Goal: Task Accomplishment & Management: Manage account settings

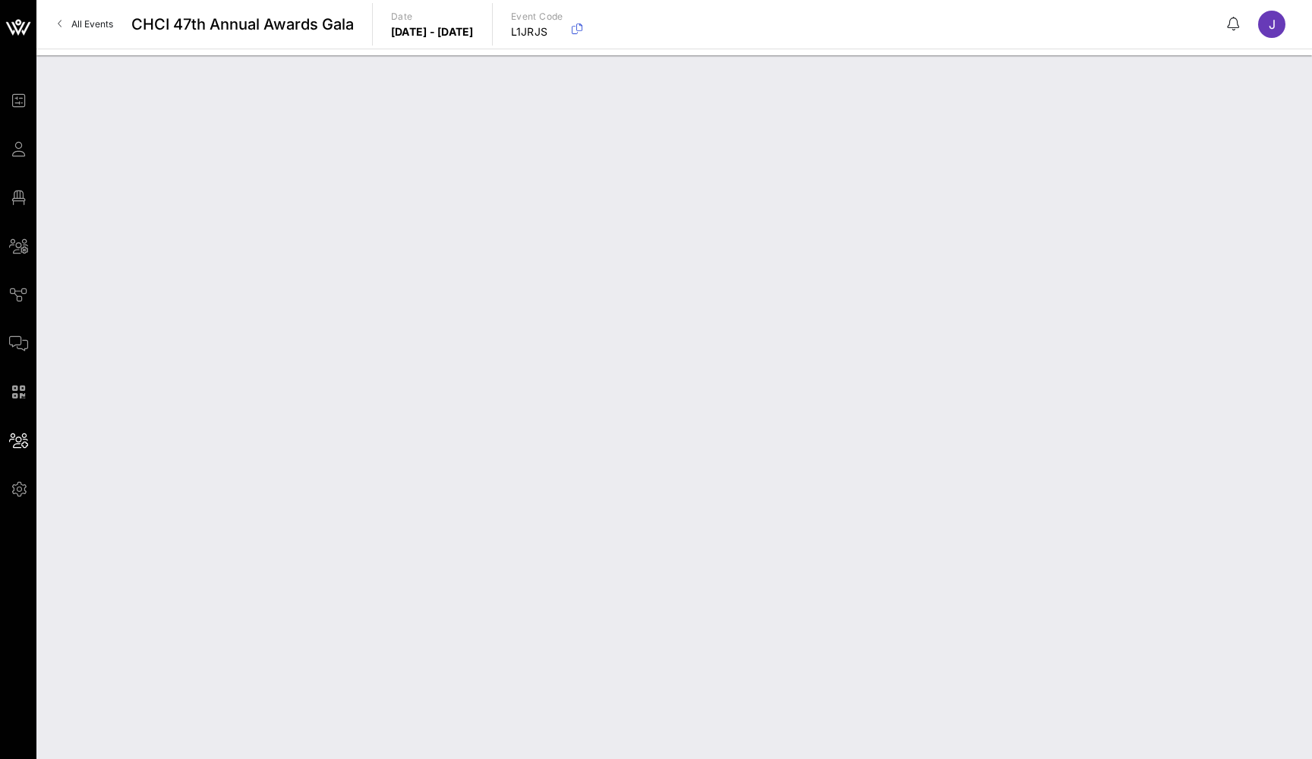
click at [100, 24] on span "All Events" at bounding box center [92, 23] width 42 height 11
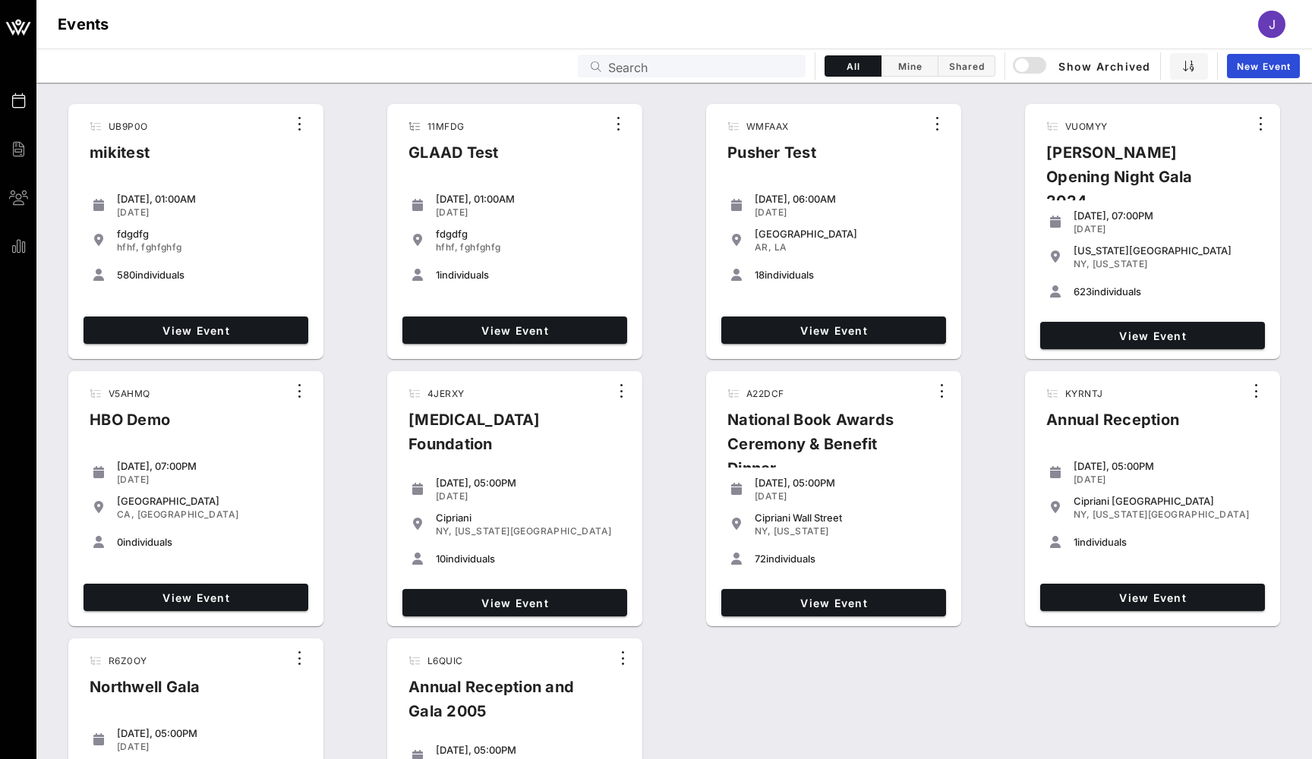
click at [699, 64] on input "Search" at bounding box center [702, 66] width 188 height 20
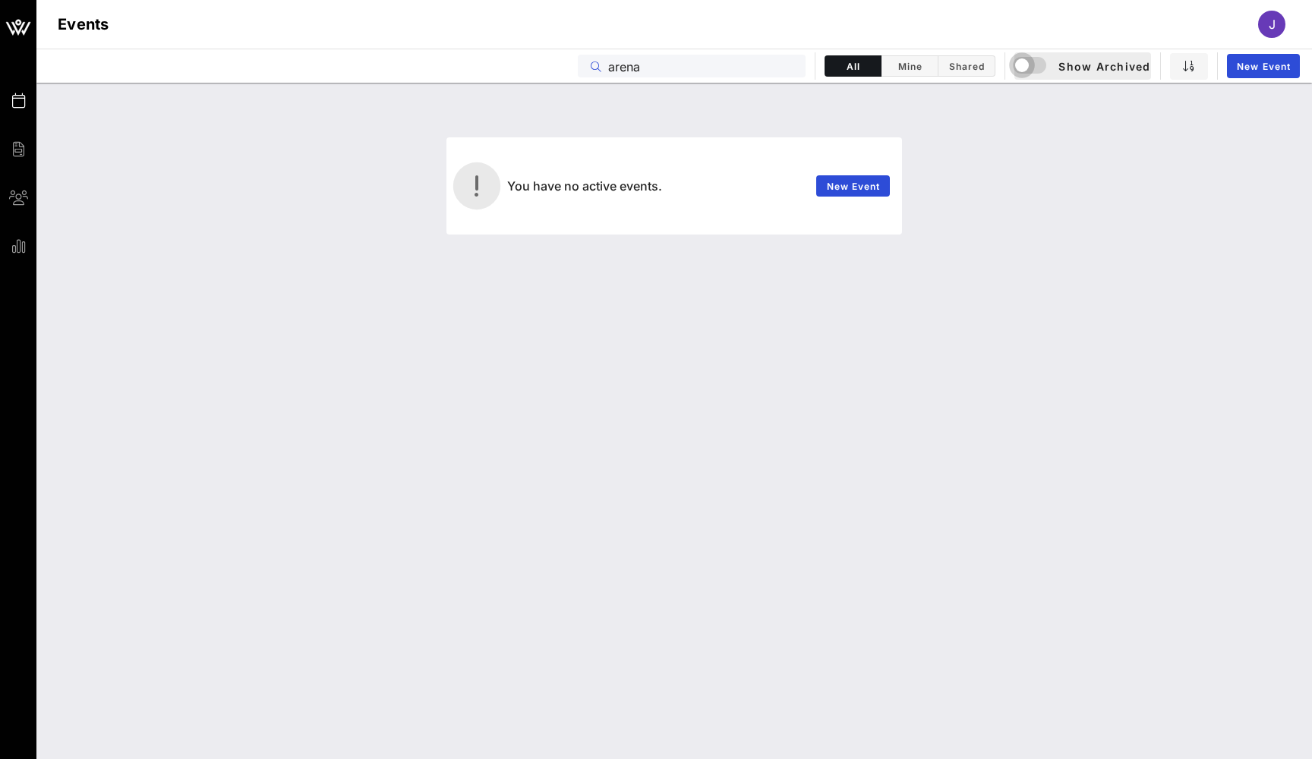
type input "arena"
click at [1030, 65] on div "button" at bounding box center [1021, 65] width 21 height 21
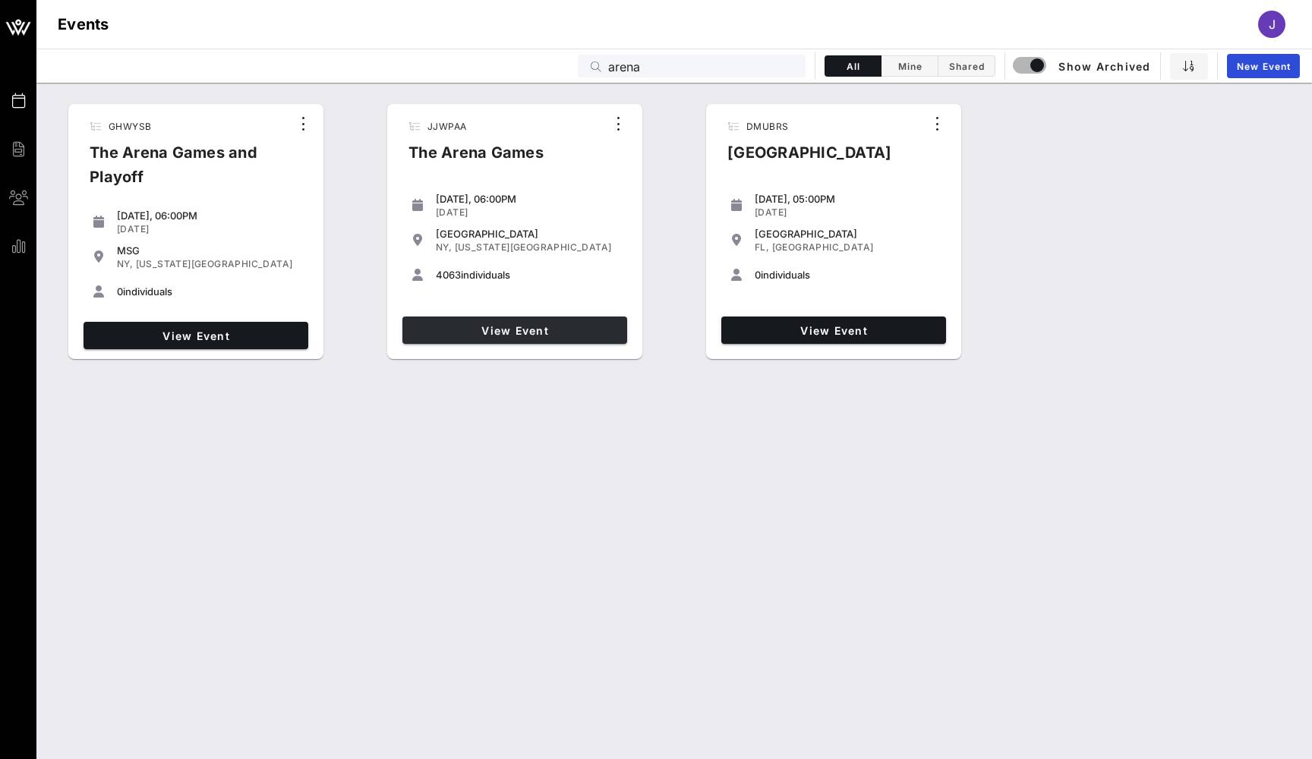
click at [529, 330] on span "View Event" at bounding box center [514, 330] width 213 height 13
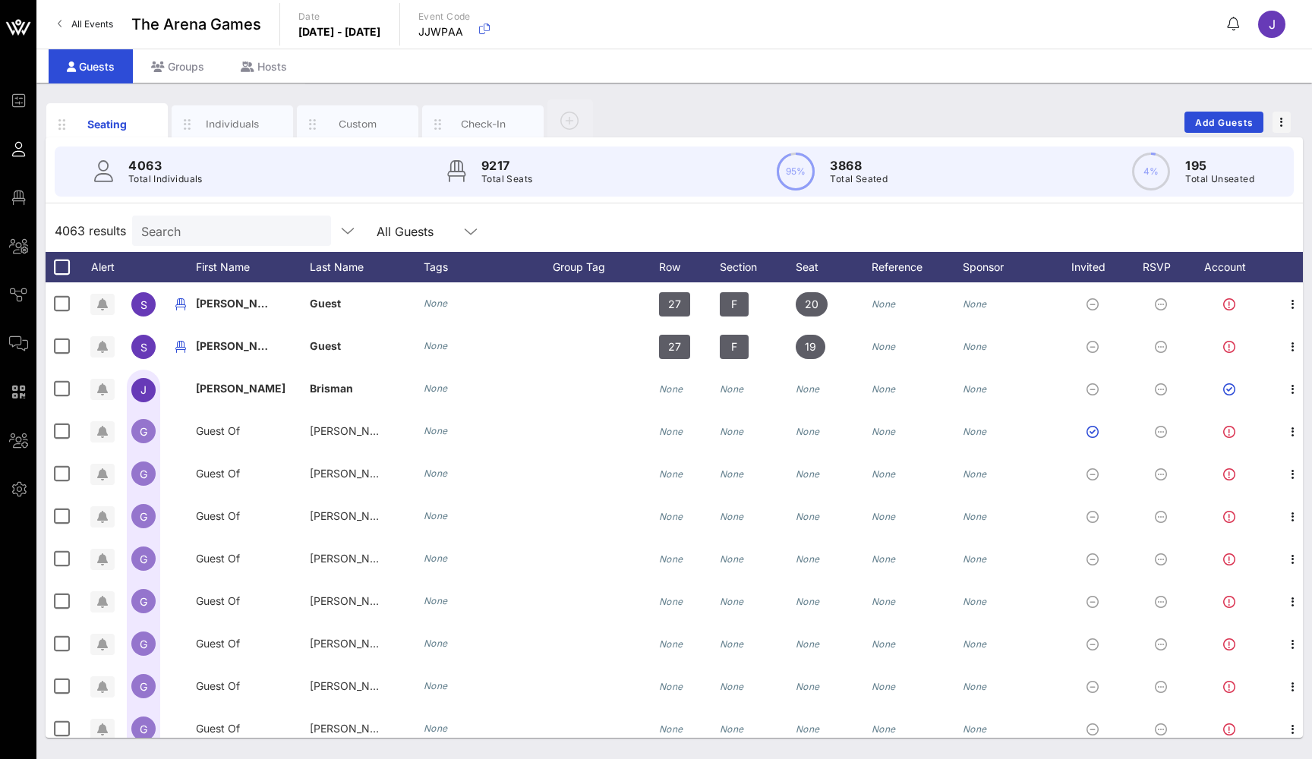
click at [27, 248] on icon at bounding box center [18, 246] width 19 height 2
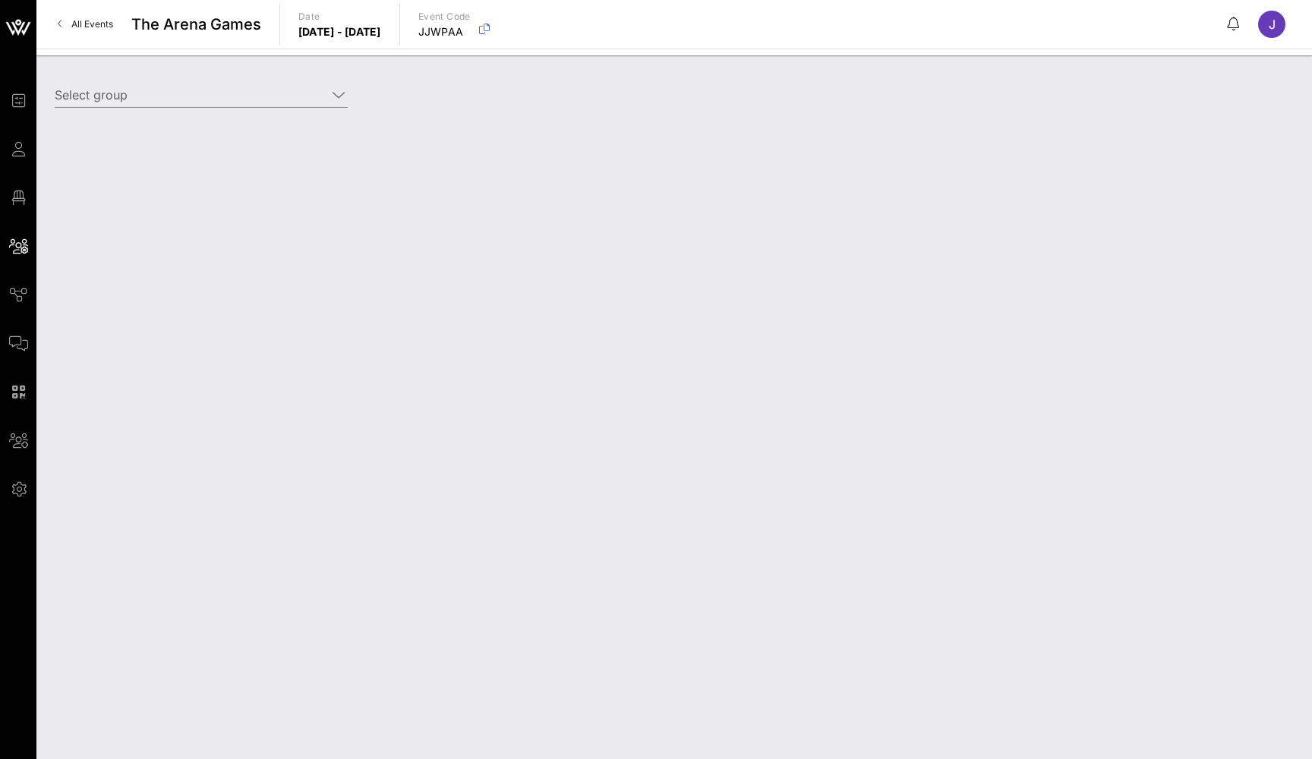
click at [28, 205] on link "Floor Plan" at bounding box center [18, 197] width 19 height 18
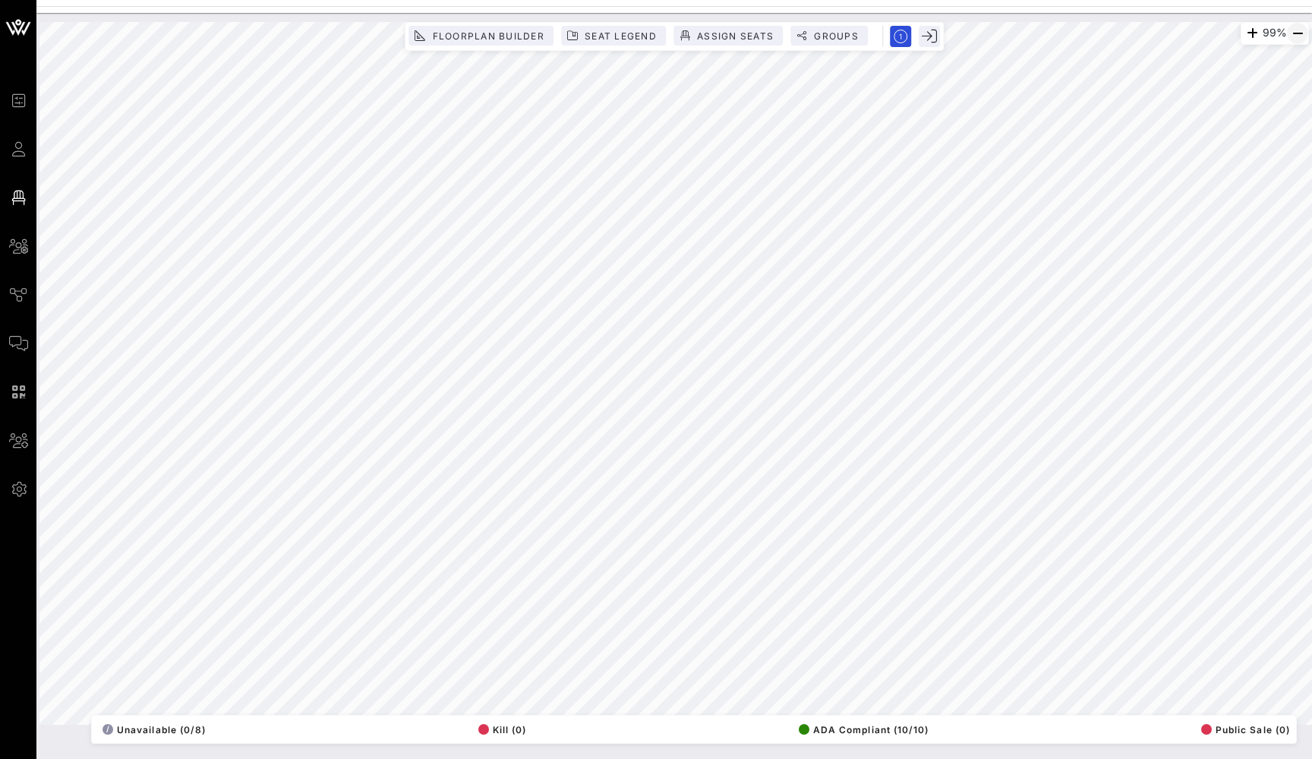
click at [1296, 39] on icon "button" at bounding box center [1298, 33] width 18 height 18
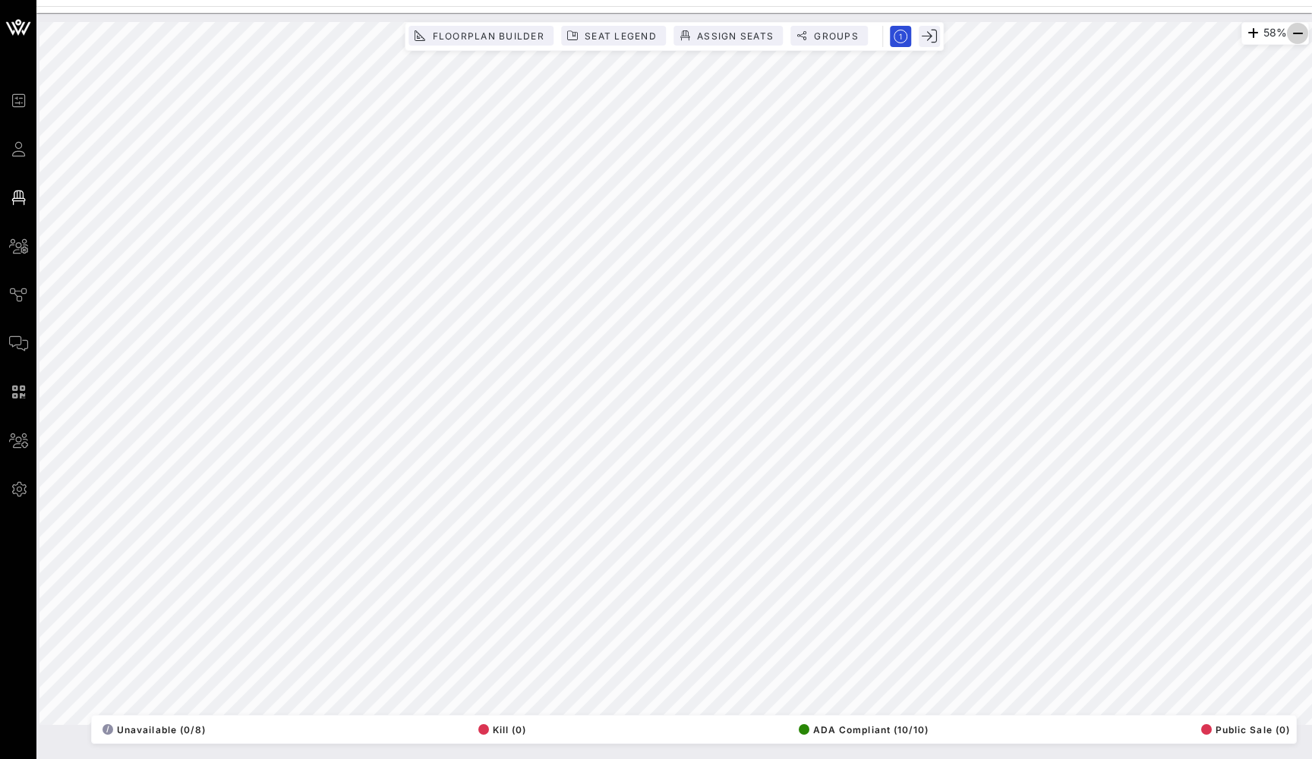
click at [1296, 39] on icon "button" at bounding box center [1298, 33] width 18 height 18
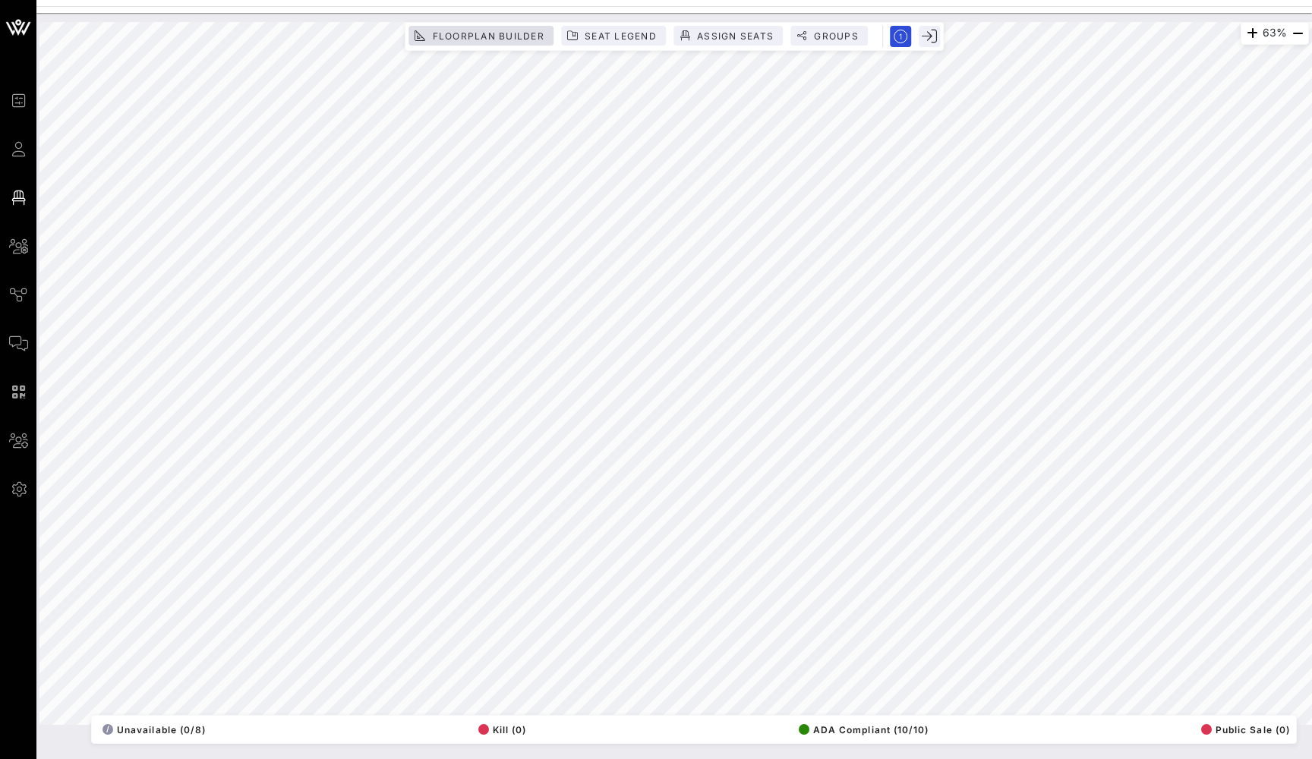
click at [508, 31] on span "Floorplan Builder" at bounding box center [487, 35] width 113 height 11
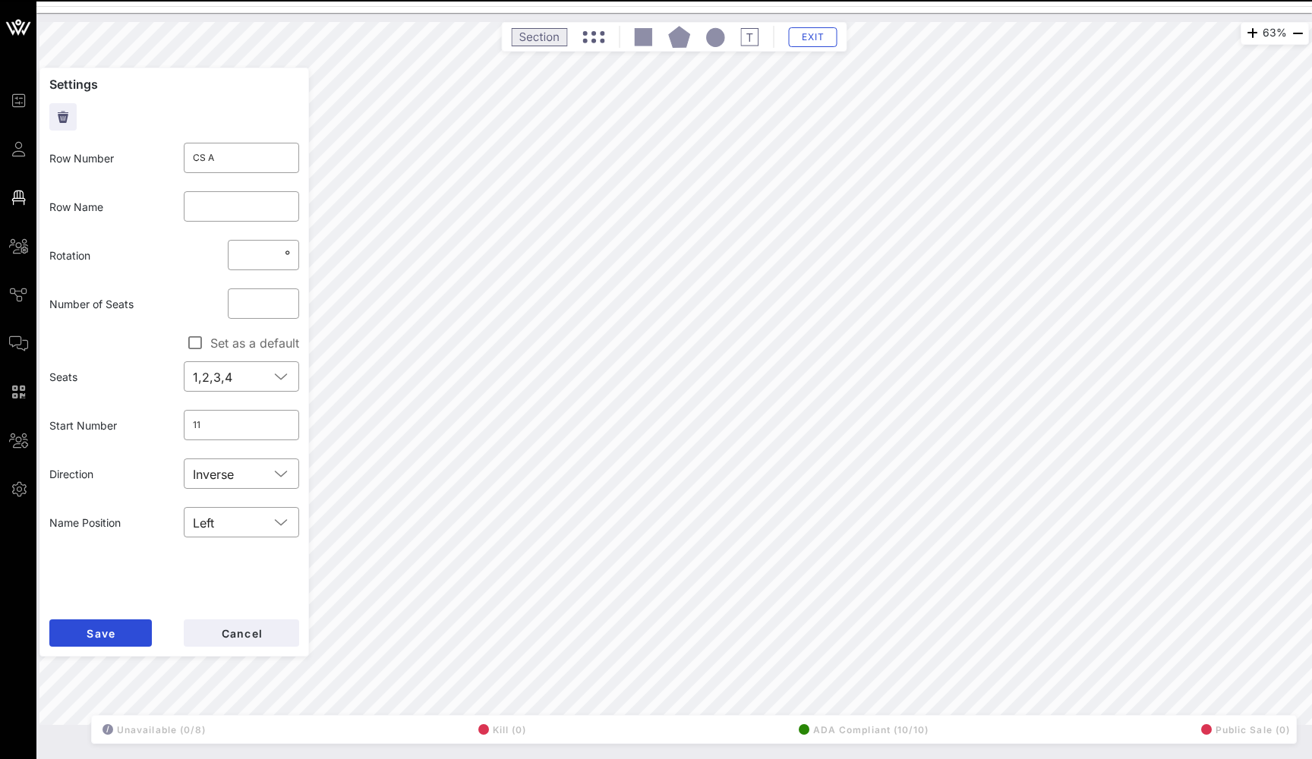
type input "43"
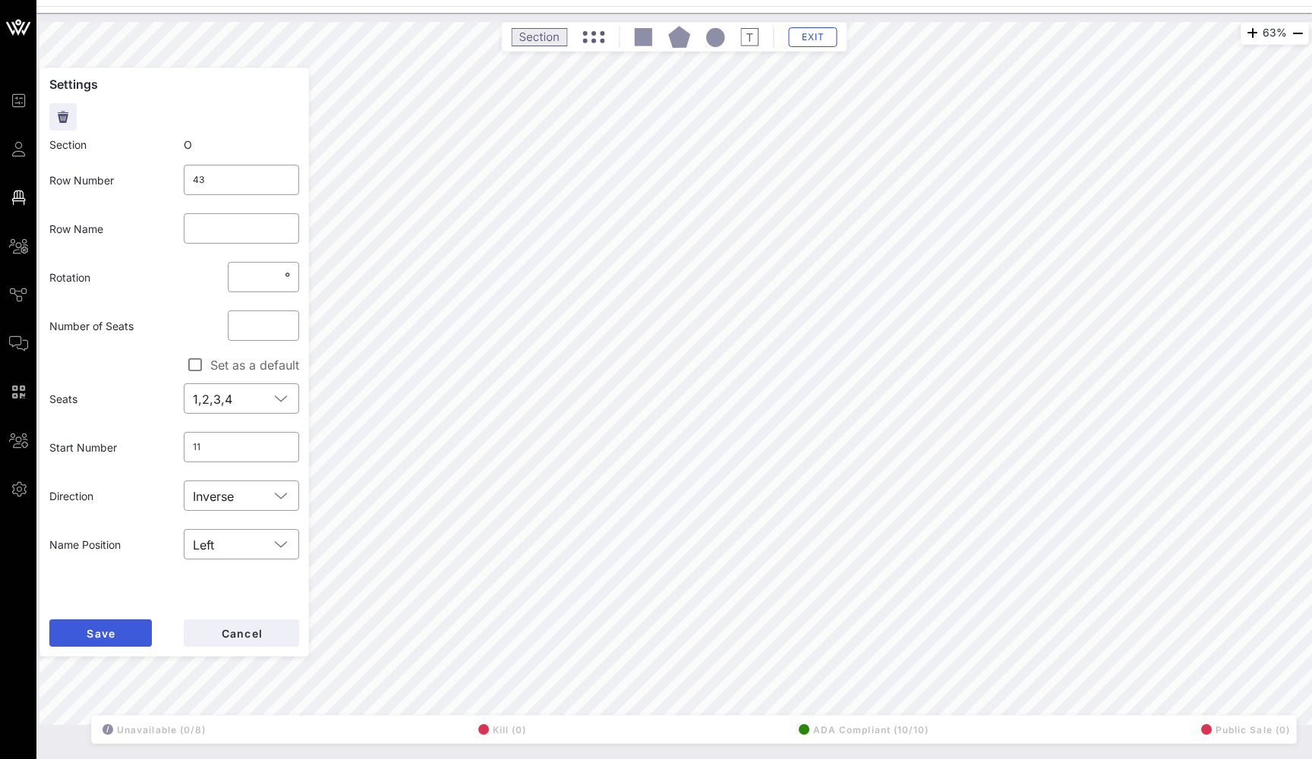
click at [119, 627] on button "Save" at bounding box center [100, 633] width 103 height 27
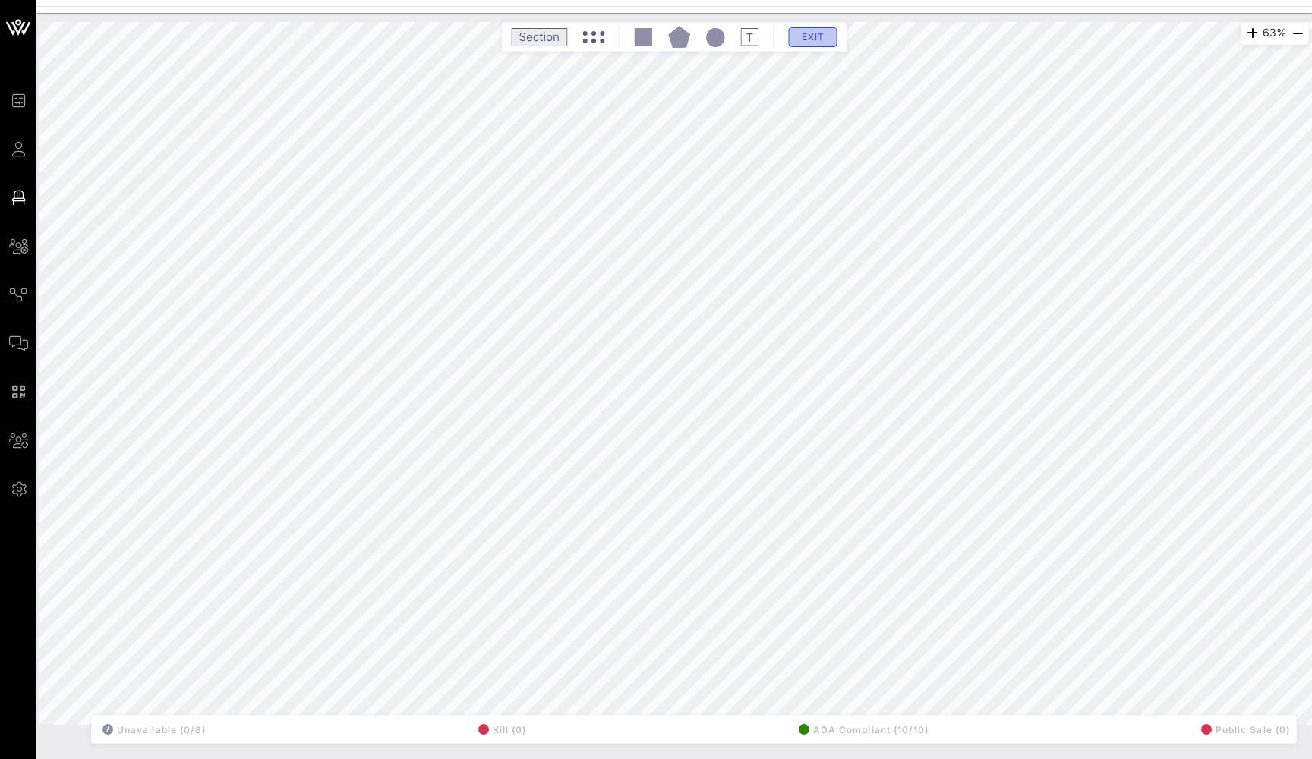
click at [819, 43] on button "Exit" at bounding box center [813, 37] width 49 height 20
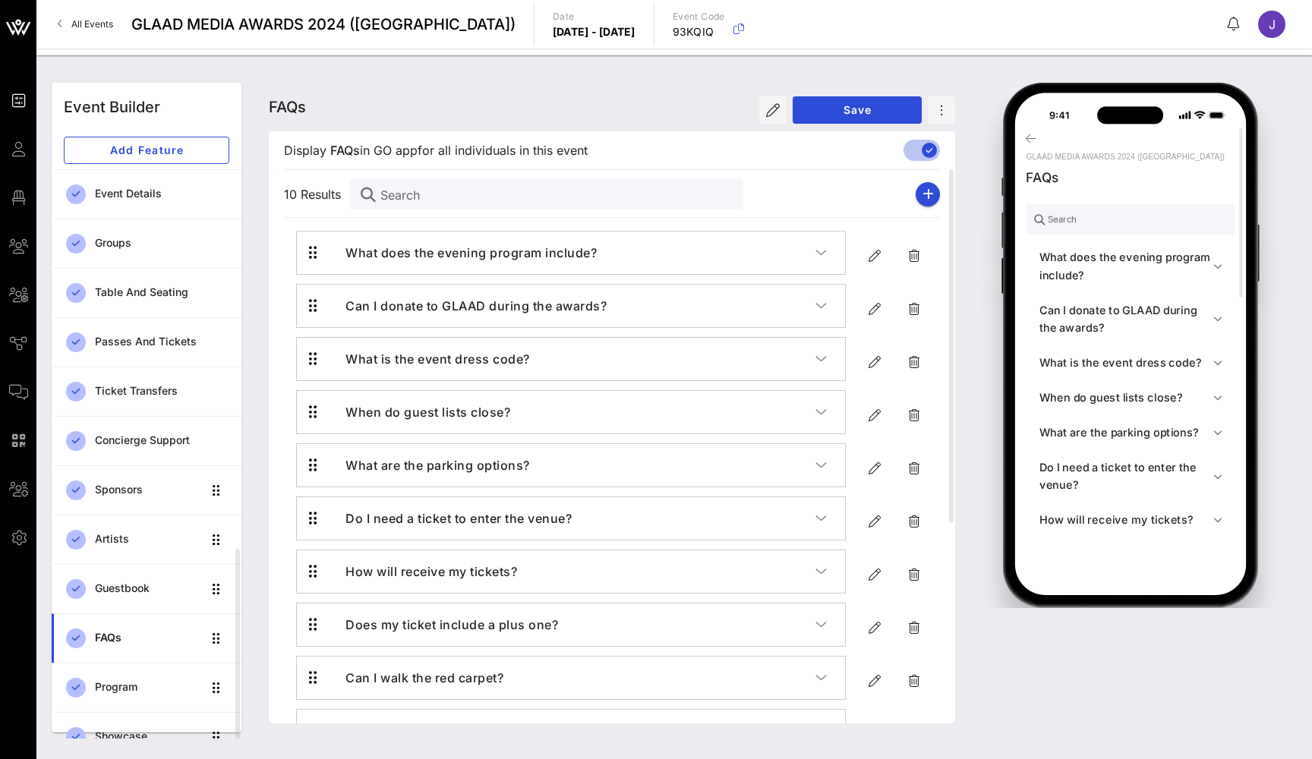
scroll to position [220, 0]
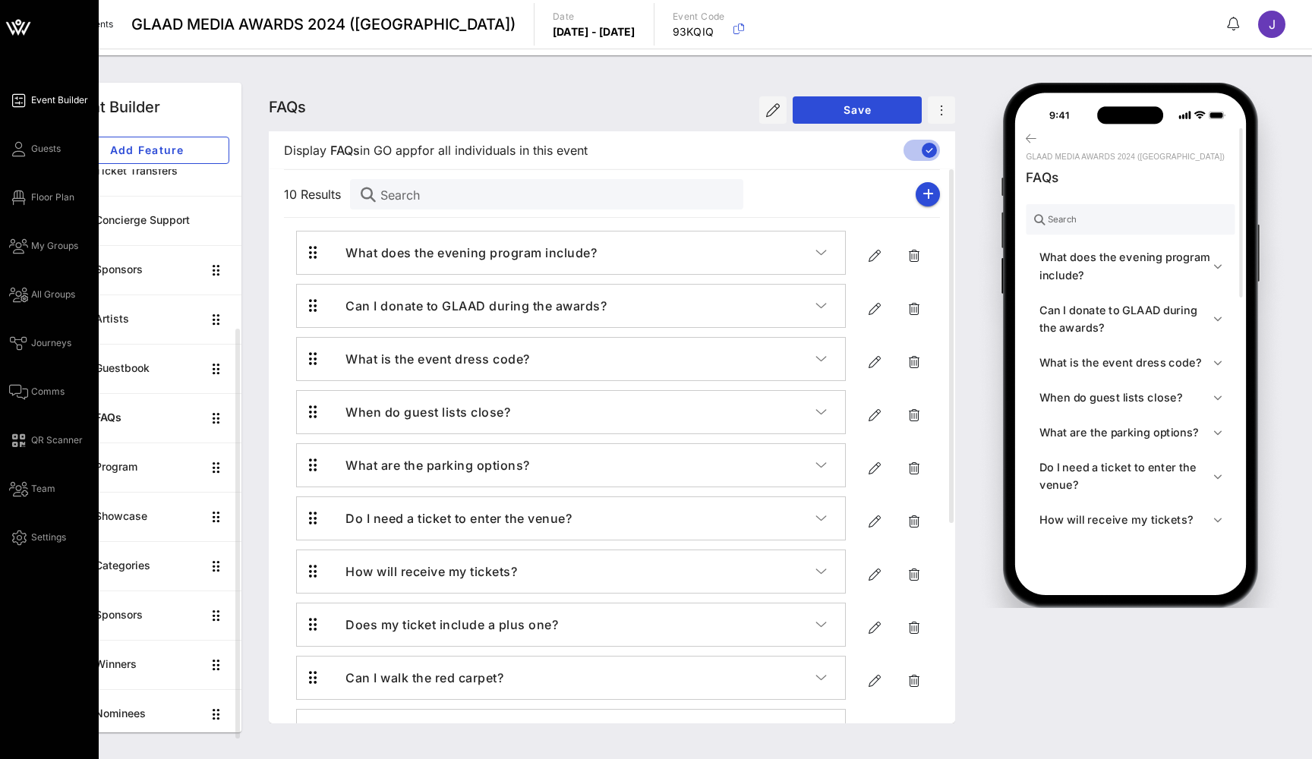
click at [52, 96] on span "Event Builder" at bounding box center [59, 100] width 57 height 14
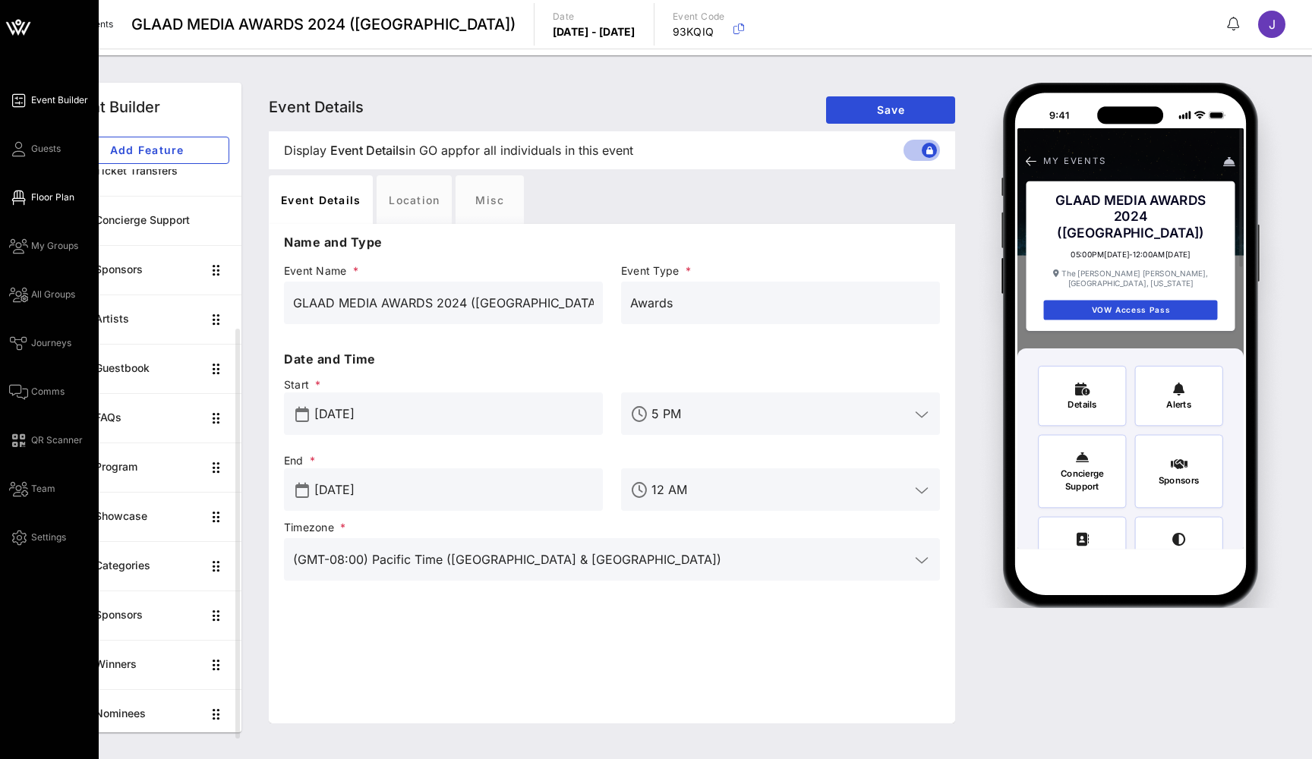
click at [38, 197] on span "Floor Plan" at bounding box center [52, 198] width 43 height 14
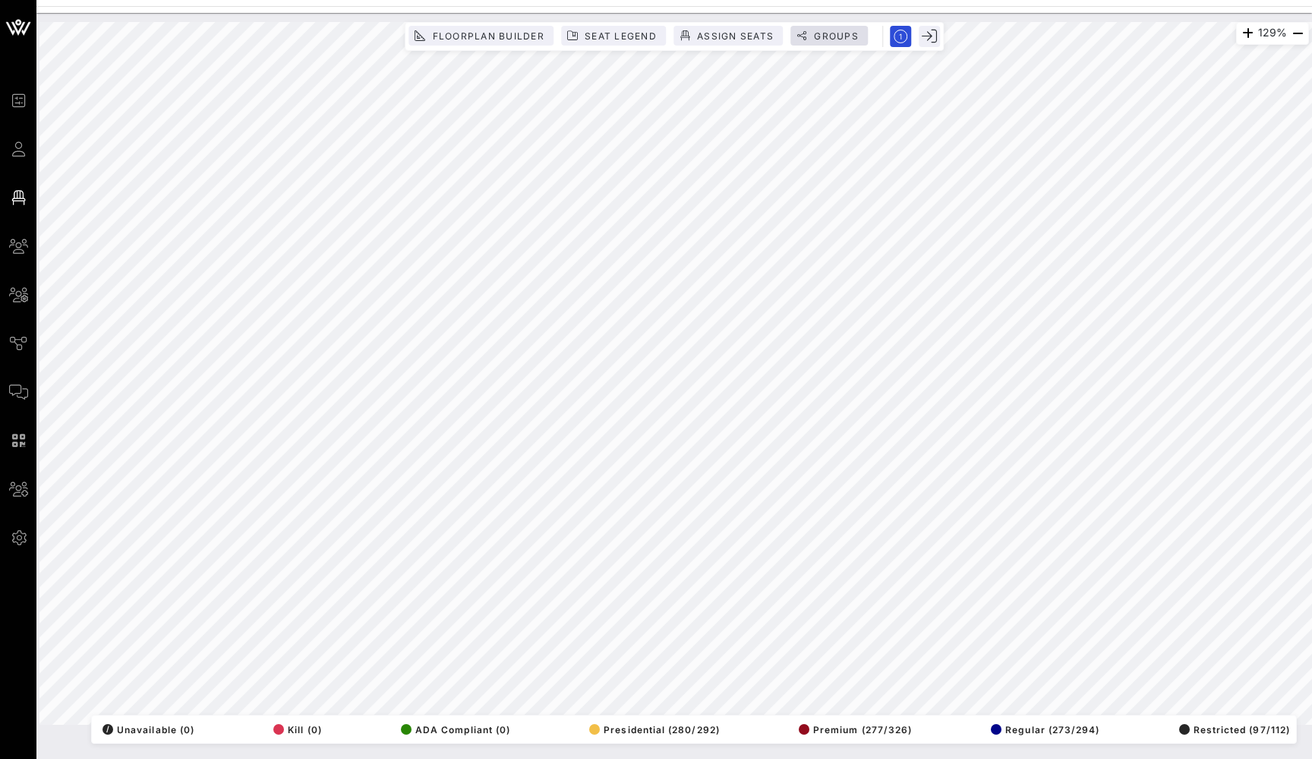
click at [844, 27] on button "Groups" at bounding box center [828, 36] width 77 height 20
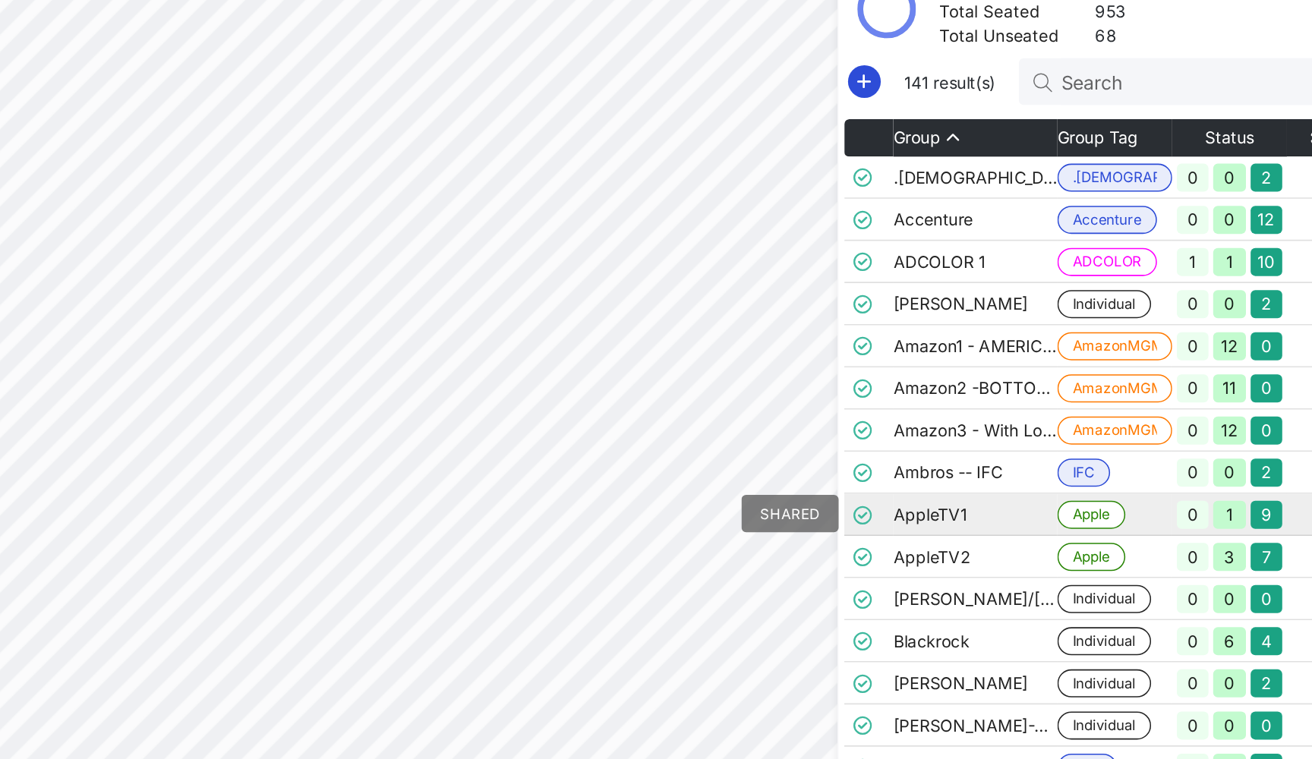
click at [975, 447] on td at bounding box center [991, 460] width 32 height 27
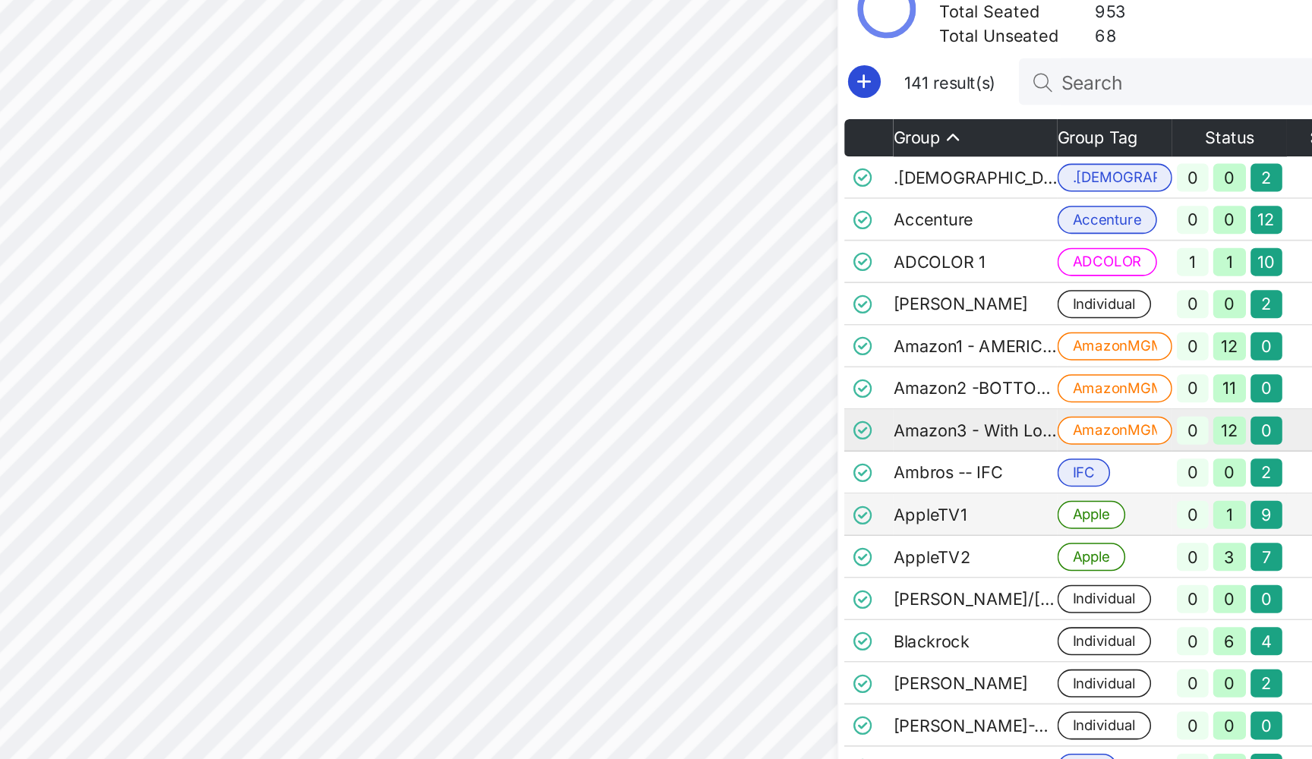
scroll to position [0, 5]
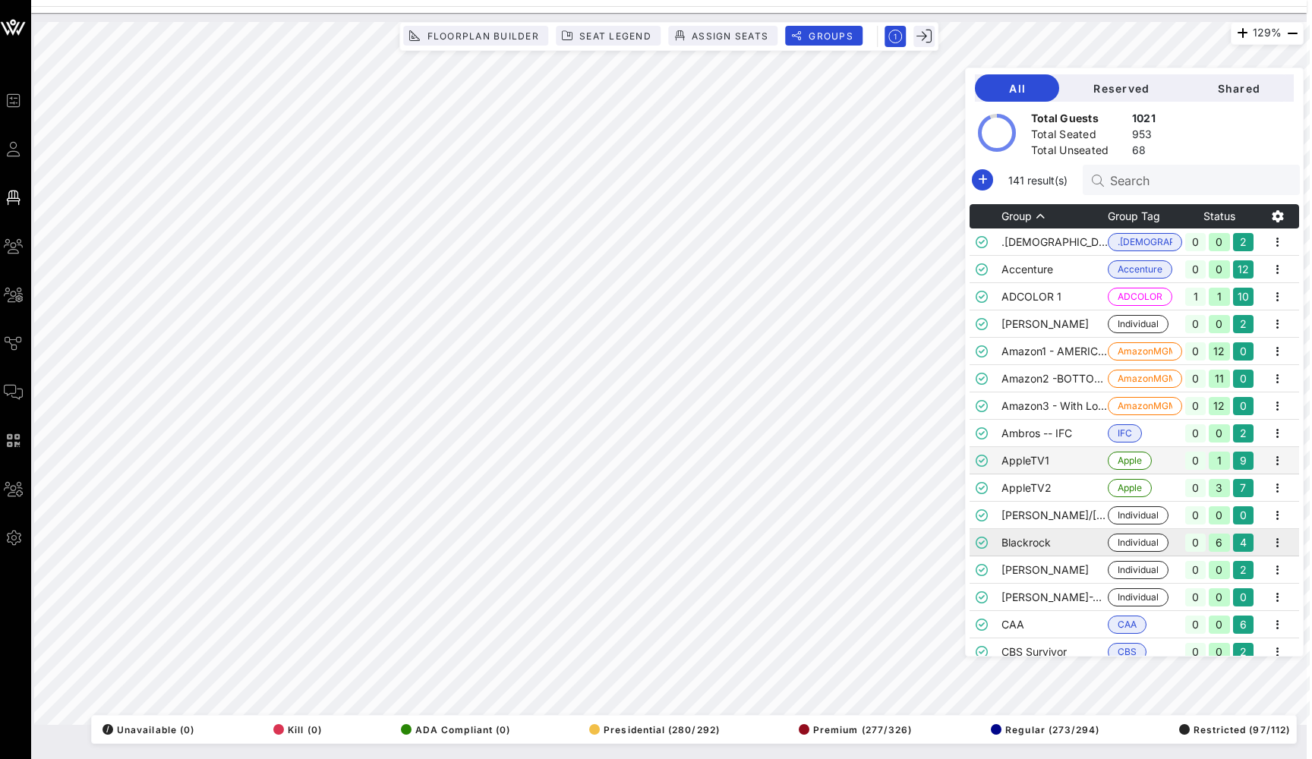
click at [1015, 541] on td "Blackrock" at bounding box center [1055, 542] width 106 height 27
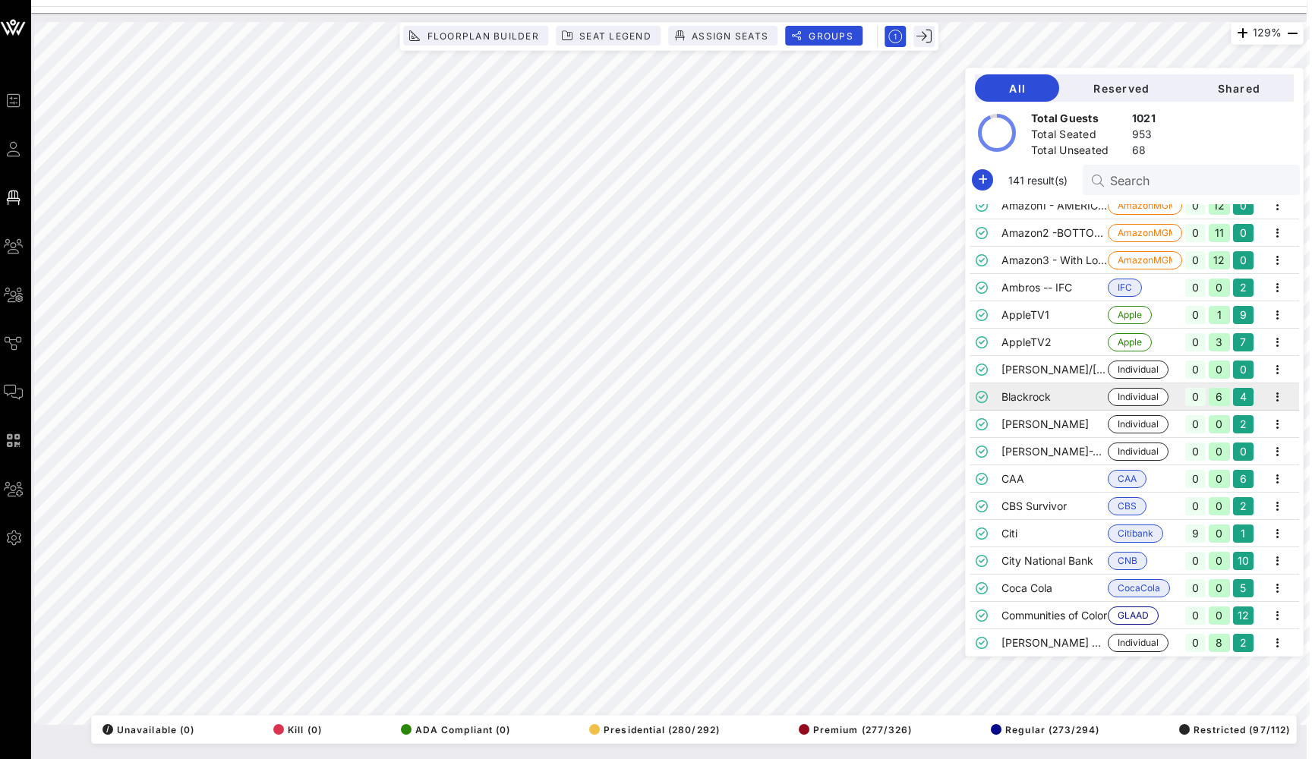
scroll to position [145, 0]
click at [1020, 482] on td "CAA" at bounding box center [1055, 479] width 106 height 27
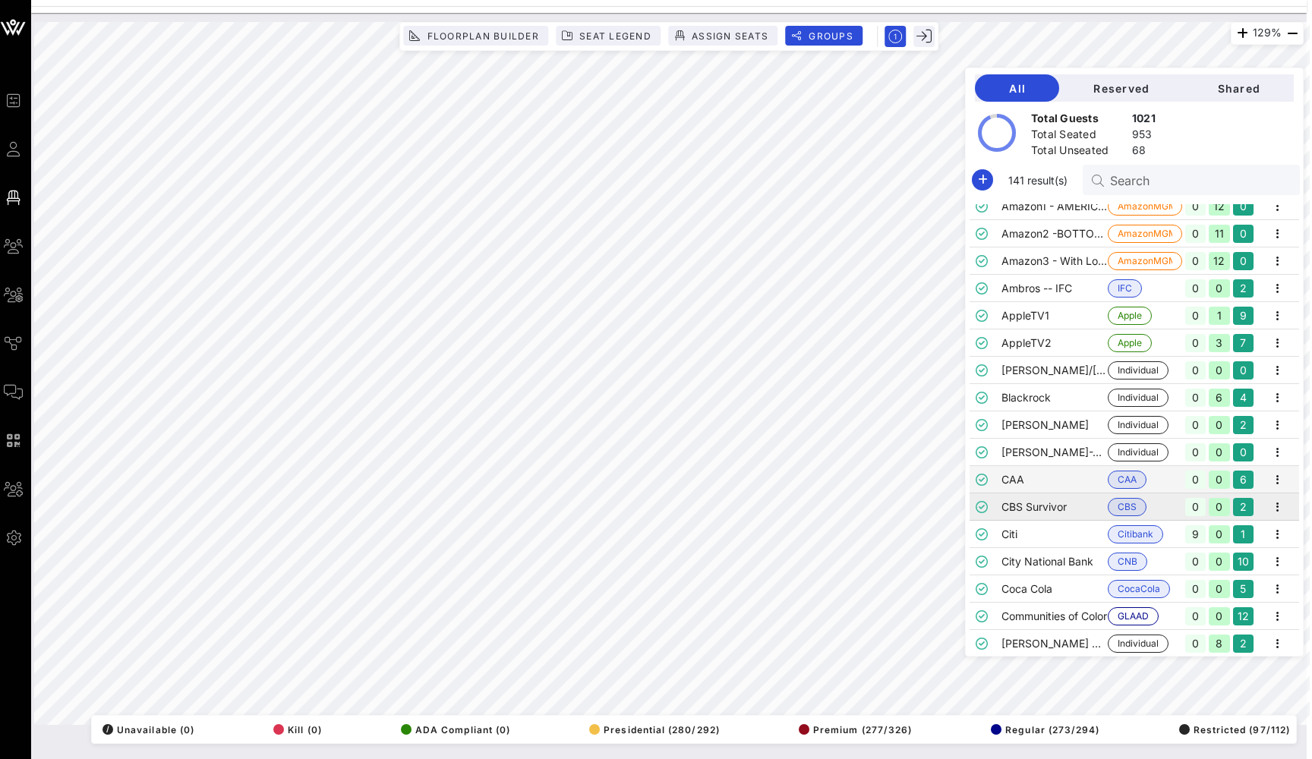
click at [1026, 505] on td "CBS Survivor" at bounding box center [1055, 507] width 106 height 27
click at [1070, 465] on td "[PERSON_NAME]-WCBoard" at bounding box center [1055, 452] width 106 height 27
click at [979, 181] on icon "button" at bounding box center [982, 180] width 18 height 18
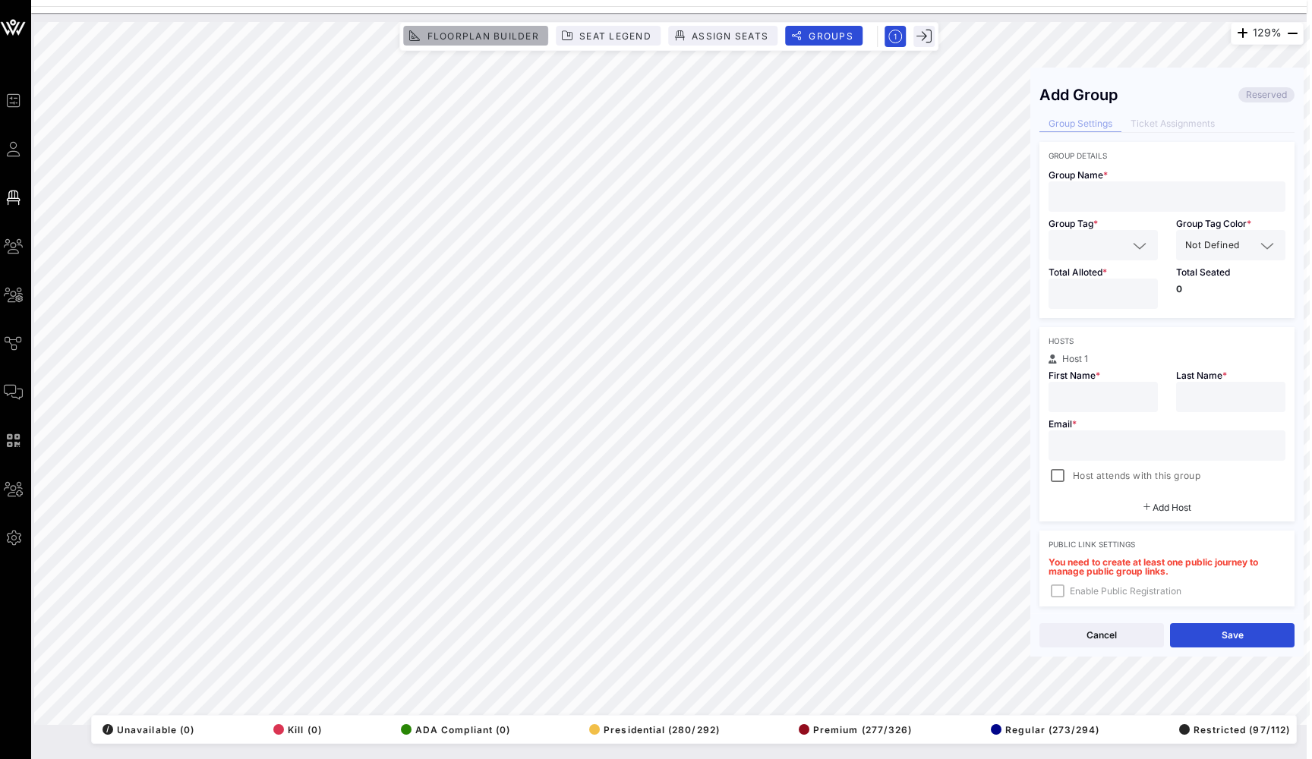
click at [434, 30] on span "Floorplan Builder" at bounding box center [482, 35] width 113 height 11
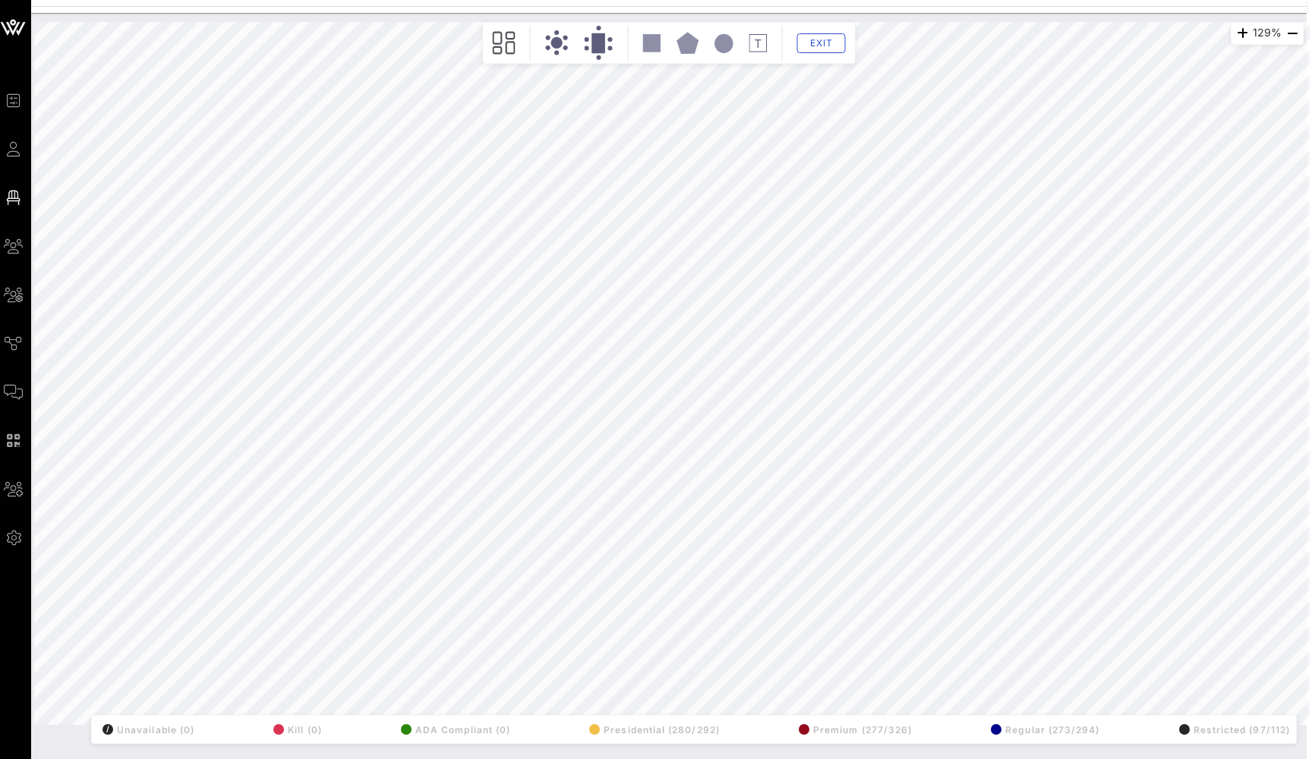
click at [550, 38] on circle at bounding box center [547, 38] width 6 height 6
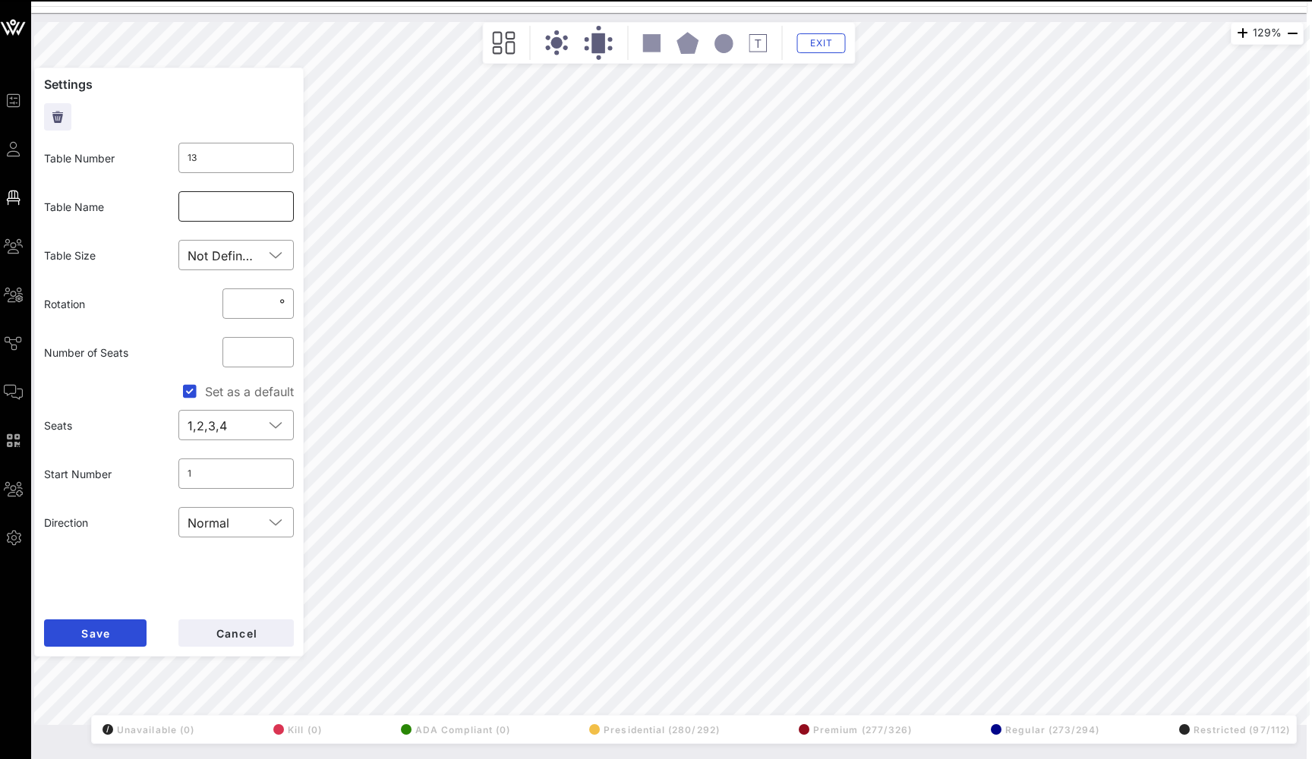
click at [210, 214] on input "text" at bounding box center [237, 206] width 98 height 24
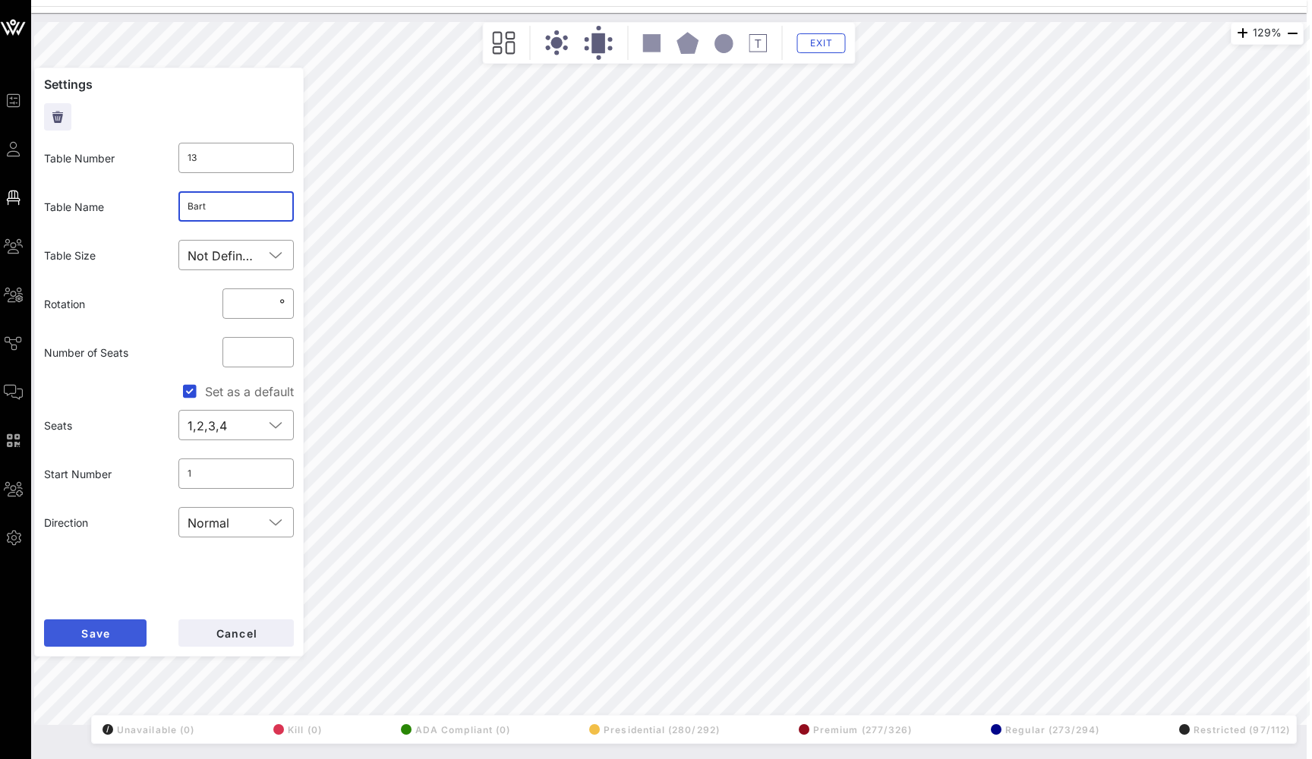
type input "Bart"
click at [115, 629] on button "Save" at bounding box center [95, 633] width 103 height 27
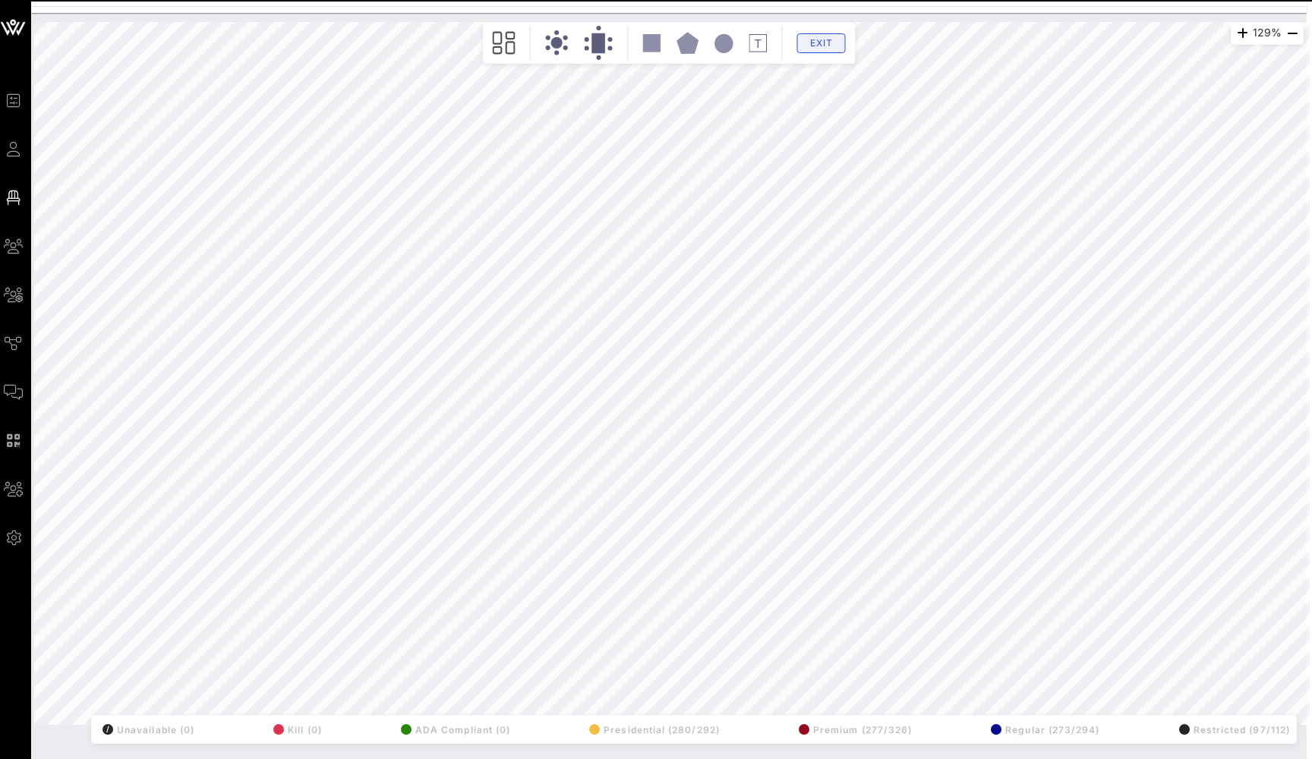
click at [811, 39] on span "Exit" at bounding box center [821, 42] width 29 height 11
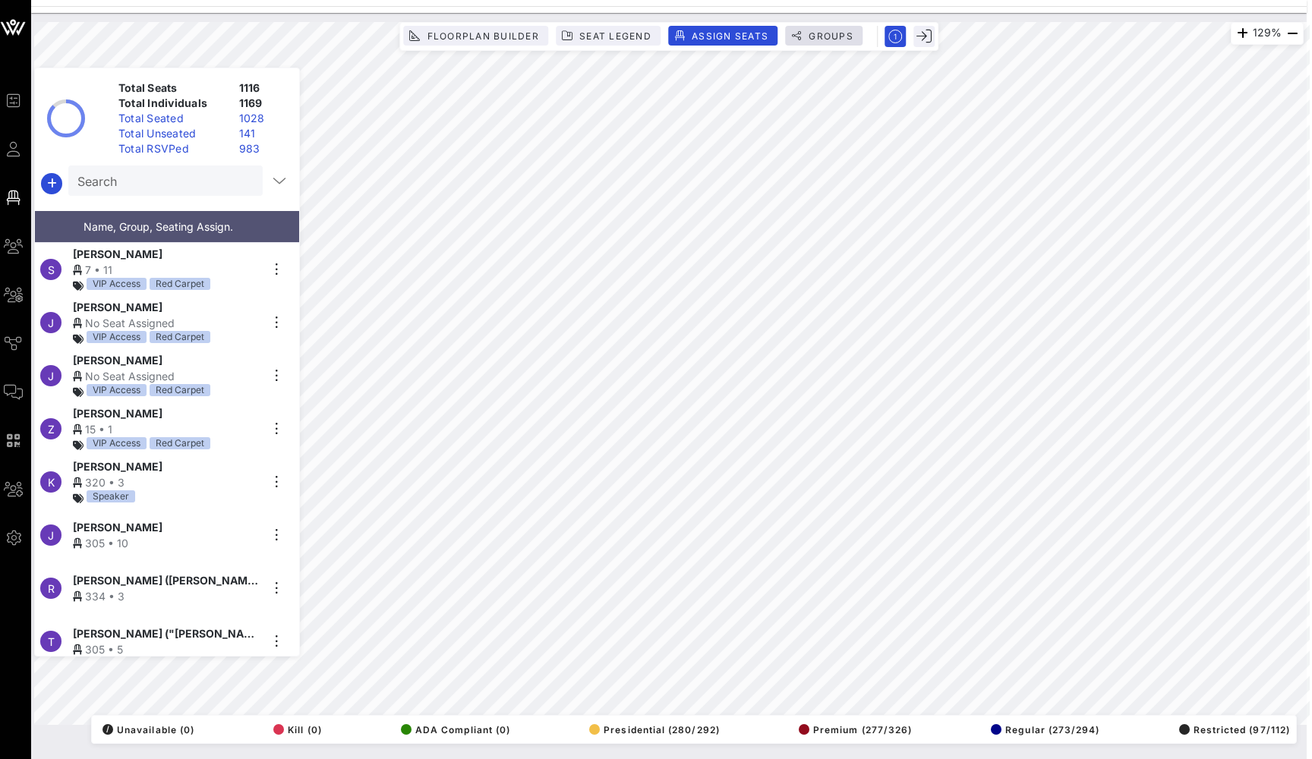
click at [818, 34] on span "Groups" at bounding box center [831, 35] width 46 height 11
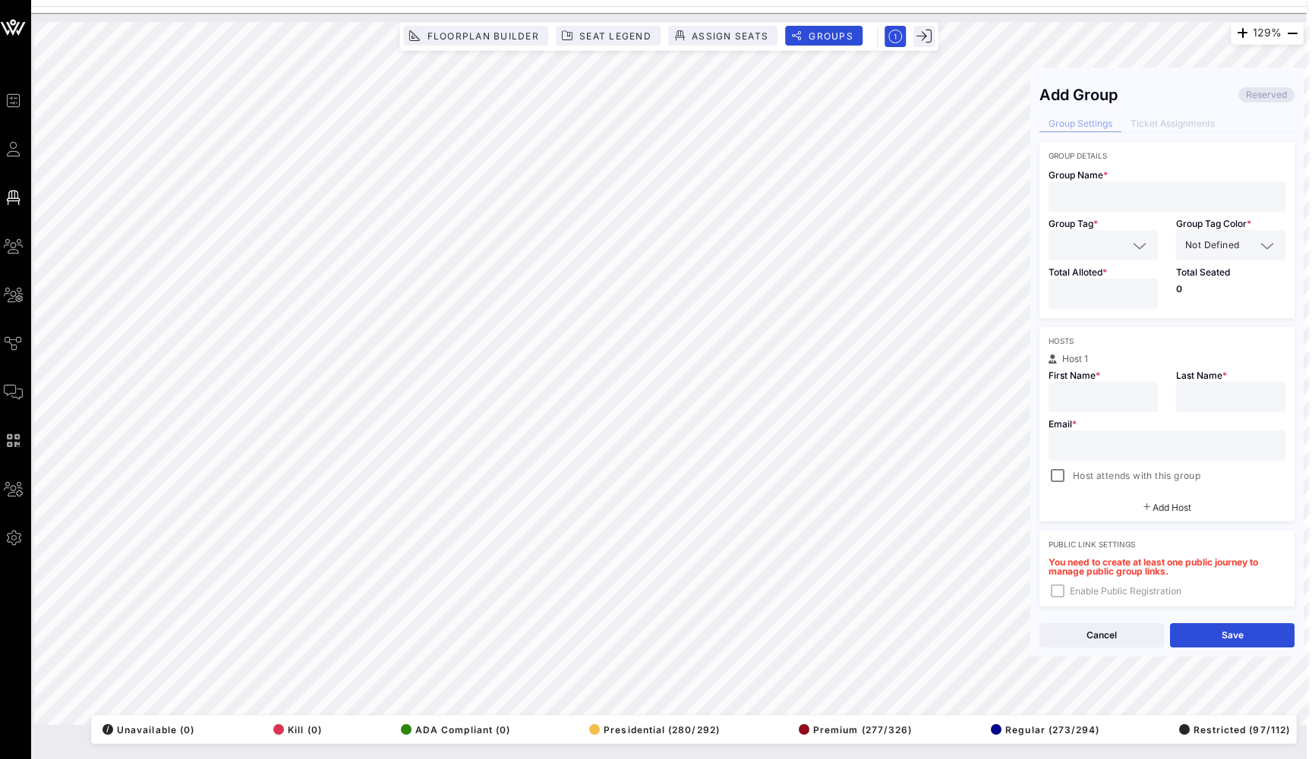
click at [1122, 207] on div at bounding box center [1167, 196] width 219 height 30
click at [1122, 204] on input "text" at bounding box center [1167, 197] width 219 height 20
type input "Cvent"
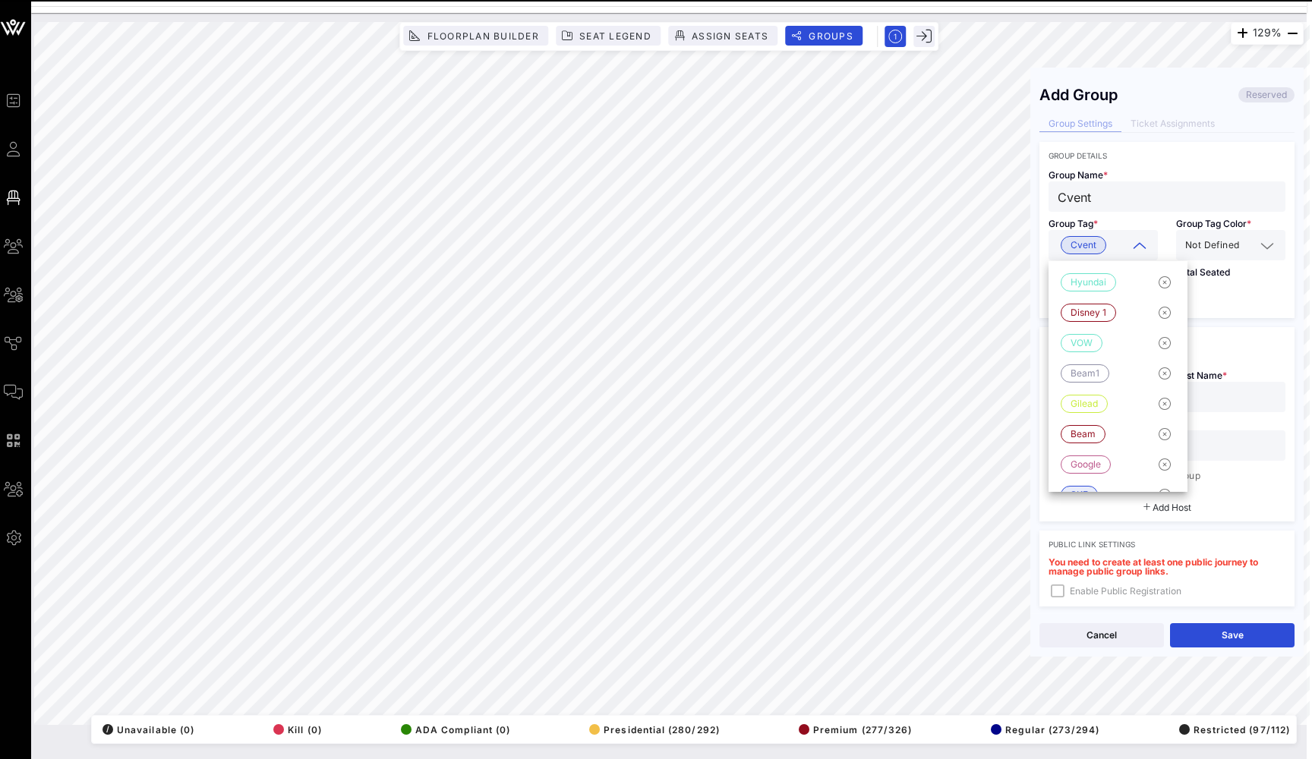
click at [1264, 301] on div "Total Seated 0" at bounding box center [1231, 289] width 128 height 58
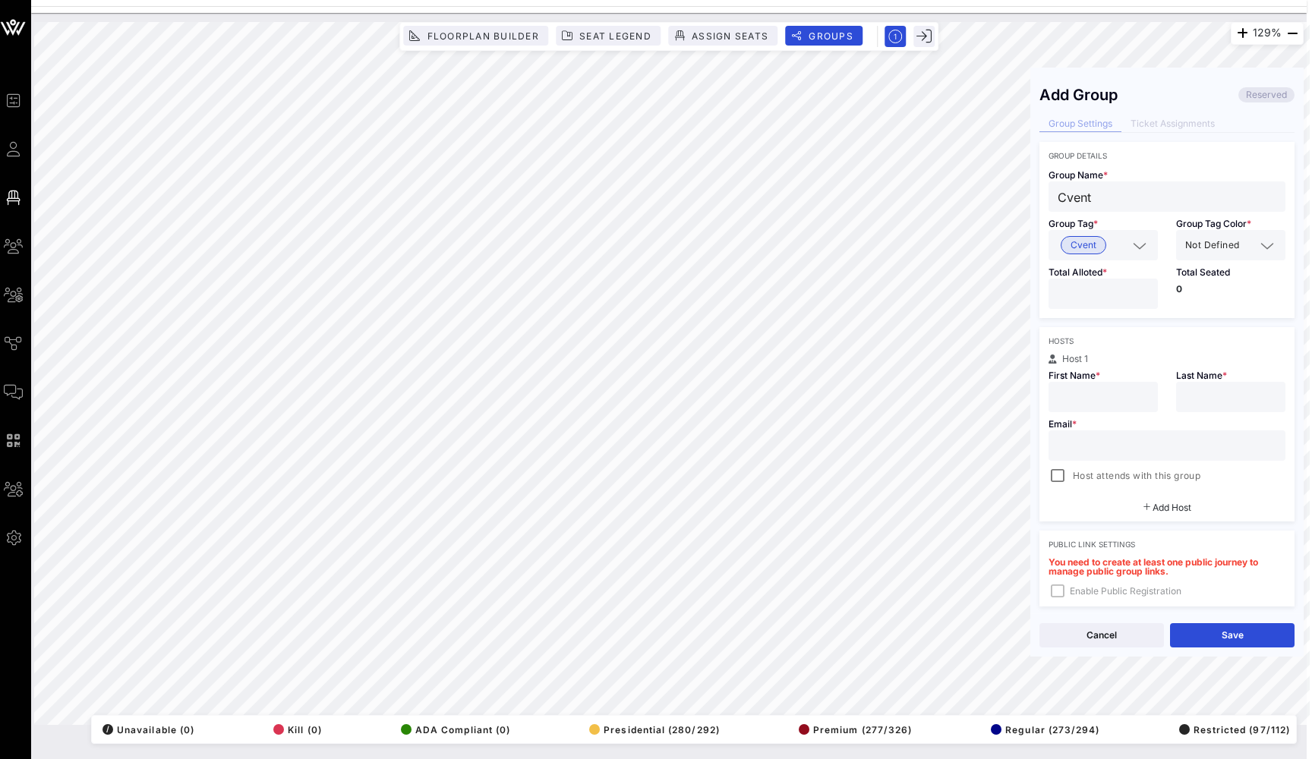
click at [1084, 286] on input "number" at bounding box center [1103, 294] width 91 height 20
click at [1162, 509] on span "Add Host" at bounding box center [1172, 507] width 39 height 11
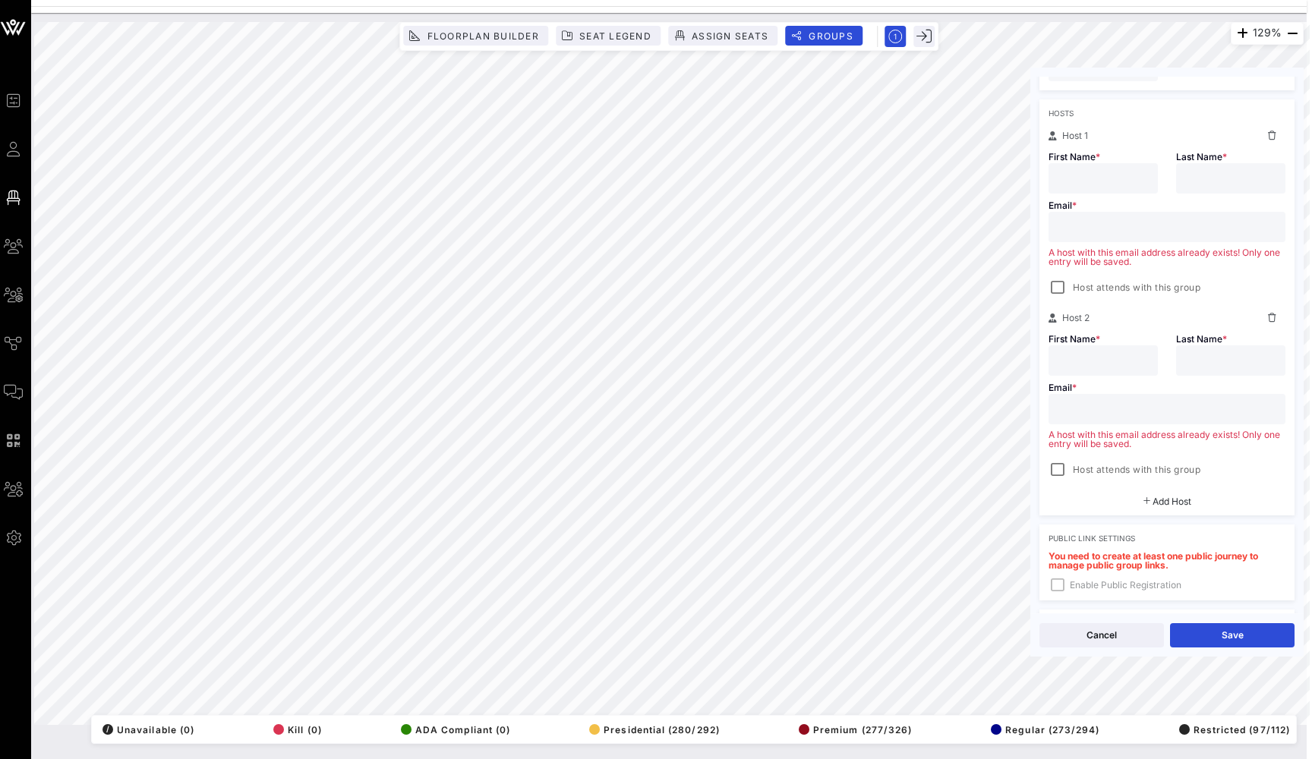
scroll to position [275, 0]
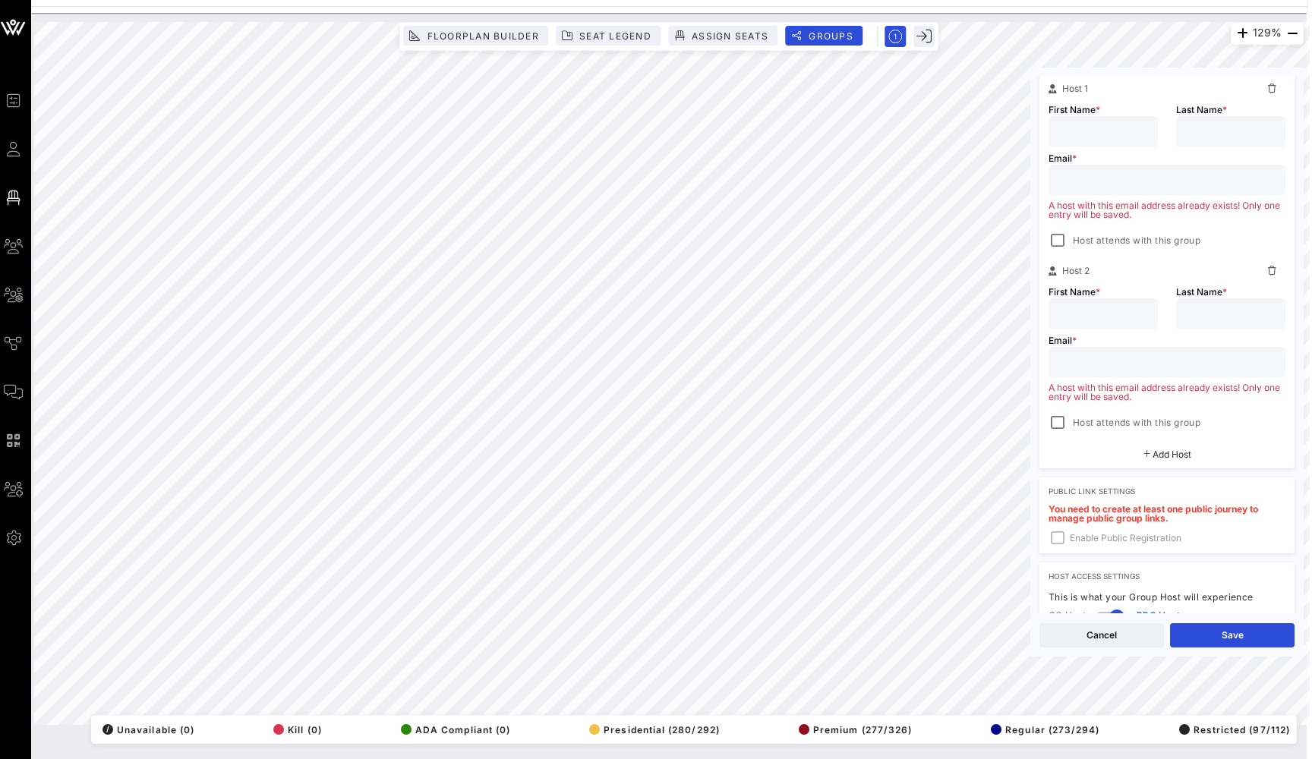
click at [1102, 136] on input "text" at bounding box center [1103, 131] width 91 height 20
type input "[PERSON_NAME]"
type input "B"
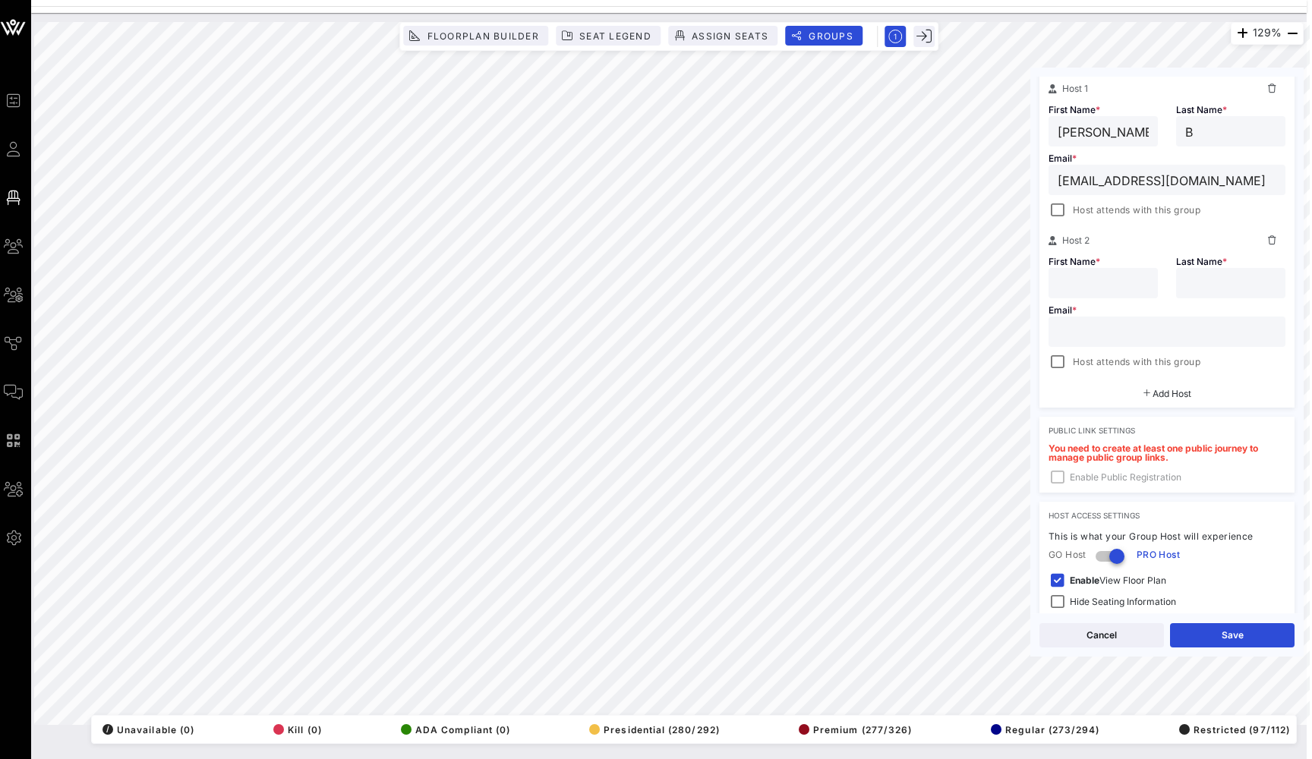
type input "[EMAIL_ADDRESS][DOMAIN_NAME]"
click at [1131, 304] on div "Email * Host attends with this group" at bounding box center [1166, 334] width 255 height 73
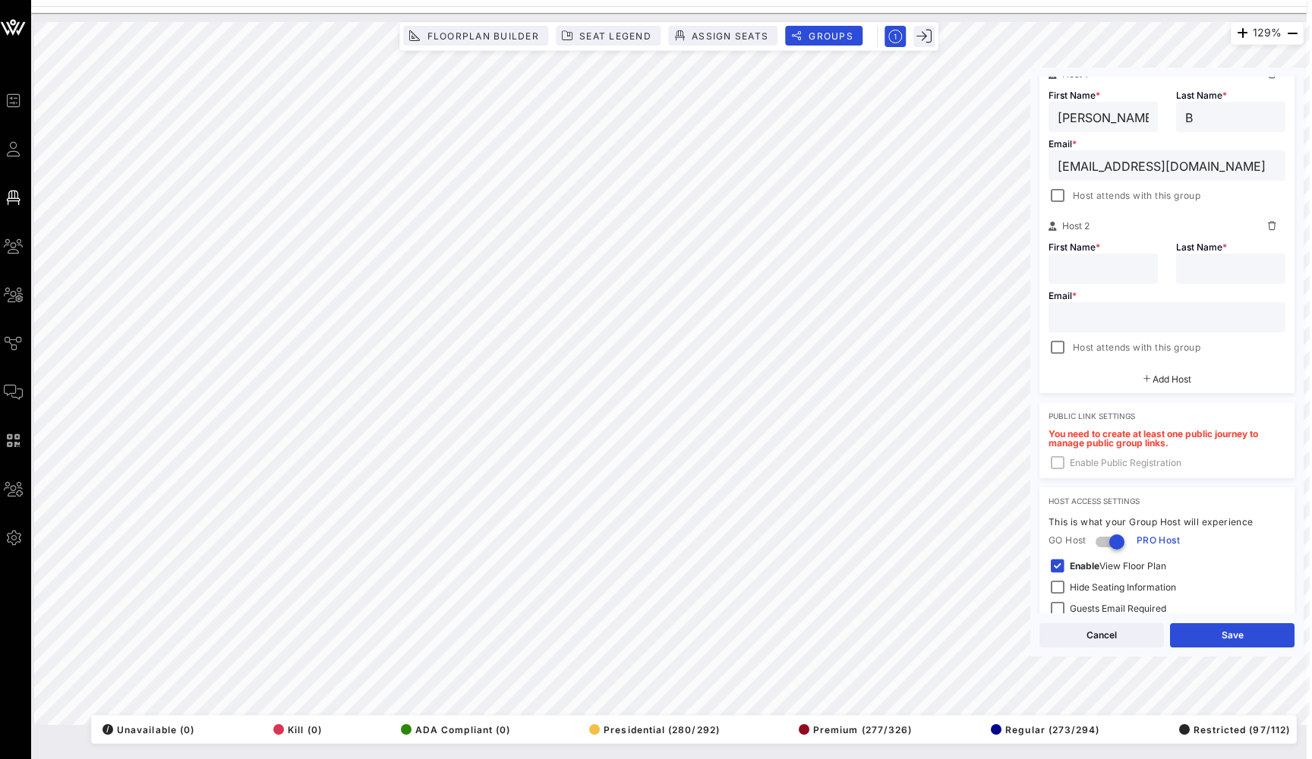
click at [1273, 219] on div at bounding box center [1272, 226] width 27 height 18
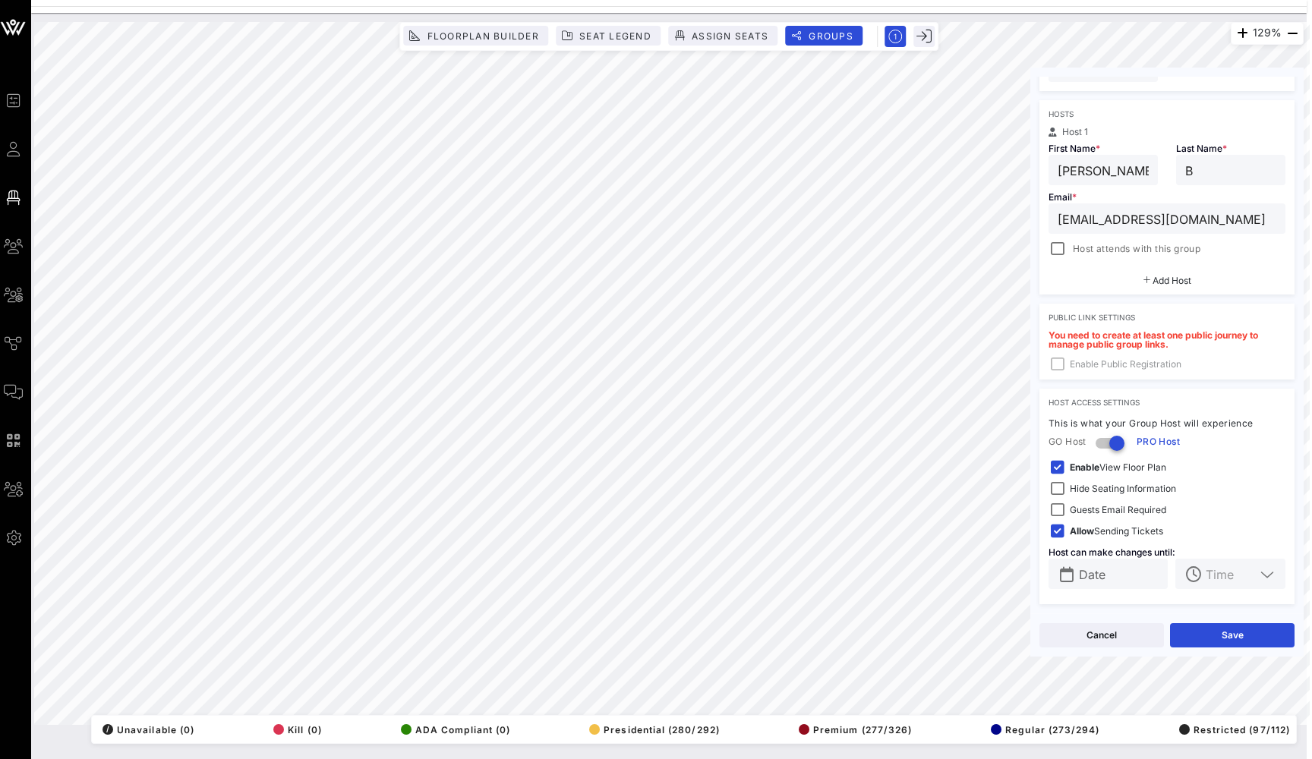
click at [1061, 260] on div "Hosts Host 1 First Name * [PERSON_NAME] Last Name * B Email * [PERSON_NAME][EMA…" at bounding box center [1166, 197] width 255 height 194
click at [1059, 254] on div at bounding box center [1057, 248] width 21 height 21
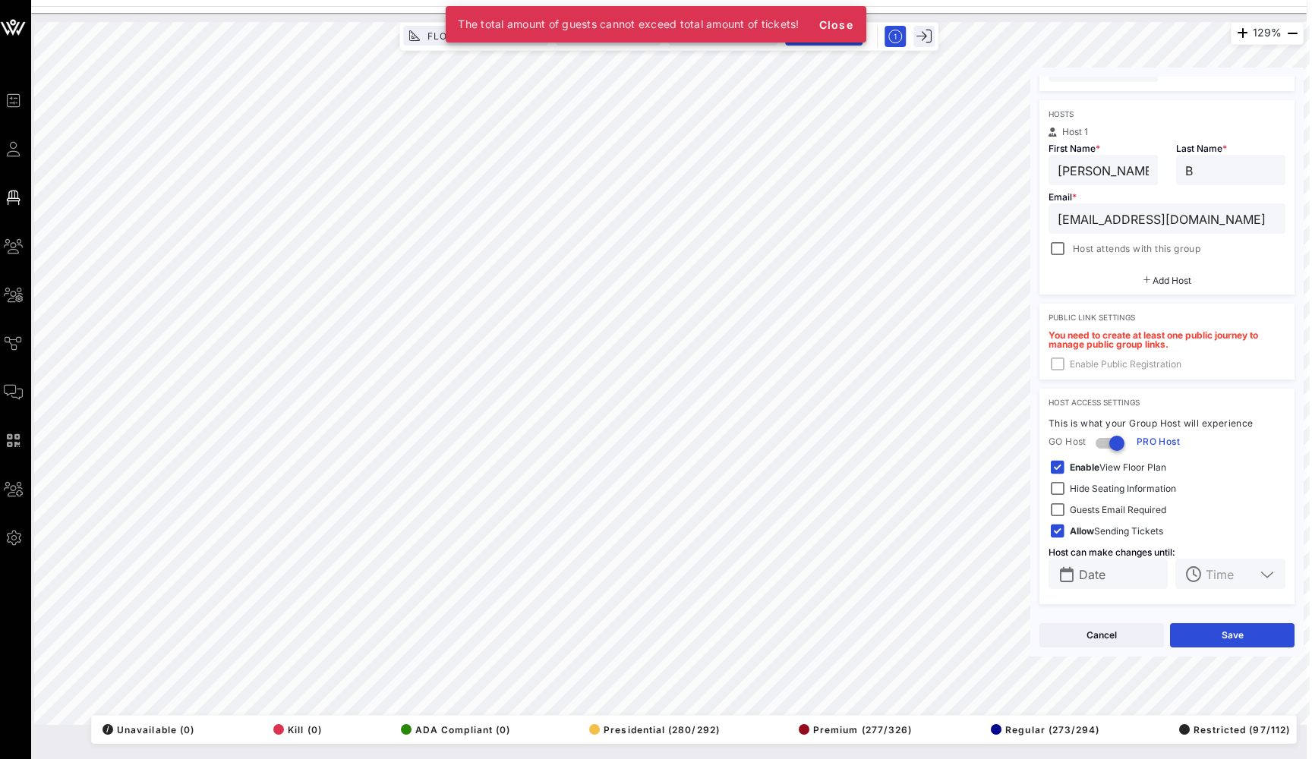
scroll to position [0, 5]
click at [1062, 249] on div at bounding box center [1057, 248] width 21 height 21
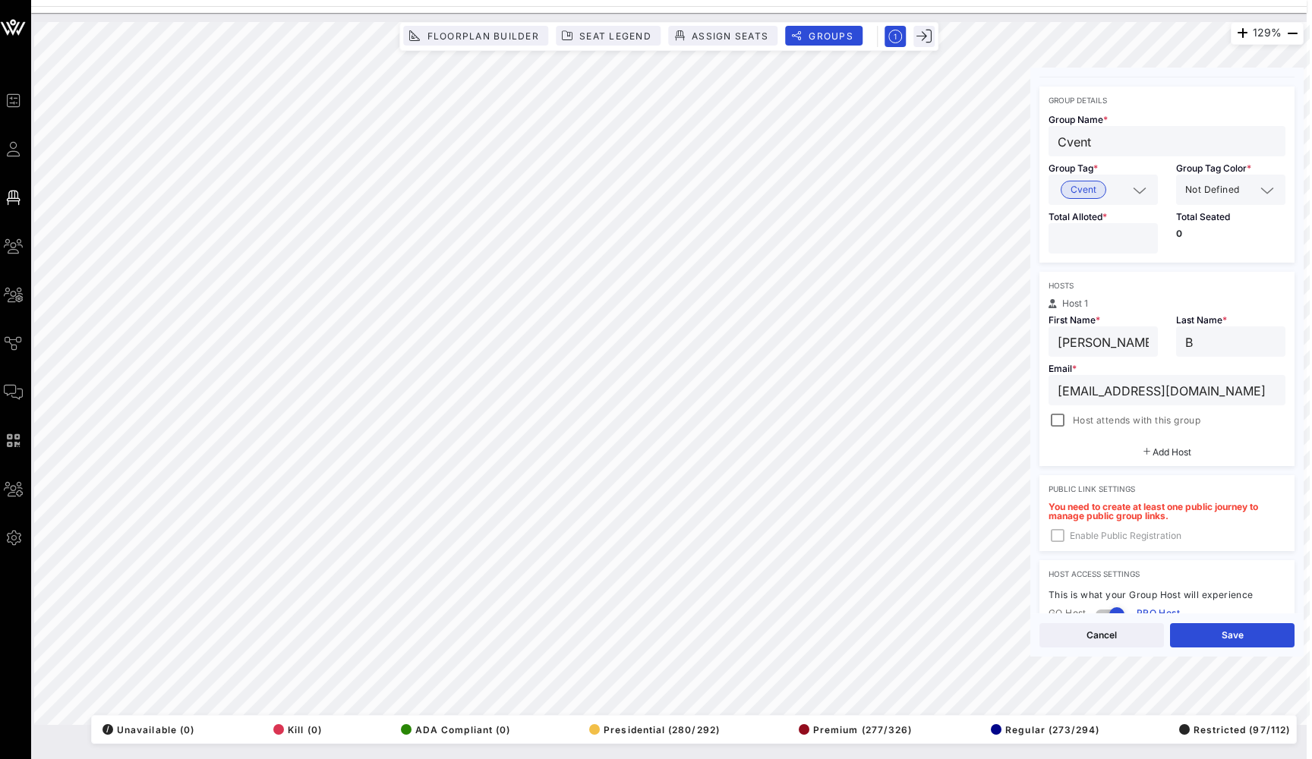
scroll to position [52, 0]
click at [1061, 242] on input "number" at bounding box center [1103, 242] width 91 height 20
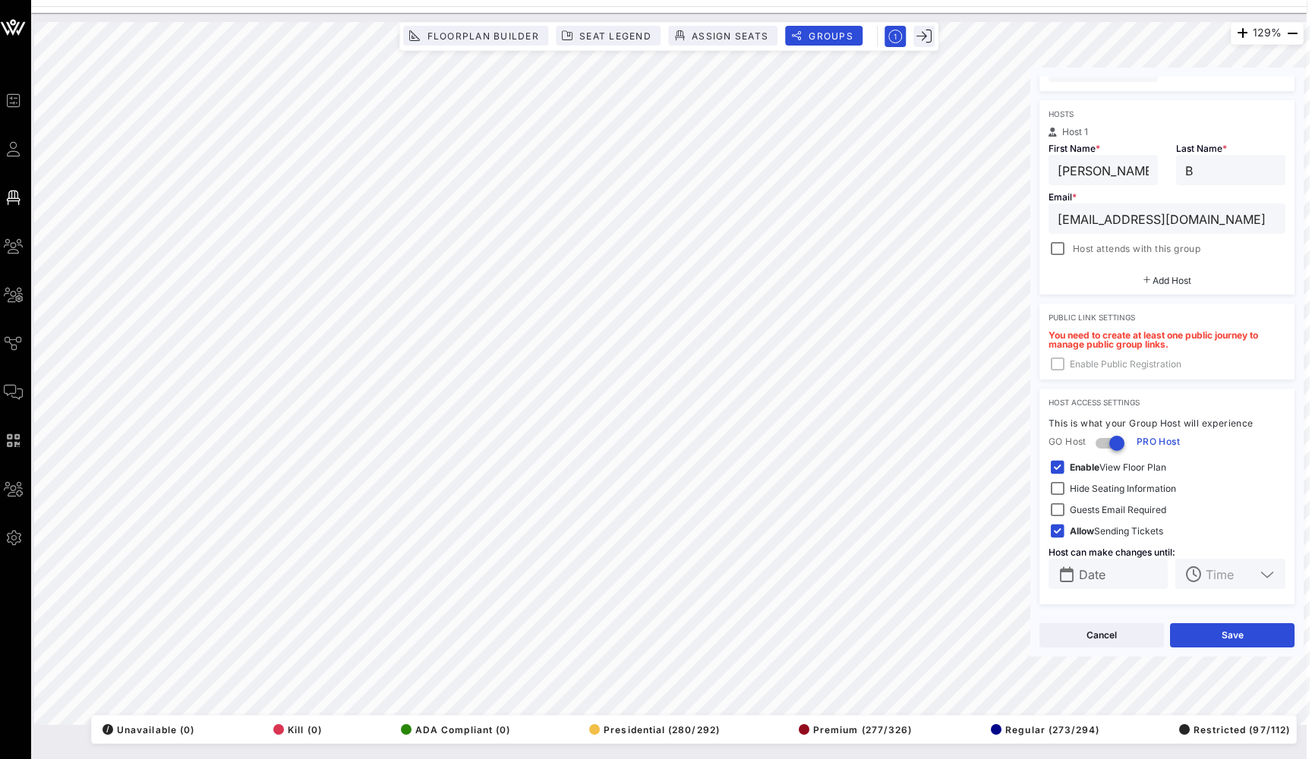
scroll to position [0, 2]
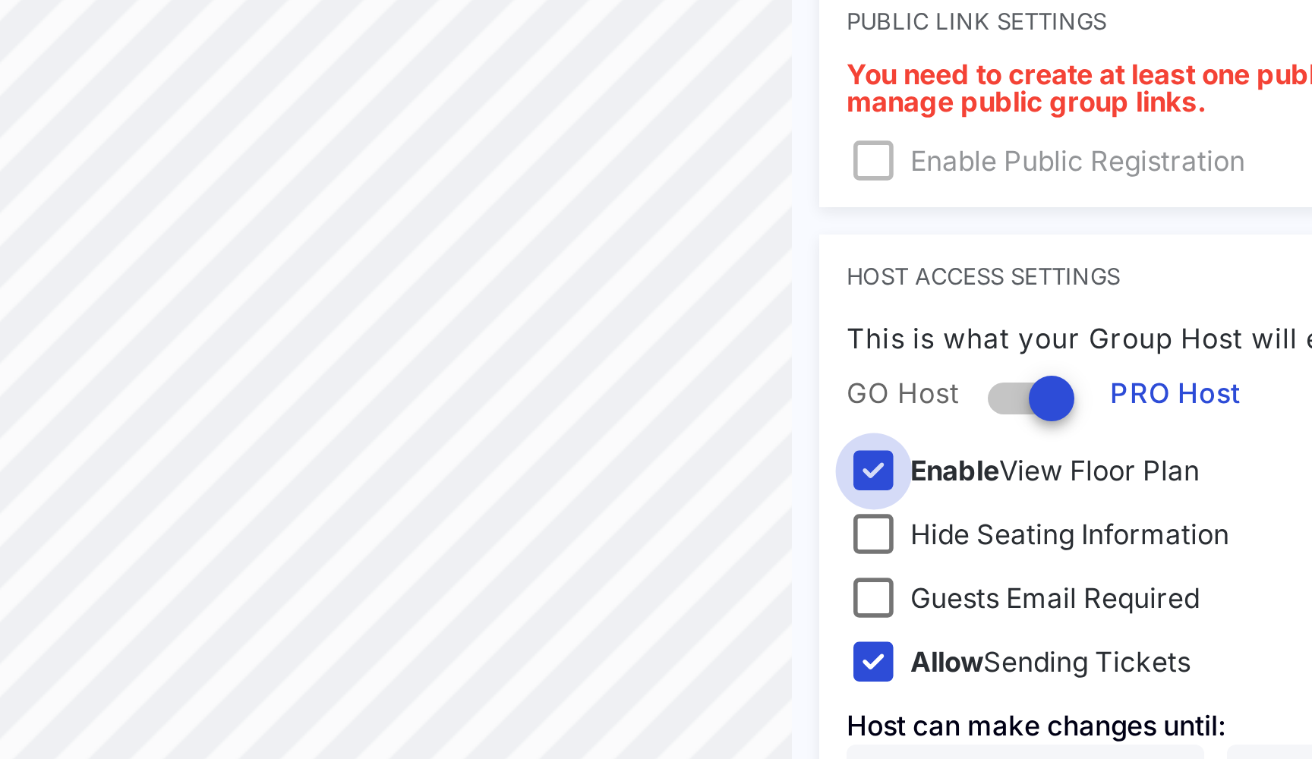
type input "**"
click at [1051, 457] on div at bounding box center [1061, 467] width 21 height 21
click at [1051, 478] on div at bounding box center [1061, 488] width 21 height 21
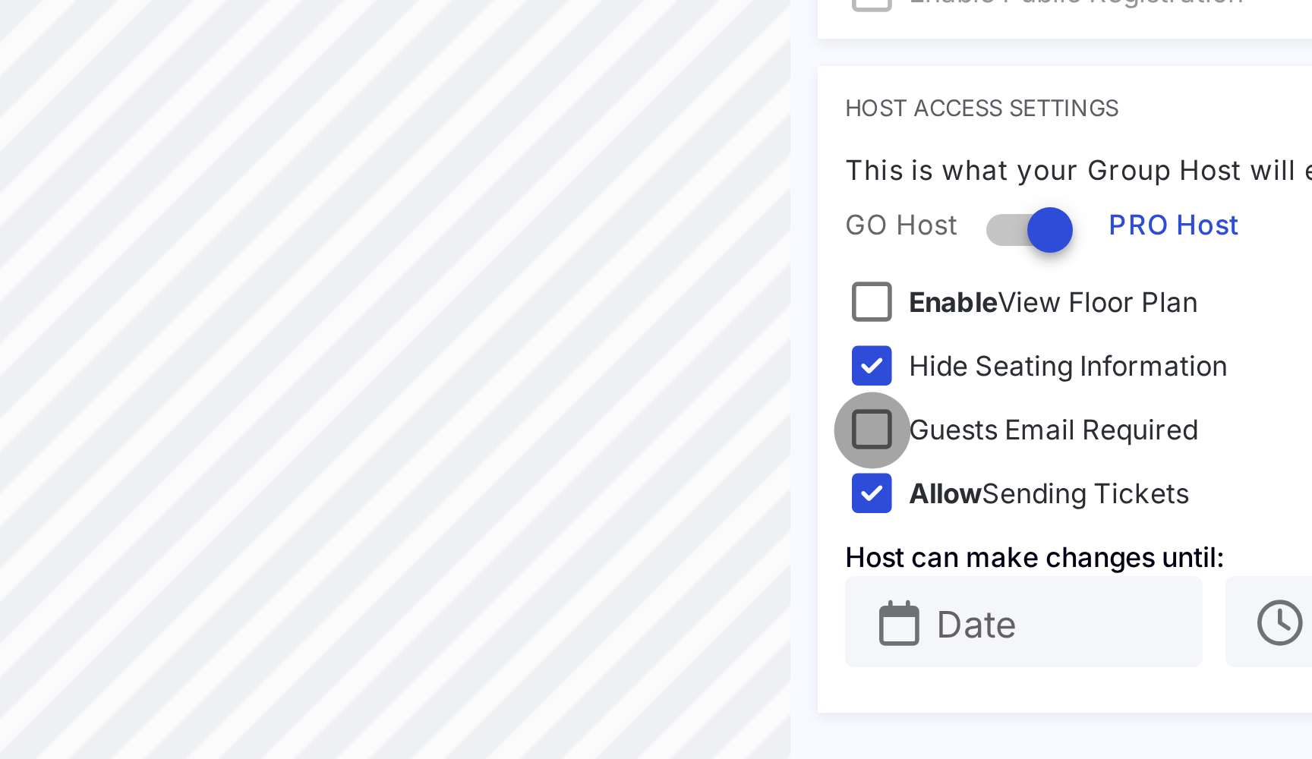
click at [1051, 500] on div at bounding box center [1061, 510] width 21 height 21
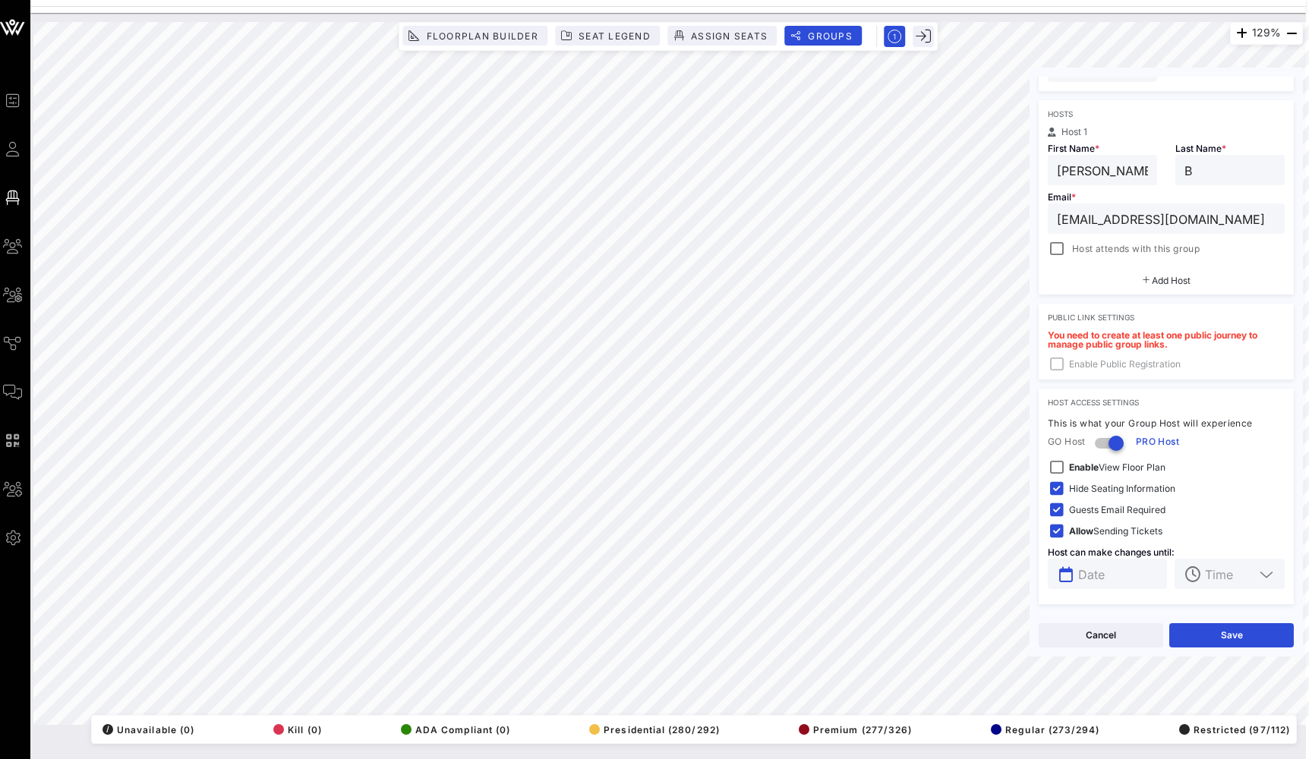
click at [1135, 577] on input "text" at bounding box center [1118, 574] width 80 height 20
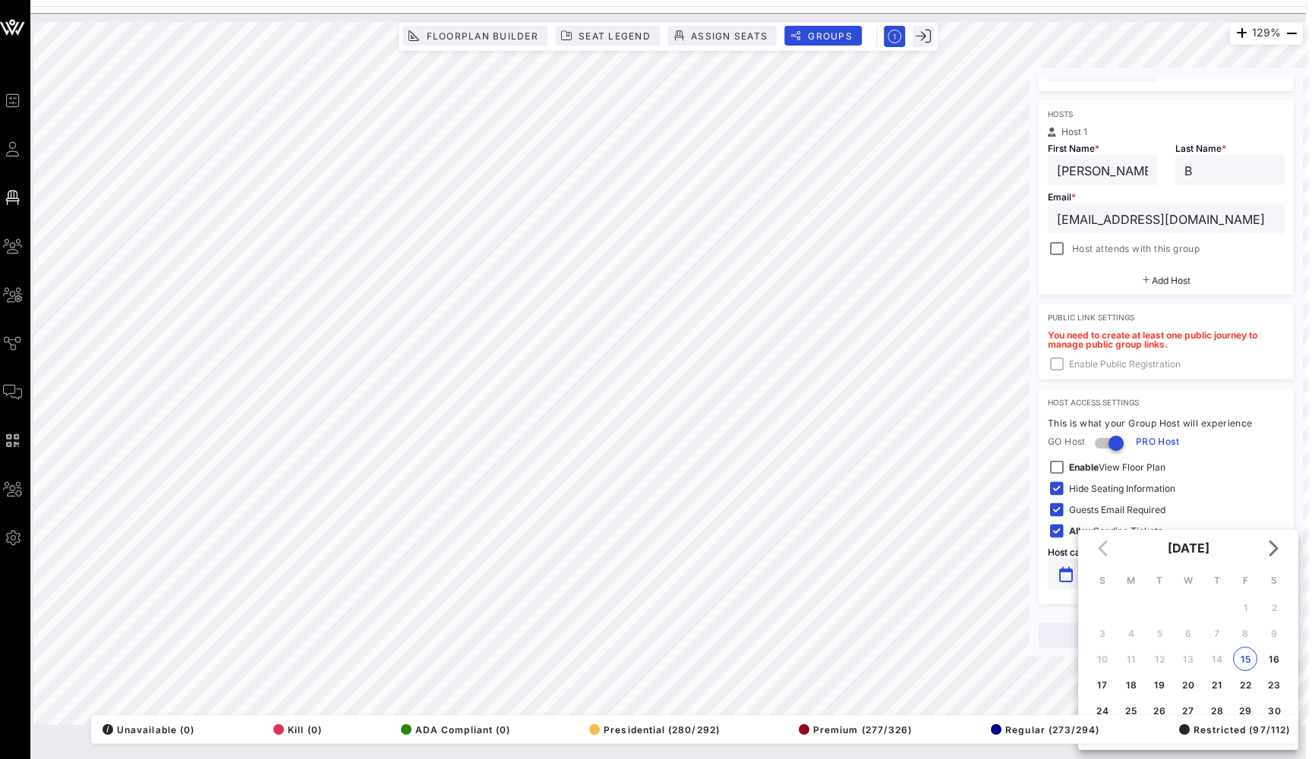
click at [1254, 468] on div "Enable View Floor Plan" at bounding box center [1166, 468] width 237 height 18
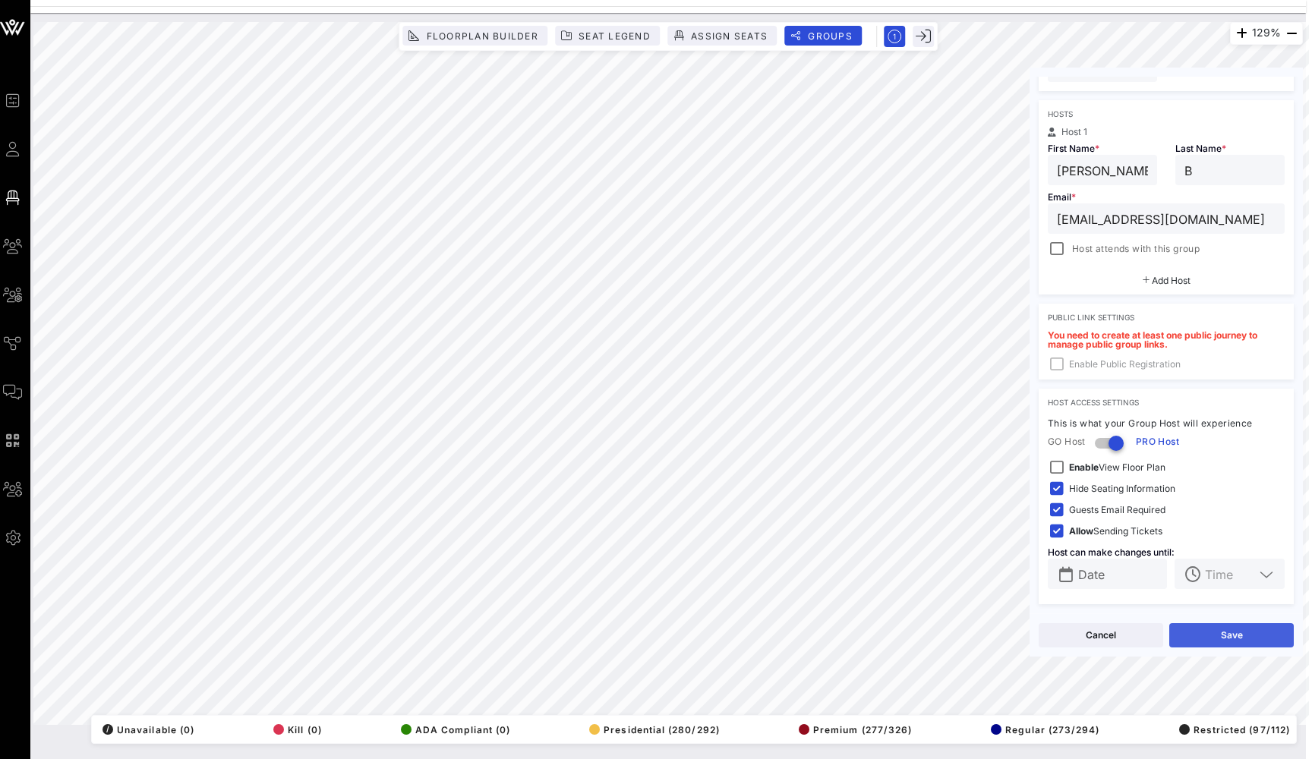
click at [1263, 632] on button "Save" at bounding box center [1231, 635] width 125 height 24
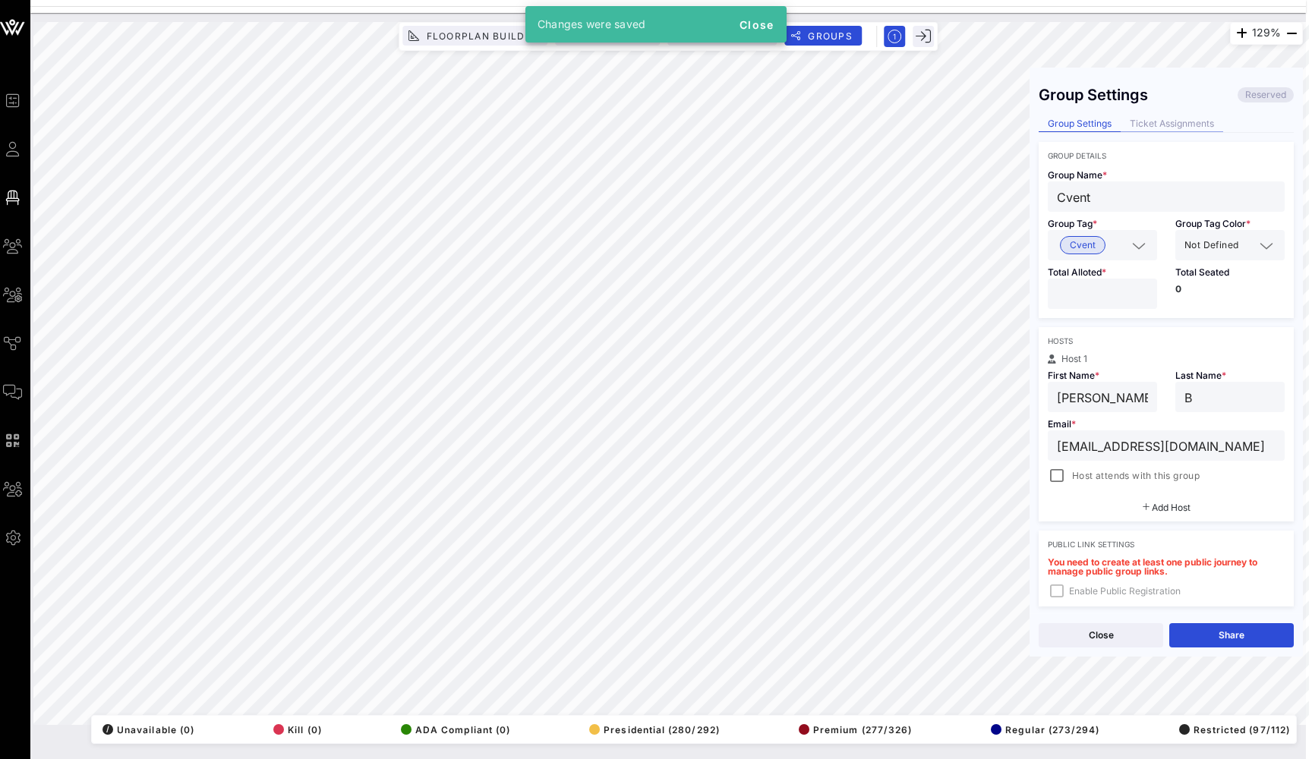
scroll to position [0, 0]
click at [1184, 118] on div "Ticket Assignments" at bounding box center [1172, 124] width 103 height 16
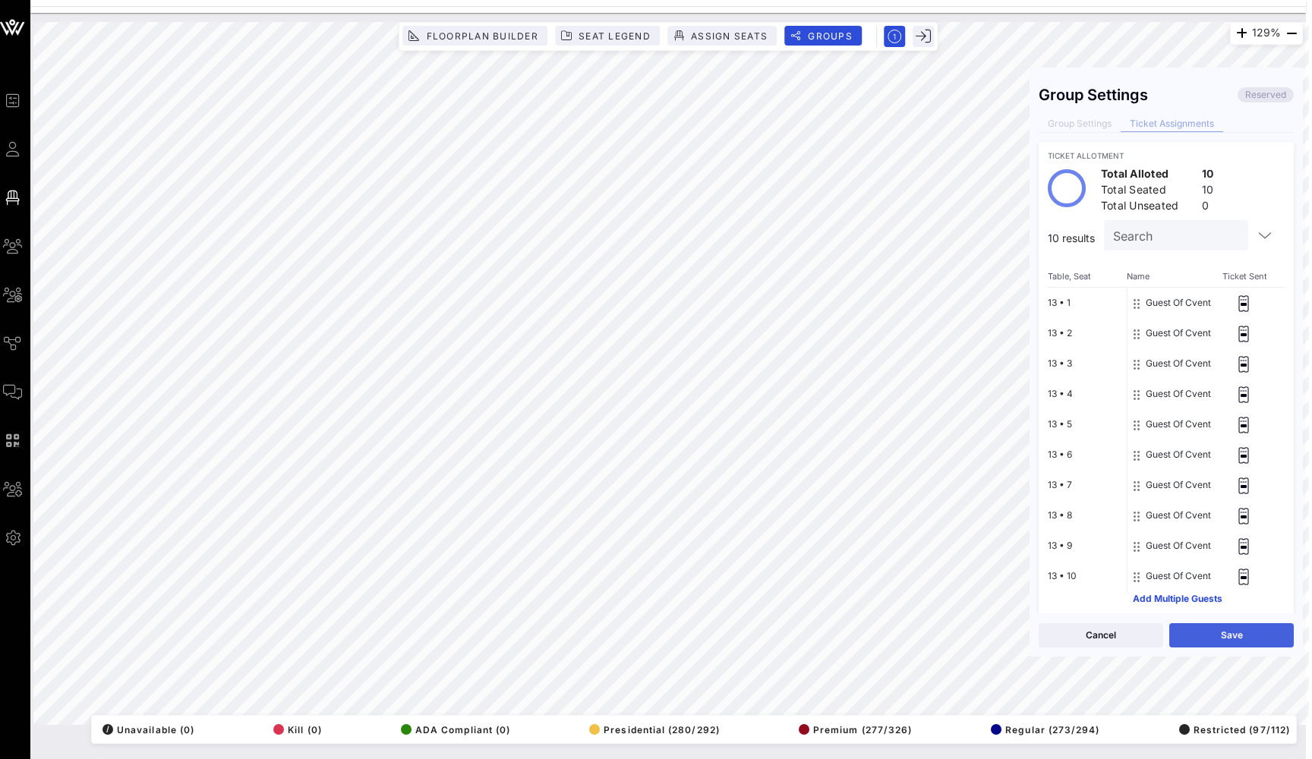
click at [1226, 643] on button "Save" at bounding box center [1231, 635] width 125 height 24
click at [1031, 221] on div "129% Floorplan Builder Seat Legend Assign Seats Groups Exit Group Settings Rese…" at bounding box center [668, 373] width 1270 height 703
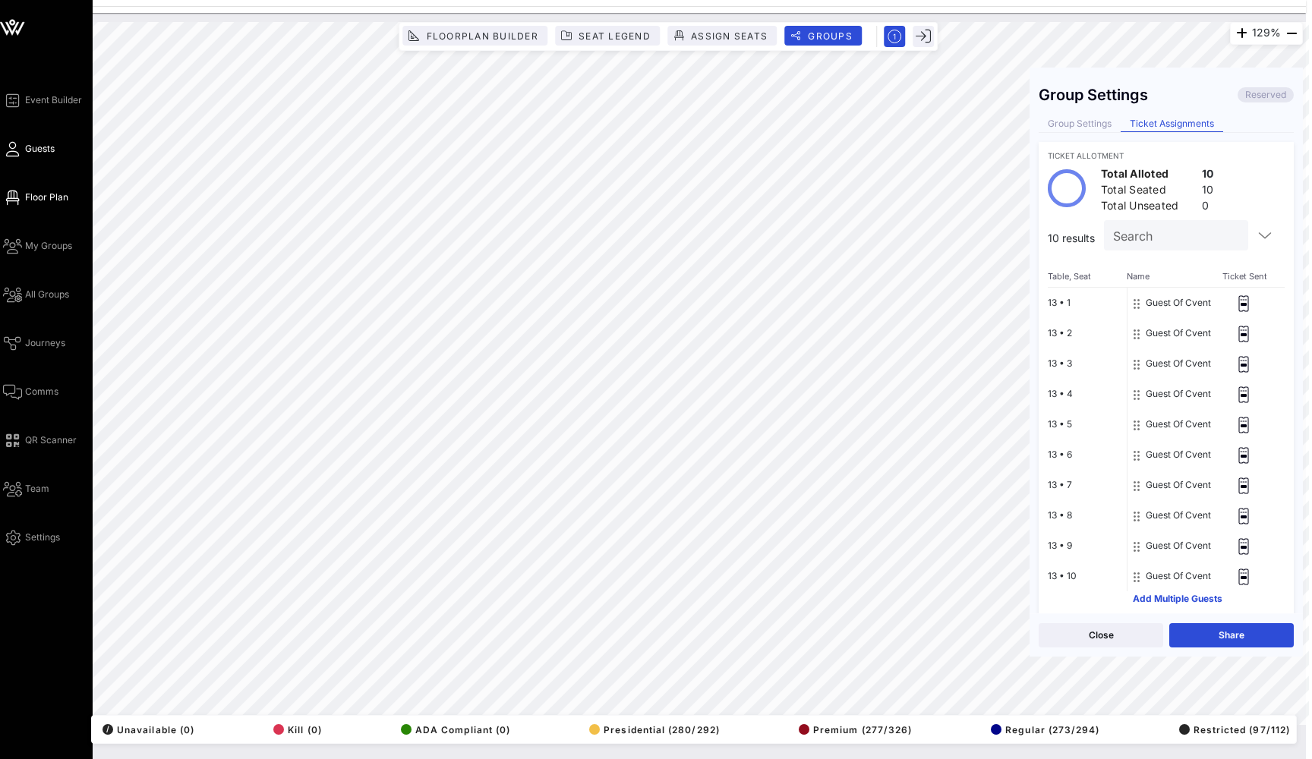
drag, startPoint x: 1055, startPoint y: 2, endPoint x: 17, endPoint y: 153, distance: 1049.6
click at [17, 150] on icon at bounding box center [12, 149] width 19 height 2
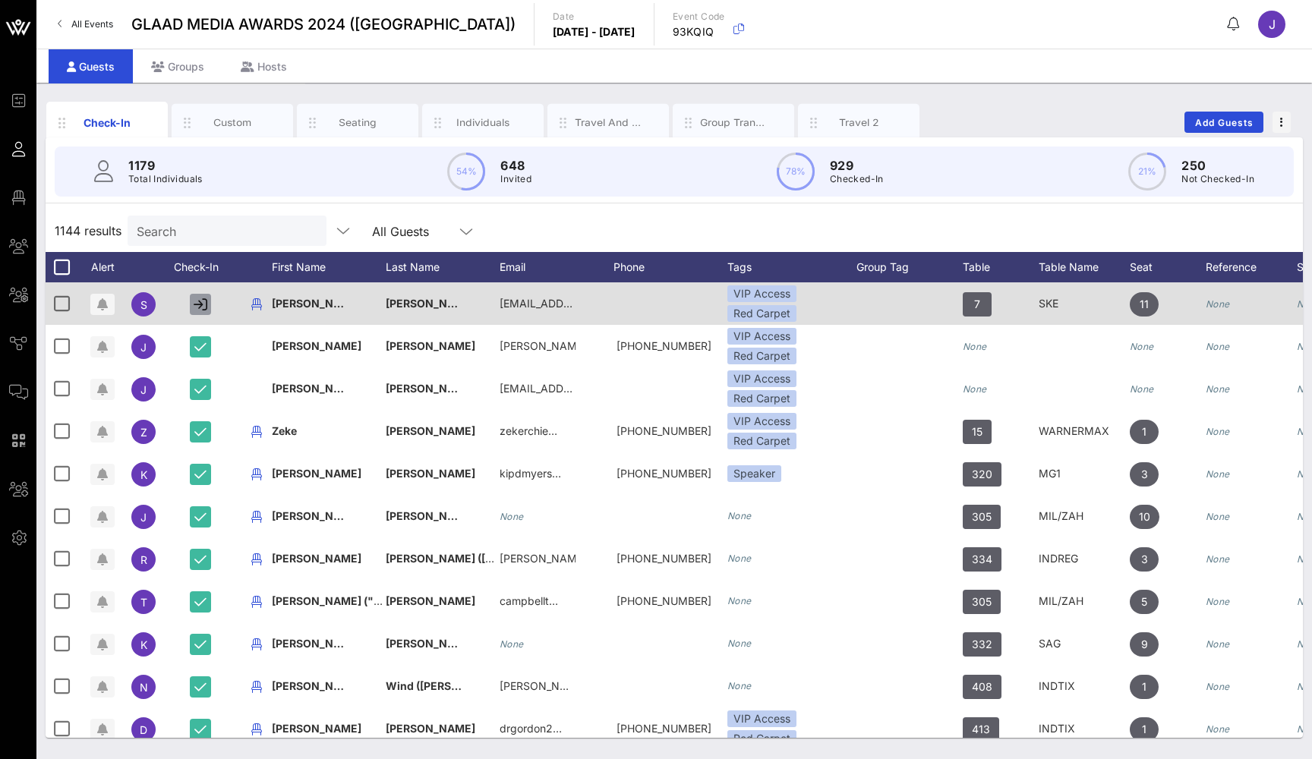
click at [203, 303] on icon "button" at bounding box center [201, 305] width 14 height 14
click at [202, 307] on icon "button" at bounding box center [200, 305] width 12 height 14
click at [102, 306] on icon "button" at bounding box center [102, 304] width 11 height 12
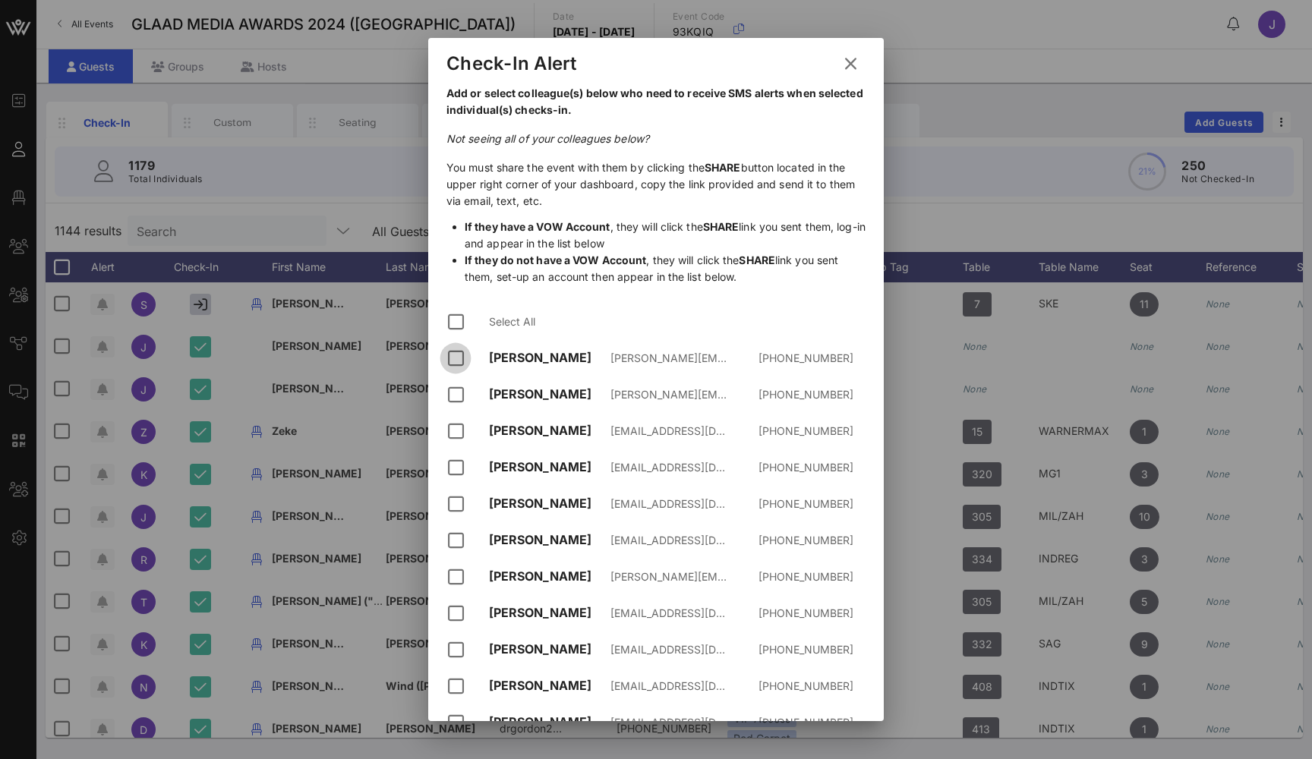
click at [452, 358] on div at bounding box center [456, 358] width 26 height 26
click at [459, 393] on div at bounding box center [456, 395] width 26 height 26
click at [459, 429] on div at bounding box center [456, 431] width 26 height 26
click at [459, 484] on div "Dashka Gabriel [EMAIL_ADDRESS][DOMAIN_NAME] [PHONE_NUMBER]" at bounding box center [655, 467] width 419 height 36
click at [459, 500] on div at bounding box center [456, 504] width 26 height 26
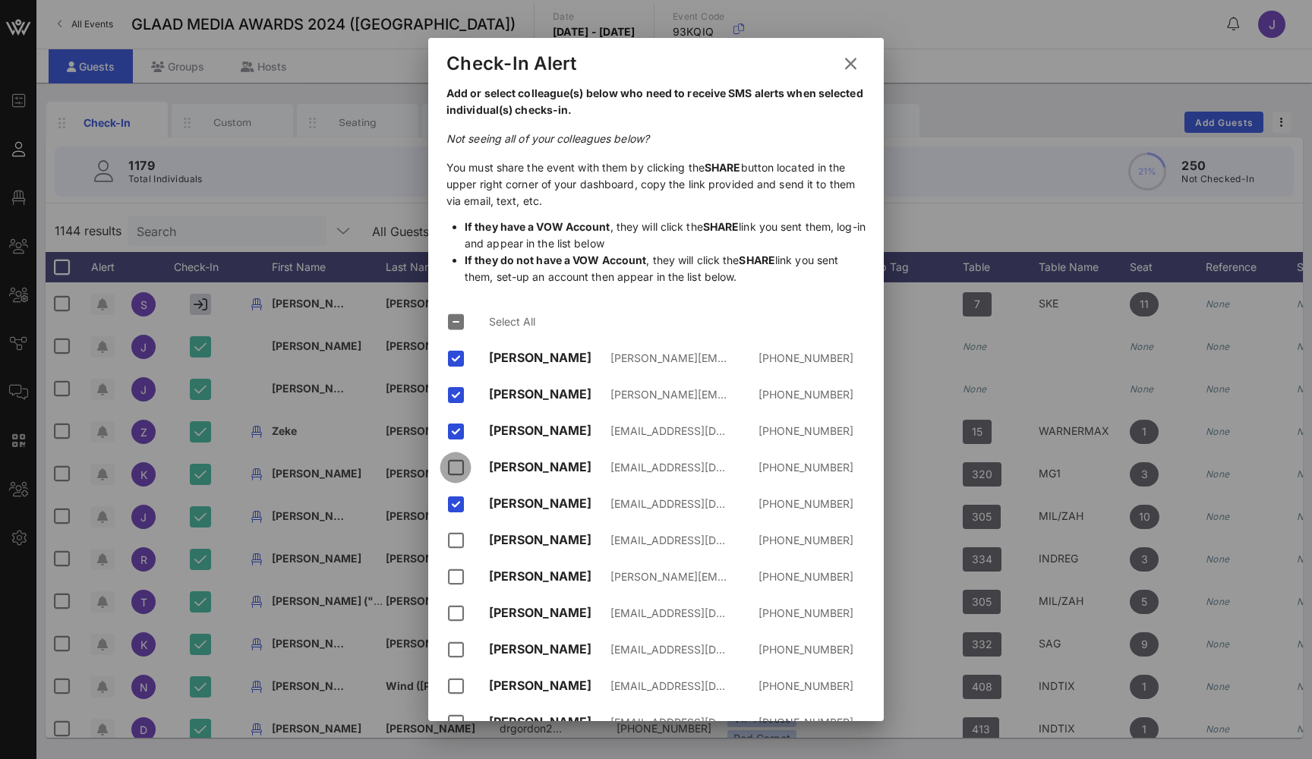
click at [459, 468] on div at bounding box center [456, 468] width 26 height 26
click at [858, 56] on button at bounding box center [851, 63] width 30 height 27
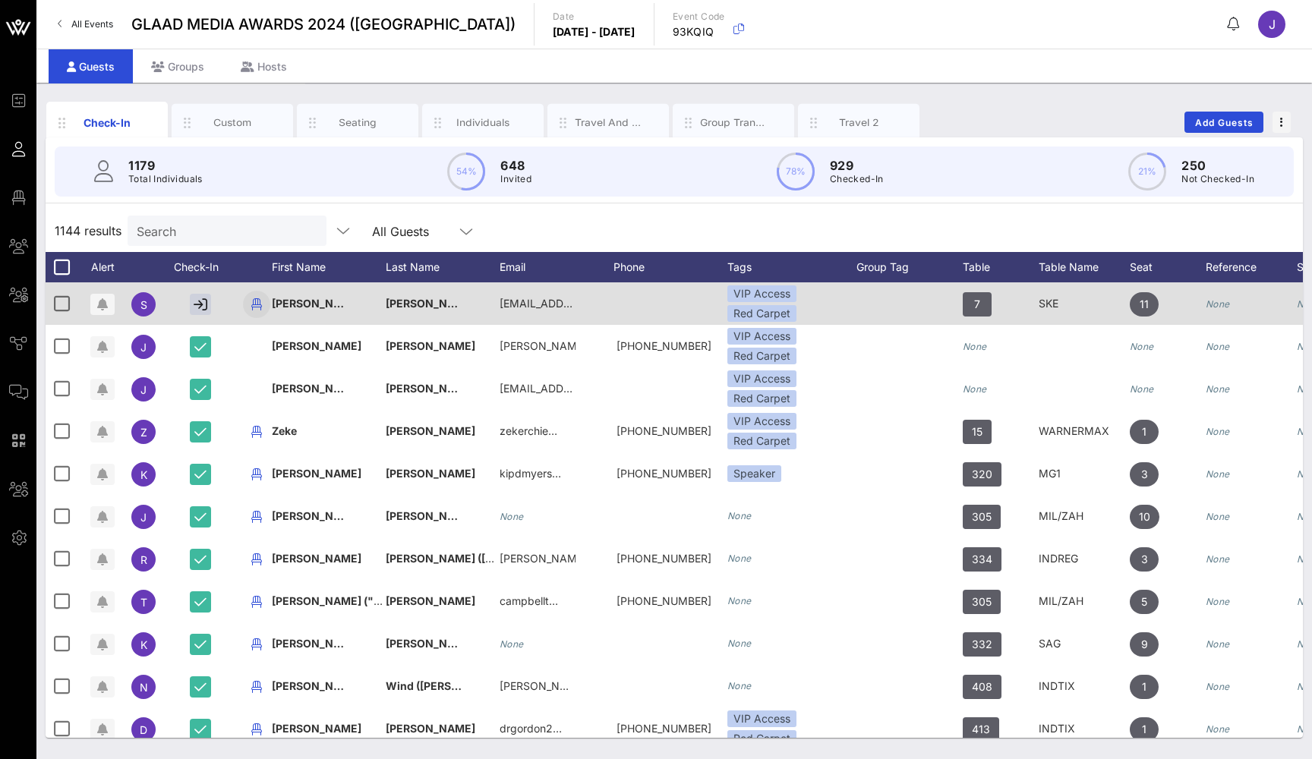
click at [259, 302] on icon "button" at bounding box center [257, 304] width 18 height 18
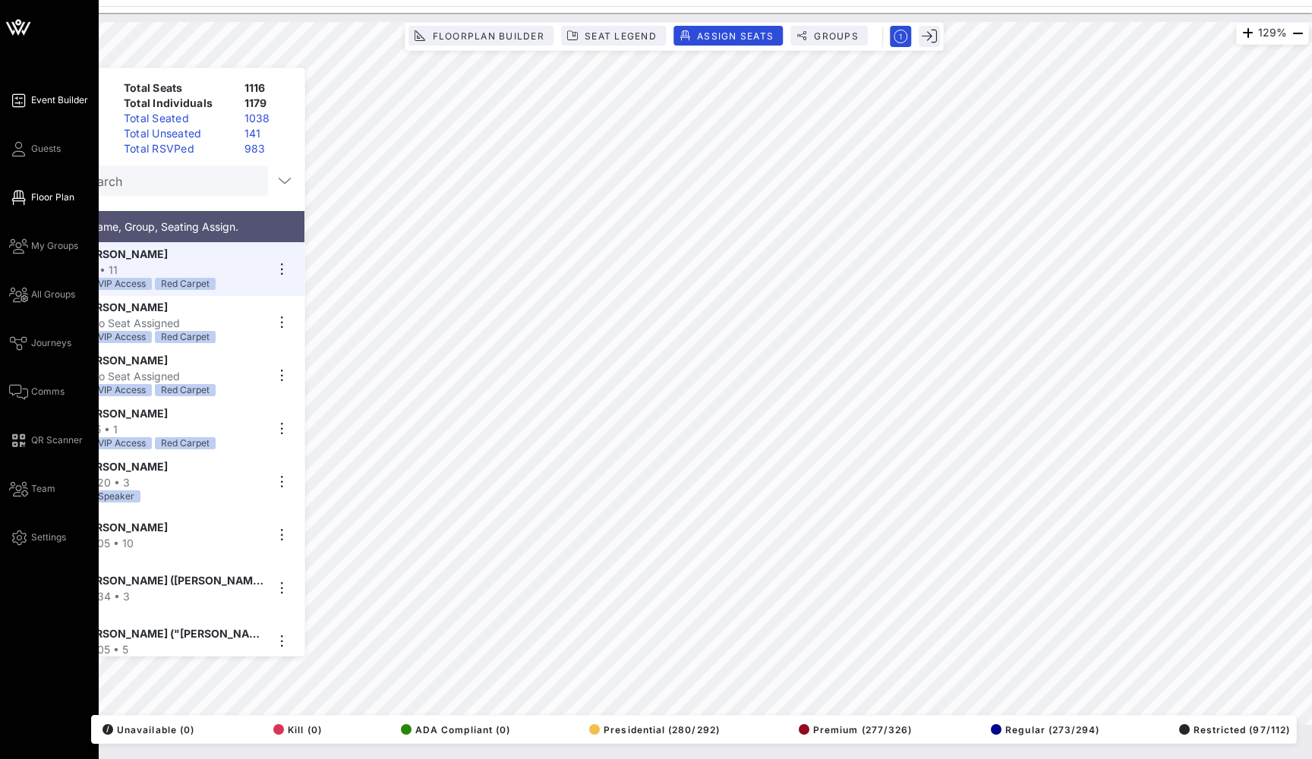
click at [33, 93] on span "Event Builder" at bounding box center [59, 100] width 57 height 14
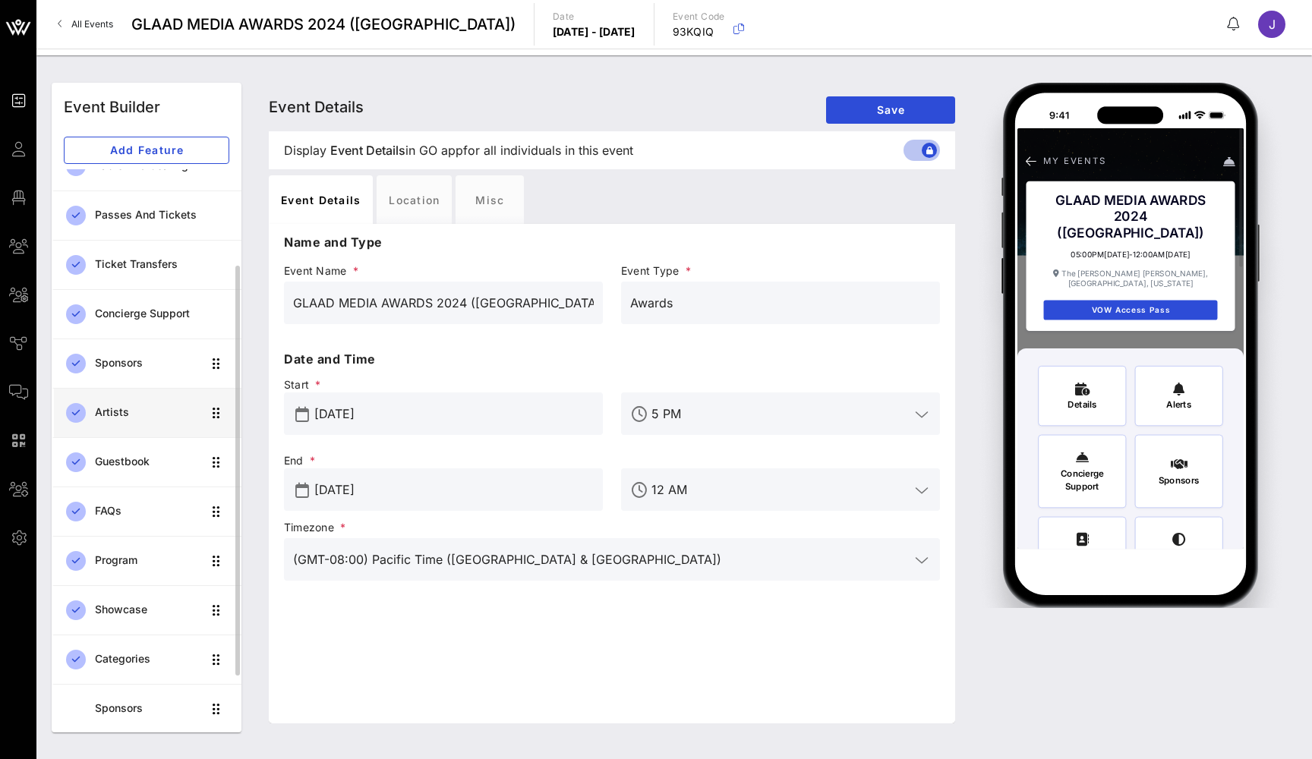
scroll to position [154, 0]
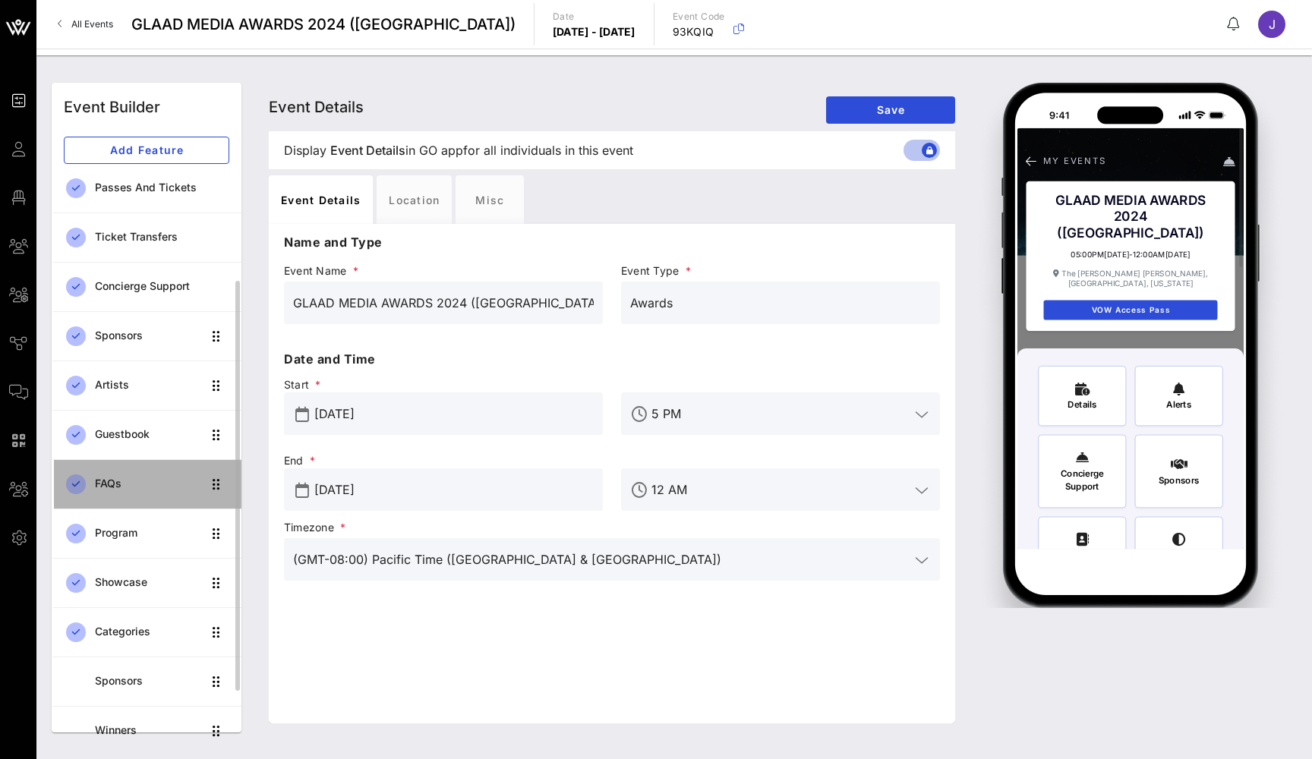
click at [160, 479] on div "FAQs" at bounding box center [148, 484] width 107 height 13
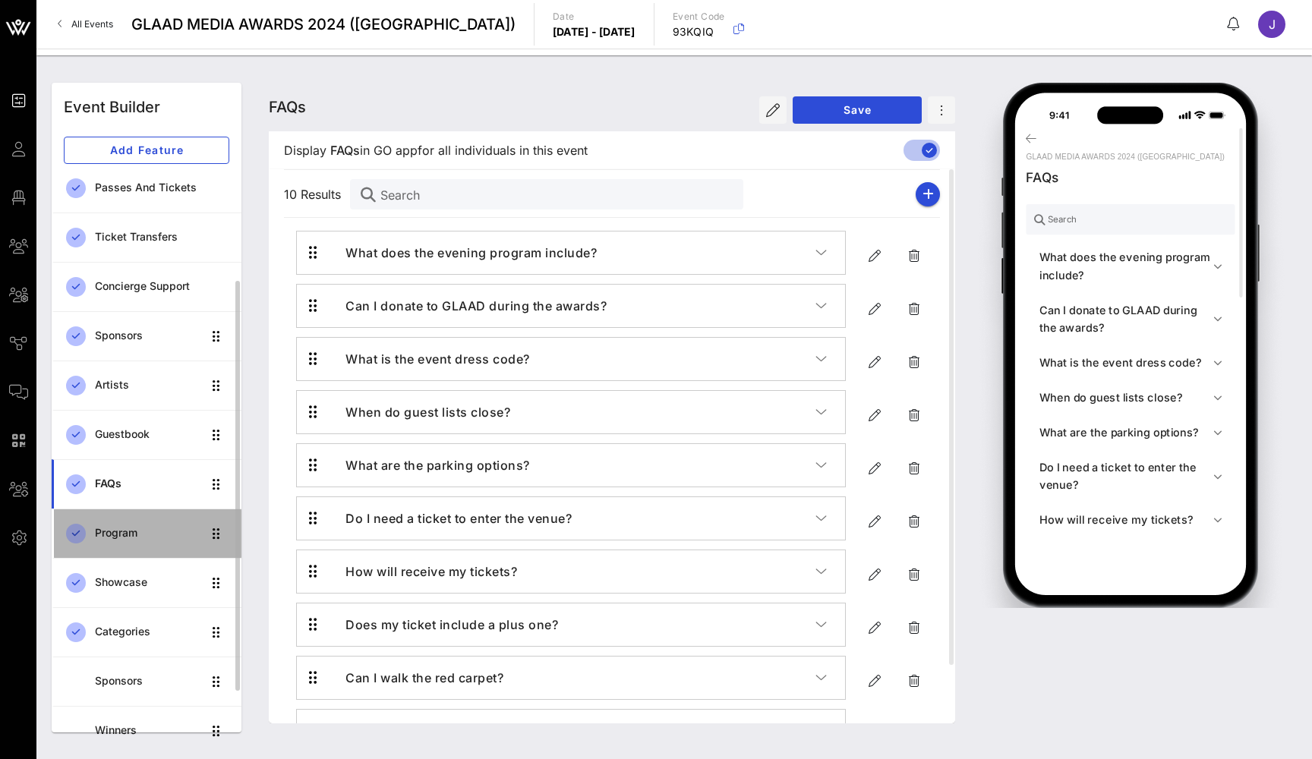
click at [146, 535] on div "Program" at bounding box center [148, 533] width 107 height 13
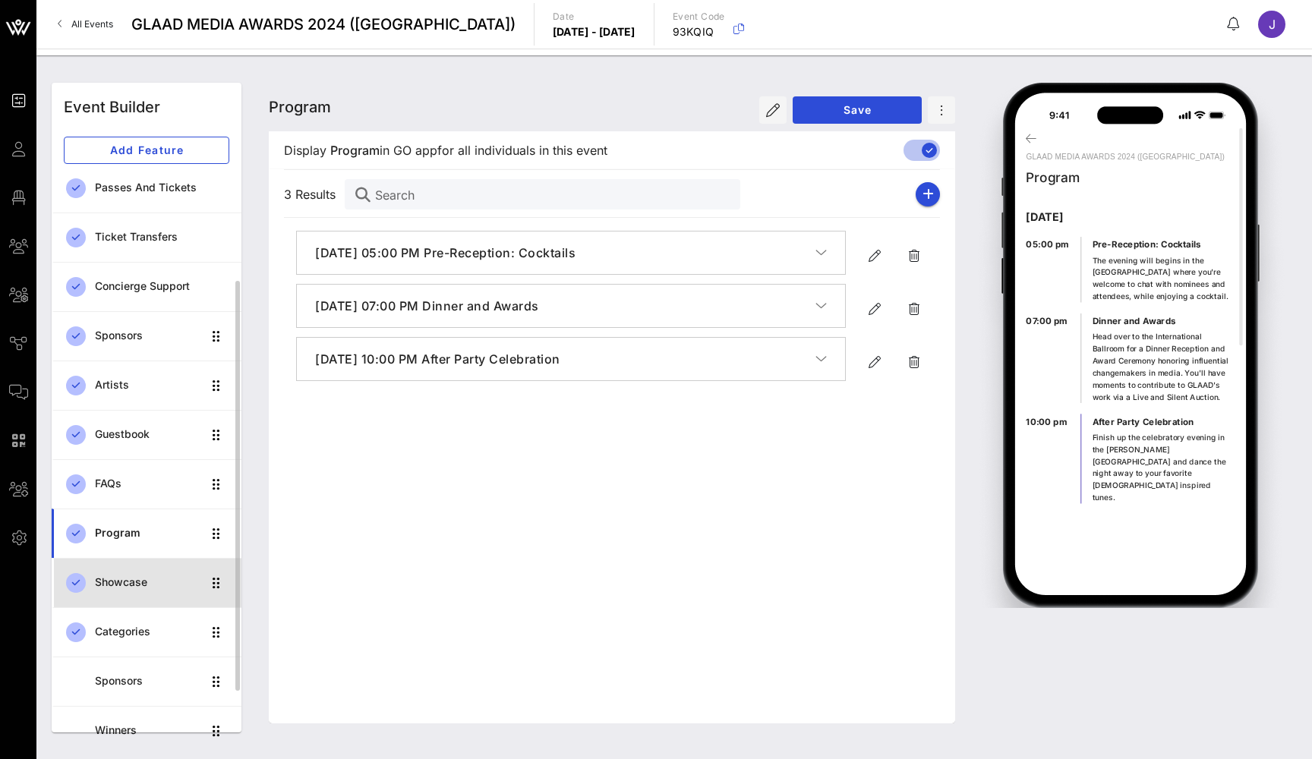
click at [140, 585] on div "Showcase" at bounding box center [148, 582] width 107 height 13
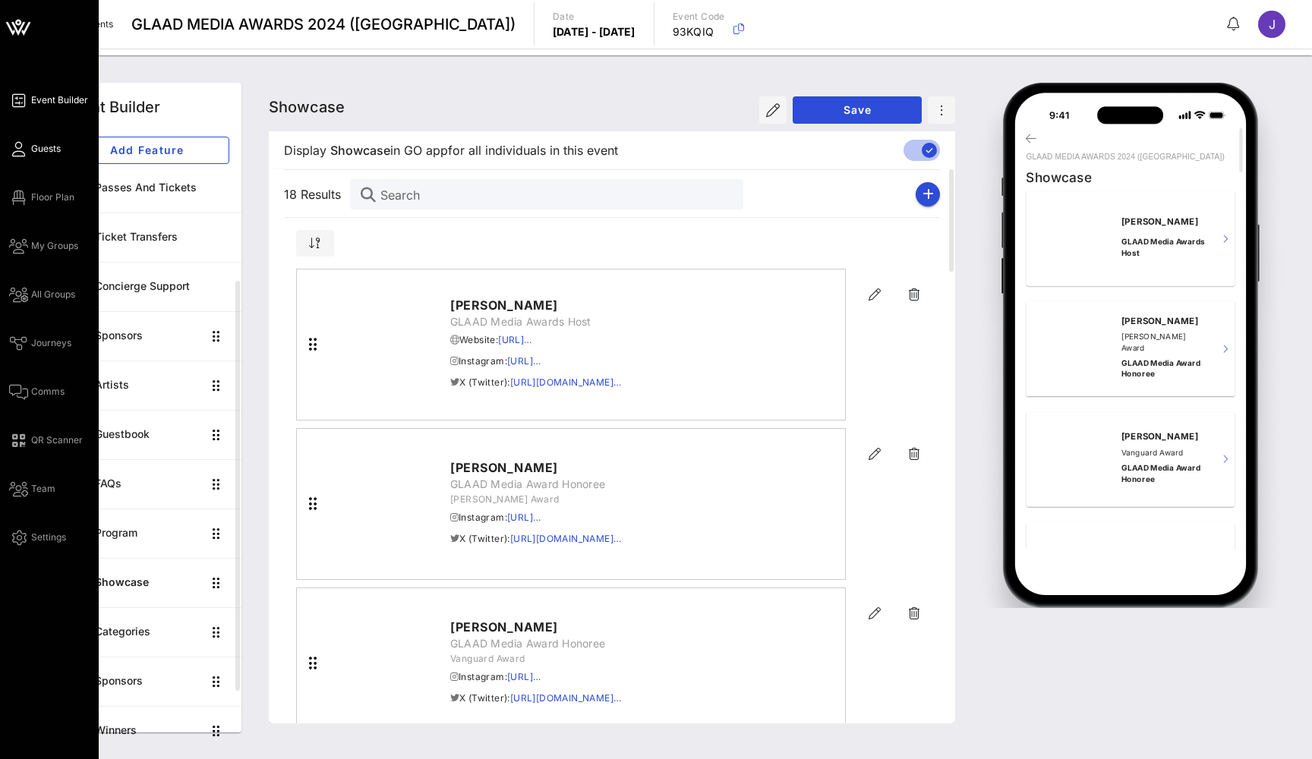
click at [20, 150] on icon at bounding box center [18, 149] width 19 height 2
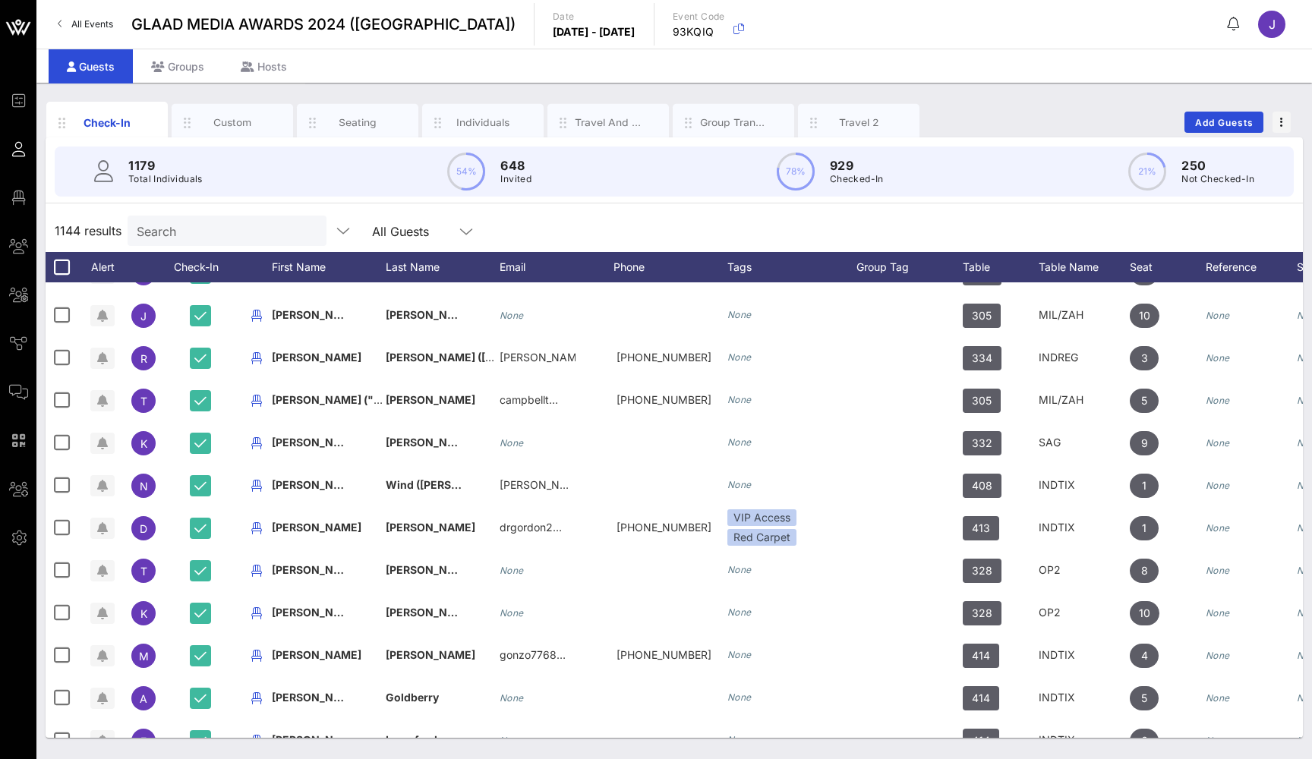
scroll to position [0, 1]
click at [260, 125] on div "Custom" at bounding box center [233, 122] width 68 height 14
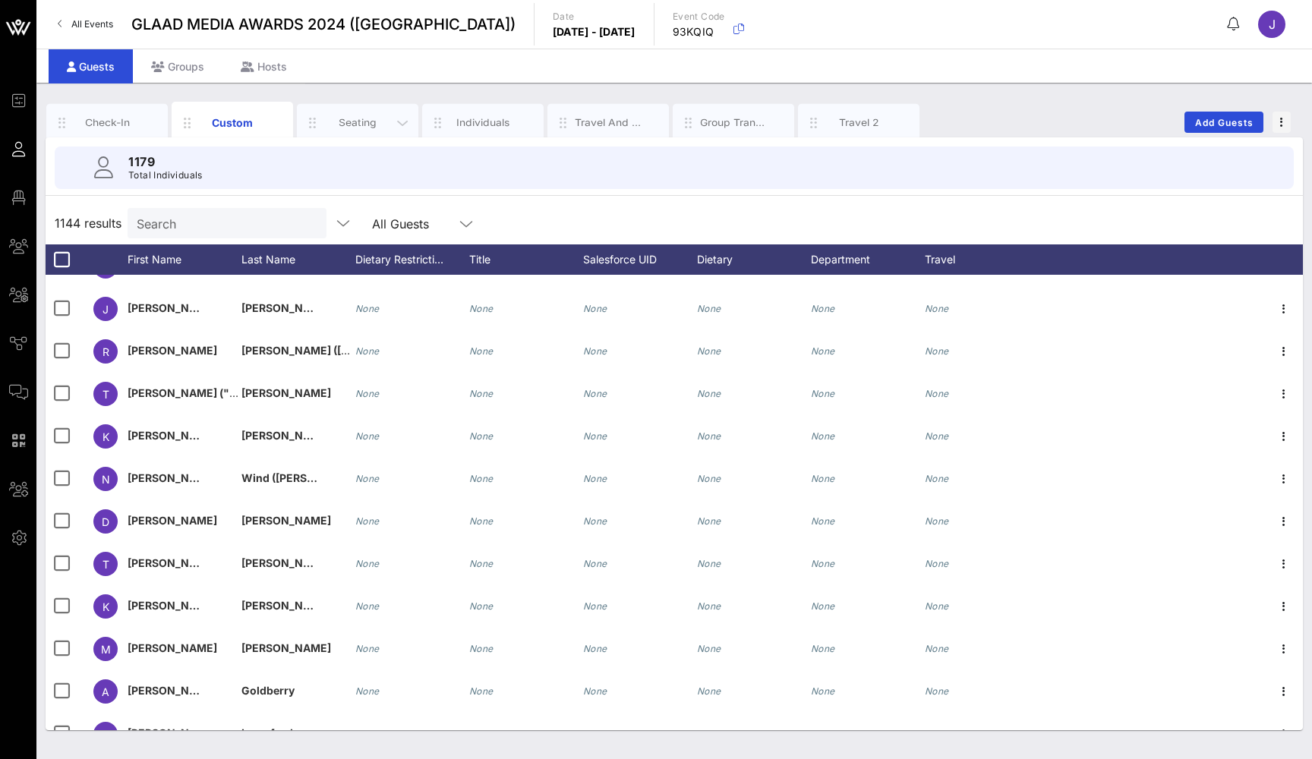
click at [355, 123] on div "Seating" at bounding box center [358, 122] width 68 height 14
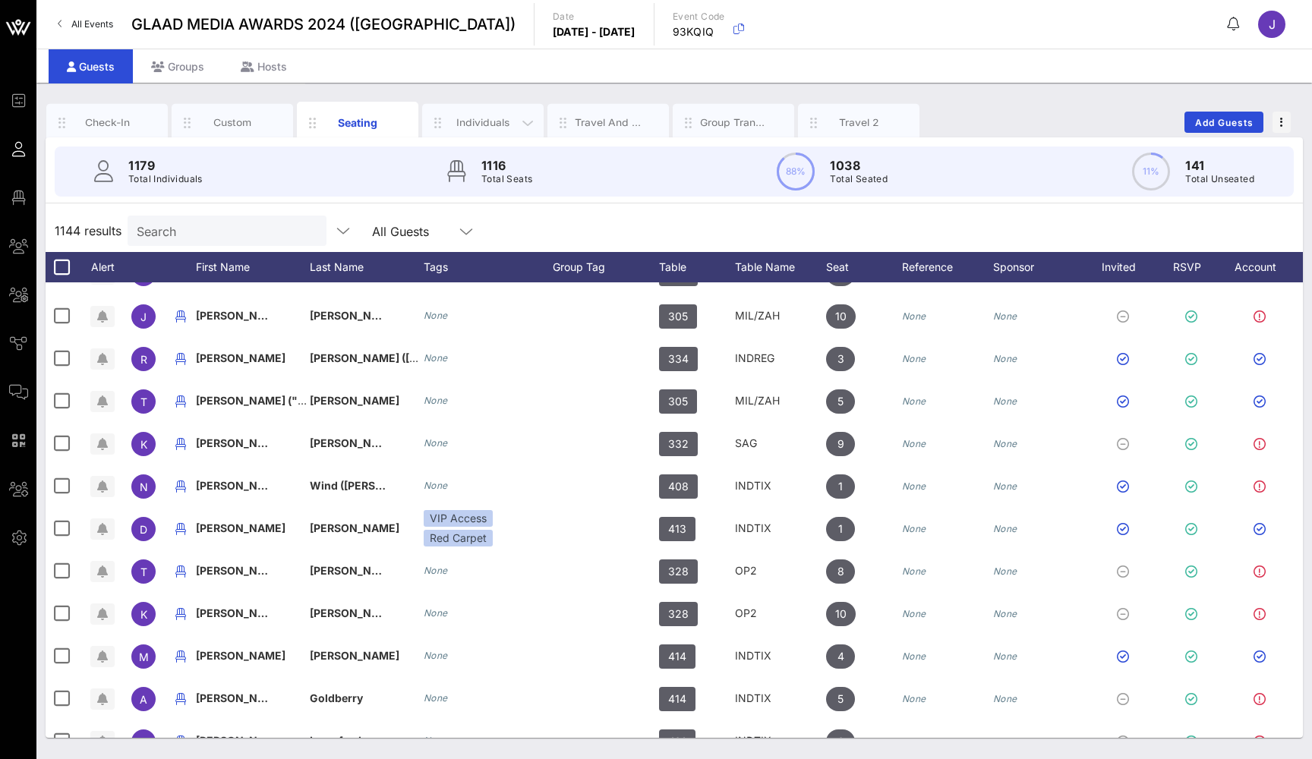
click at [482, 114] on div "Individuals" at bounding box center [482, 122] width 121 height 38
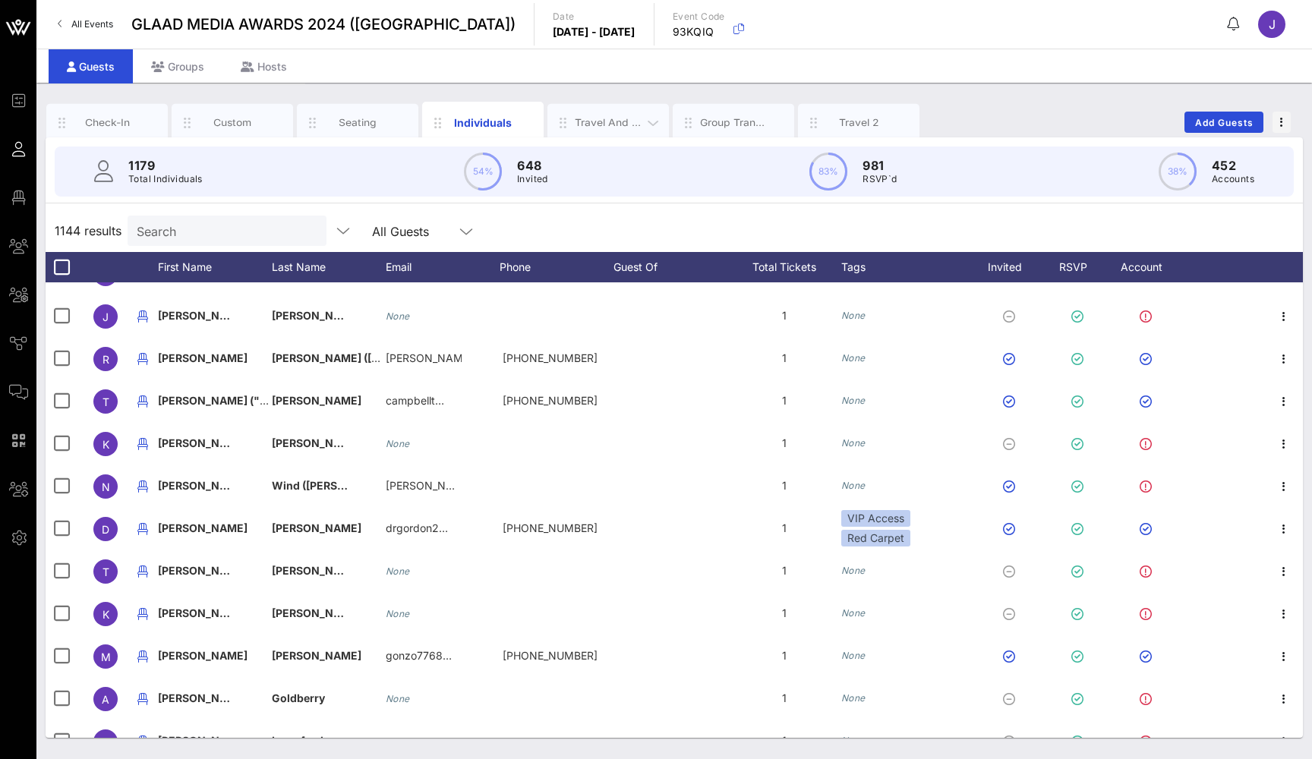
click at [602, 121] on div "Travel and Hosp" at bounding box center [609, 122] width 68 height 14
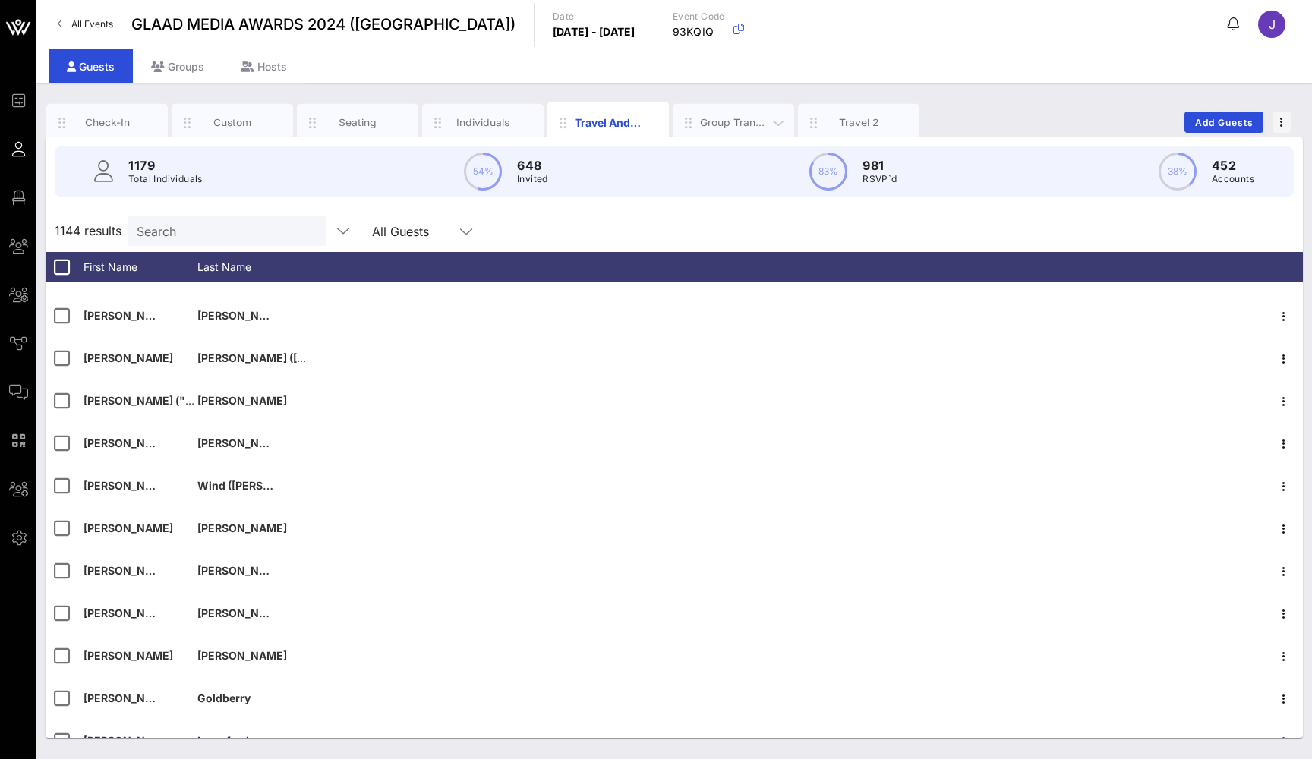
click at [749, 123] on div "Group Transportation" at bounding box center [734, 122] width 68 height 14
click at [864, 123] on div "Travel 2" at bounding box center [859, 122] width 68 height 14
click at [167, 58] on div "Groups" at bounding box center [178, 66] width 90 height 34
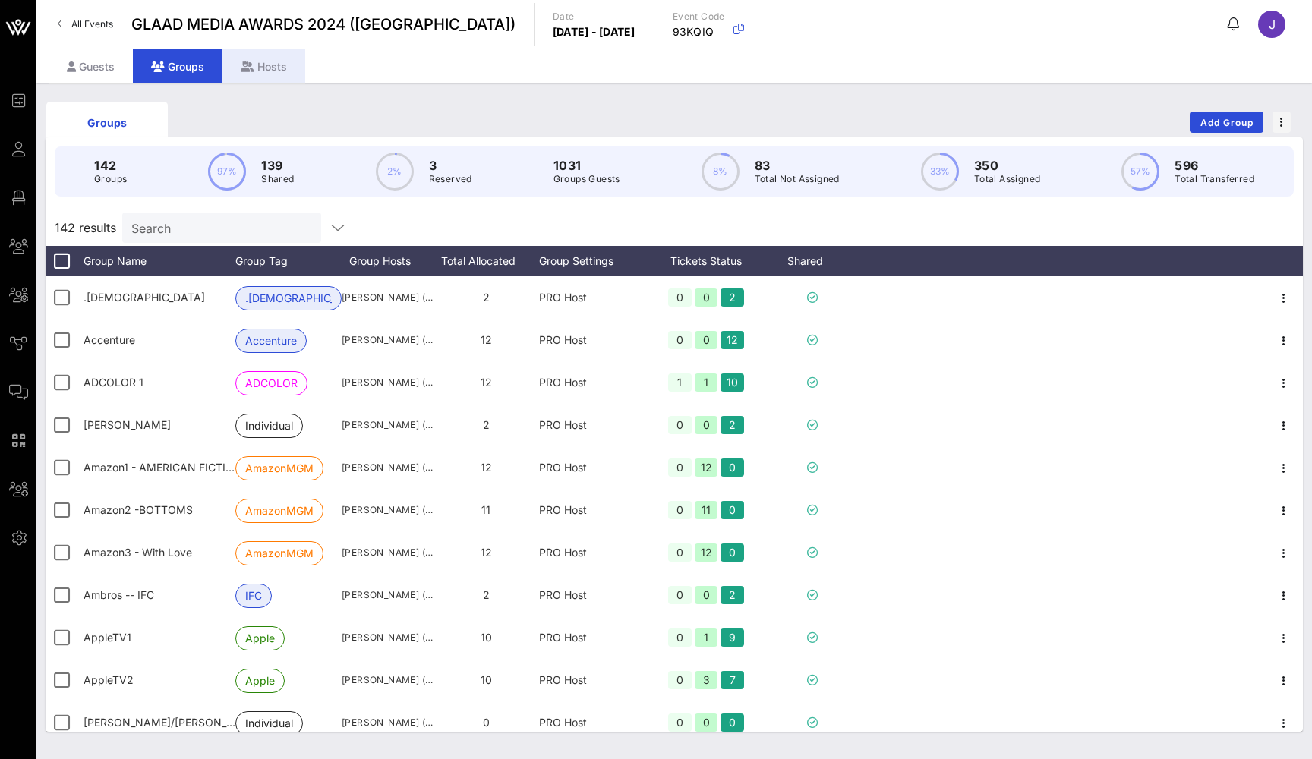
click at [273, 61] on div "Hosts" at bounding box center [263, 66] width 83 height 34
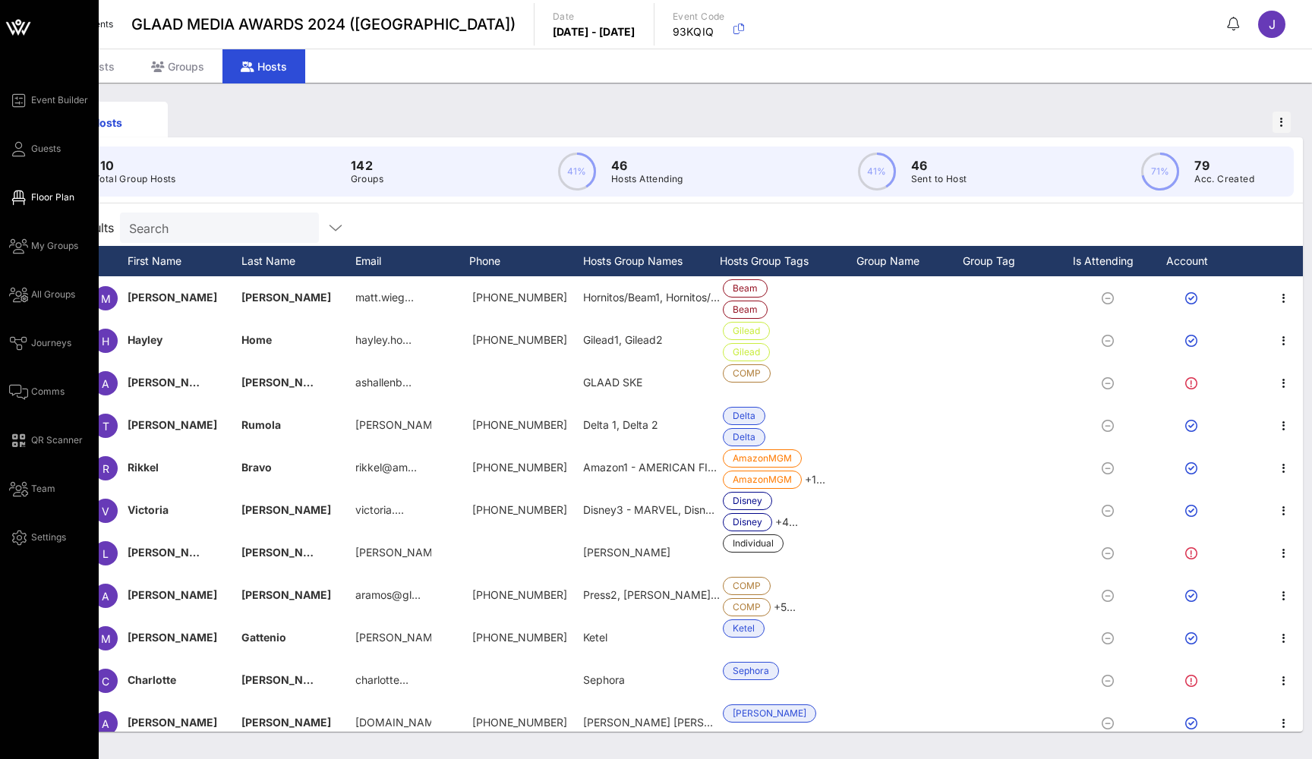
click at [17, 197] on icon at bounding box center [18, 198] width 19 height 2
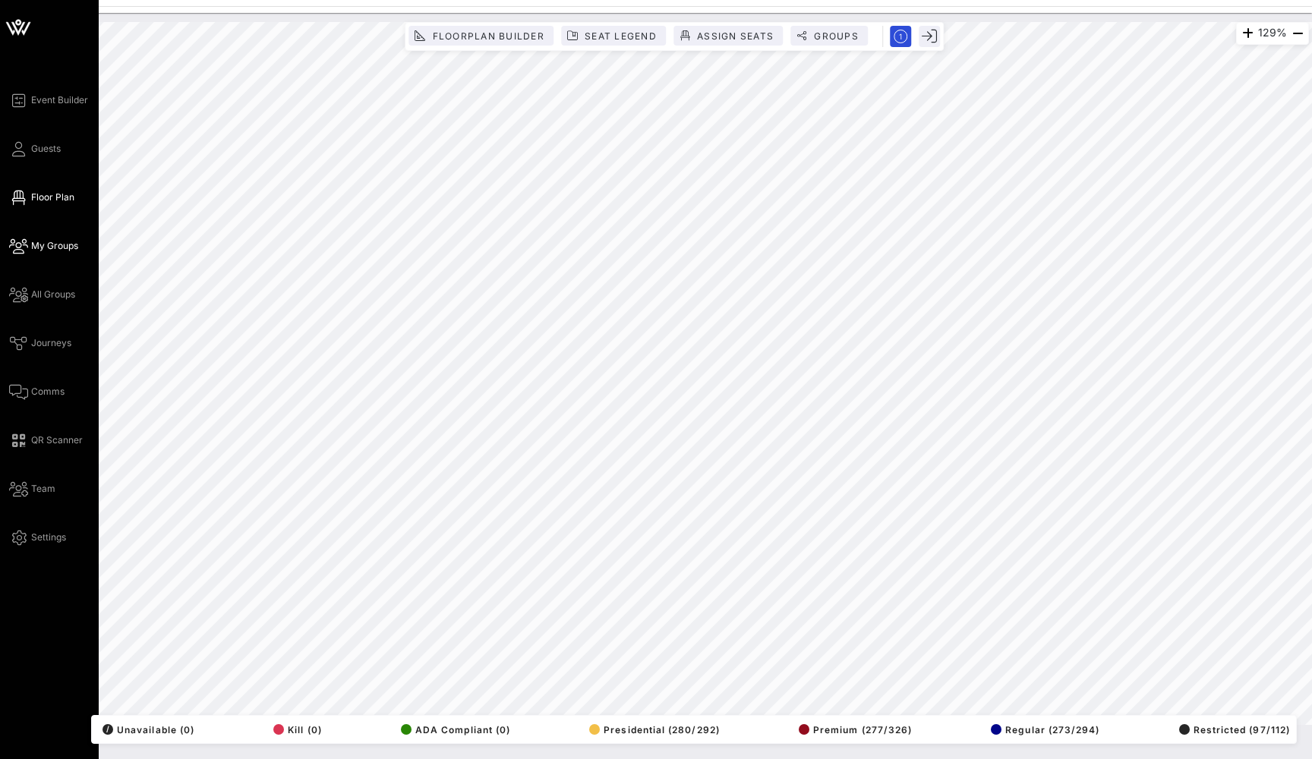
click at [27, 245] on icon at bounding box center [18, 246] width 19 height 2
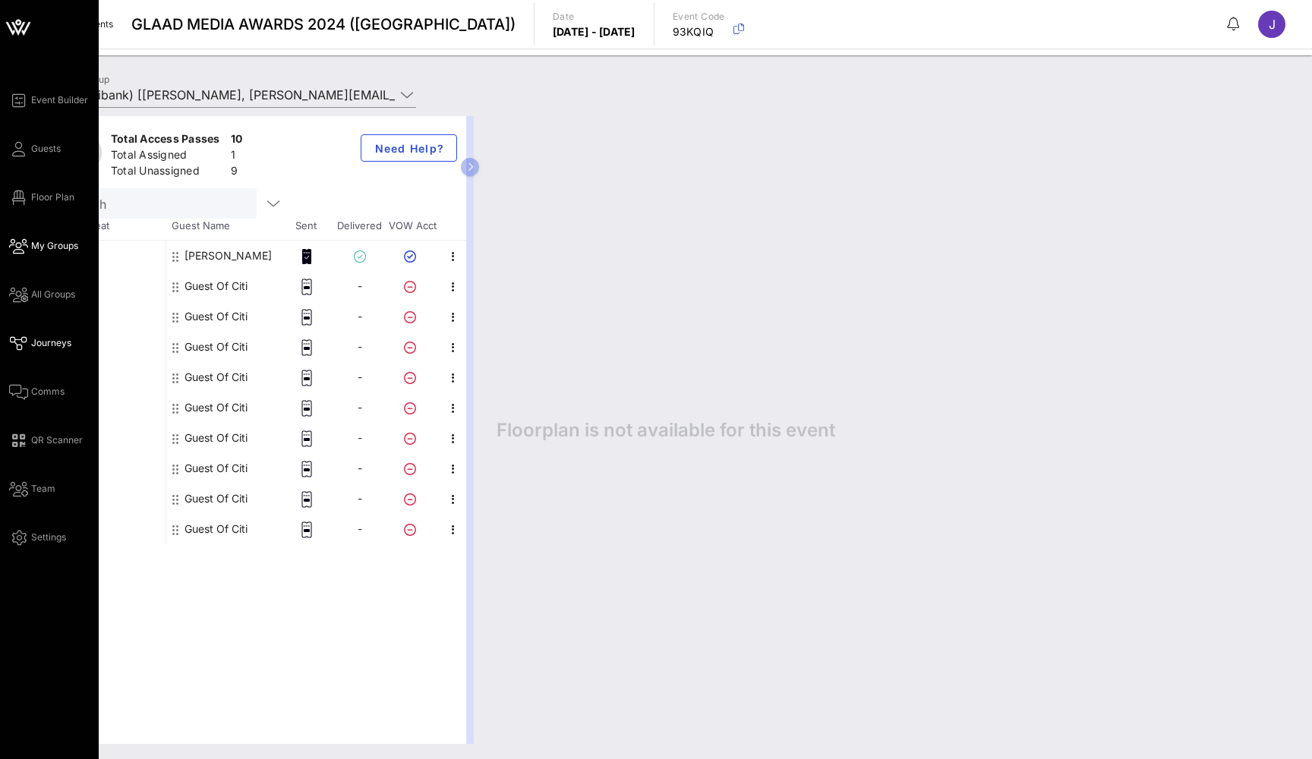
click at [36, 340] on span "Journeys" at bounding box center [51, 343] width 40 height 14
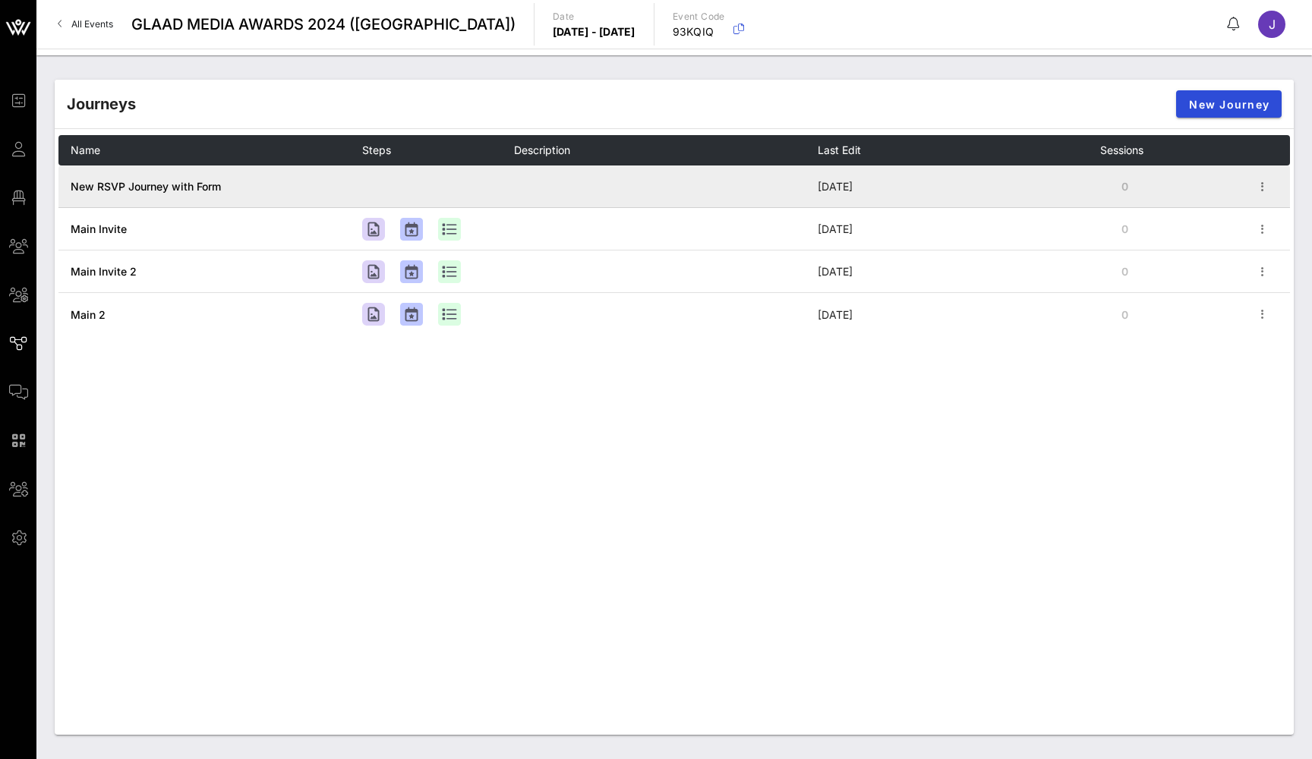
click at [129, 188] on span "New RSVP Journey with Form" at bounding box center [146, 186] width 150 height 13
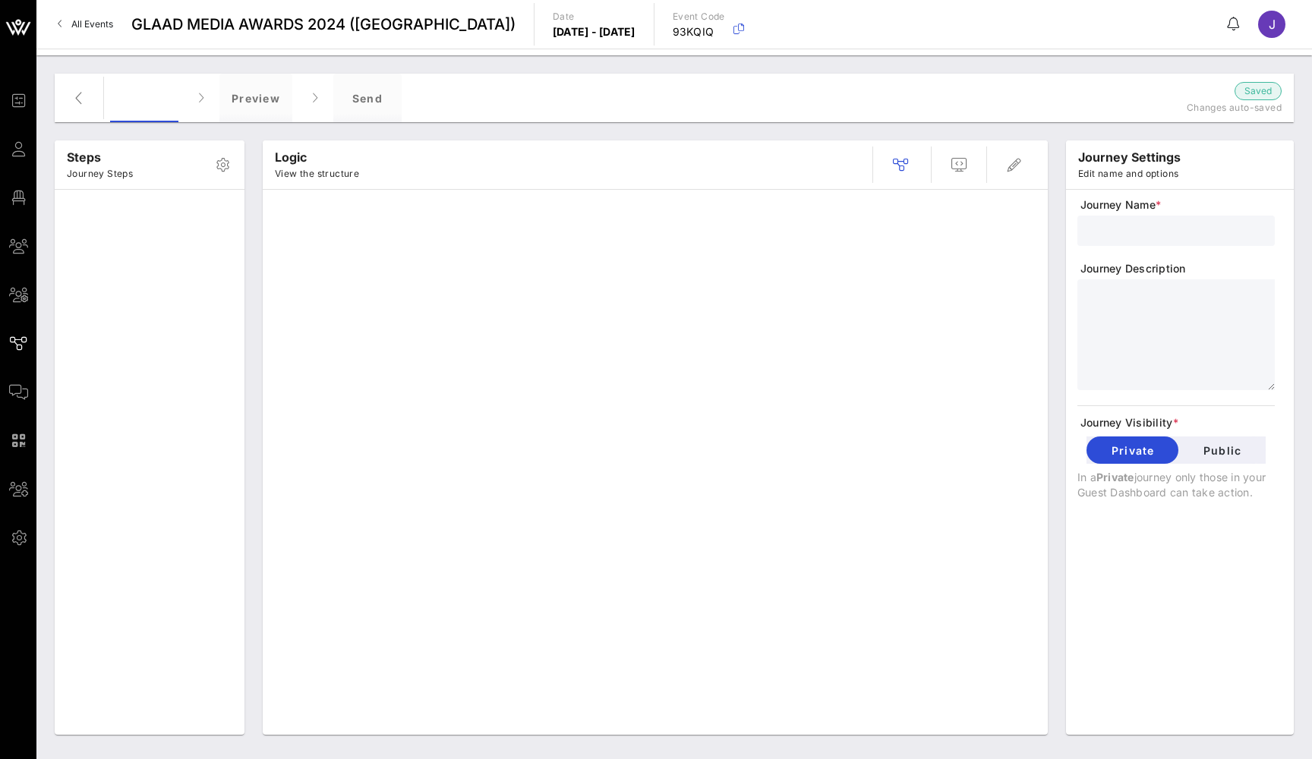
type input "New RSVP Journey with Form"
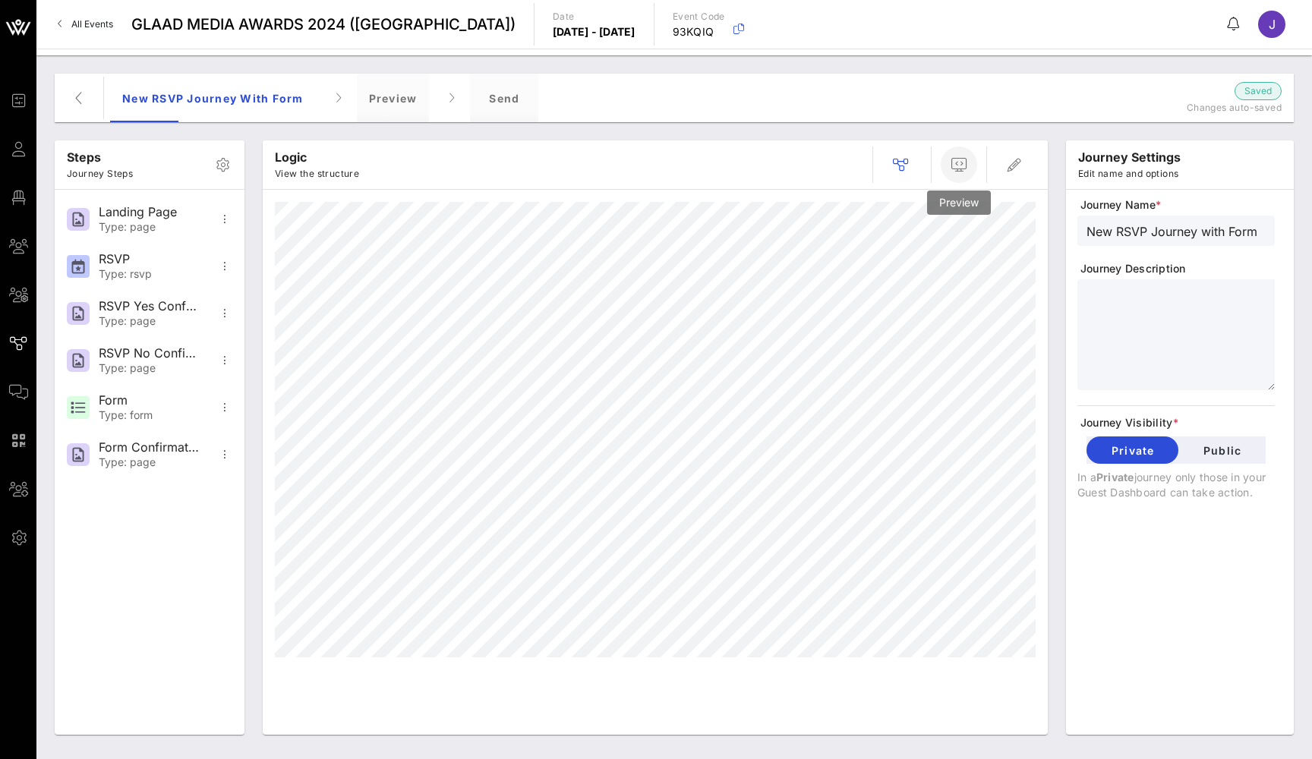
click at [965, 162] on icon "button" at bounding box center [959, 165] width 18 height 18
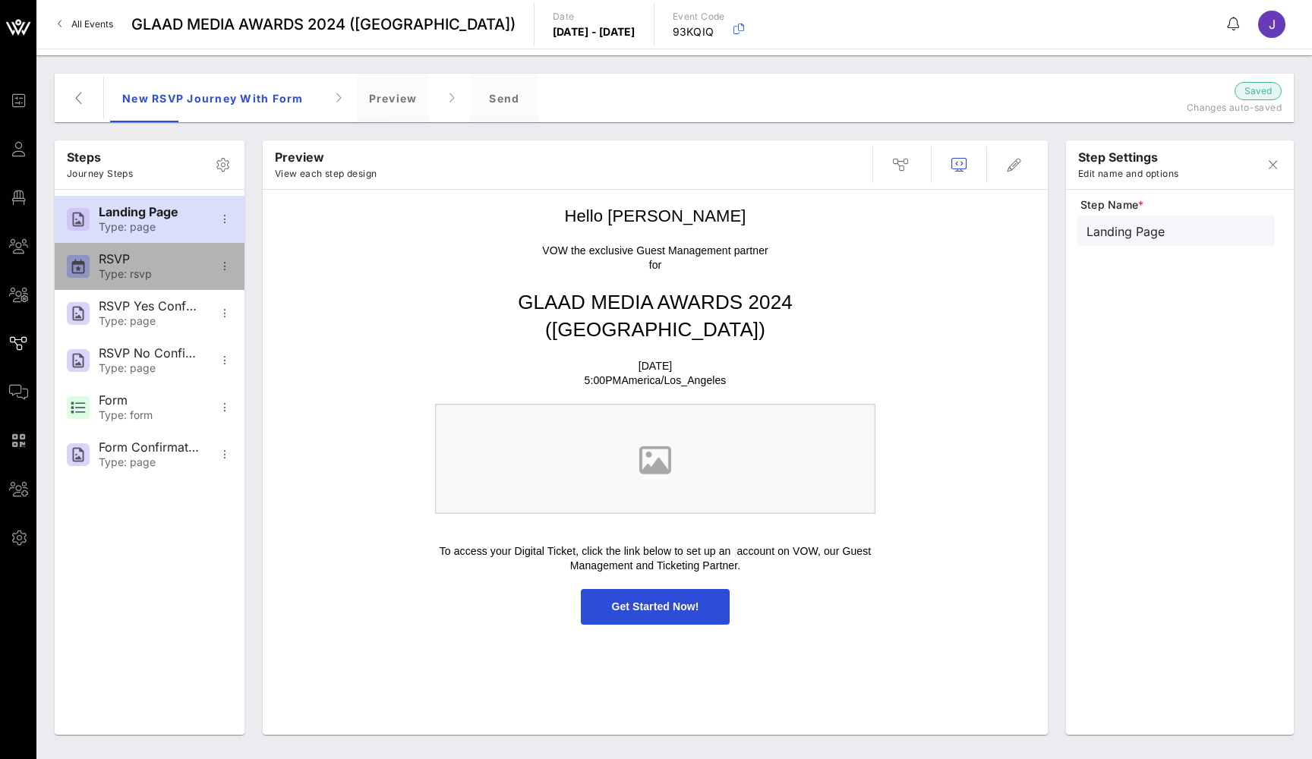
click at [159, 262] on div "RSVP" at bounding box center [149, 259] width 100 height 14
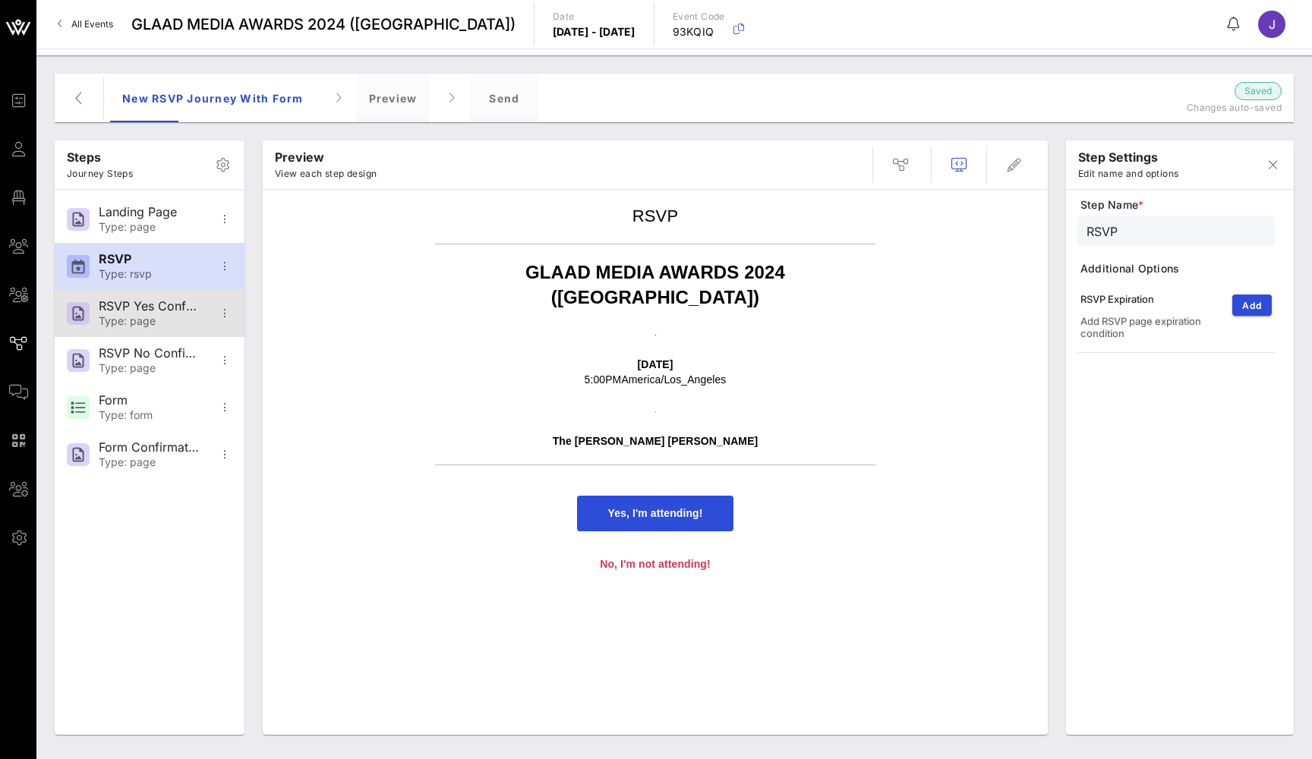
click at [159, 311] on div "RSVP Yes Confirmation" at bounding box center [149, 306] width 100 height 14
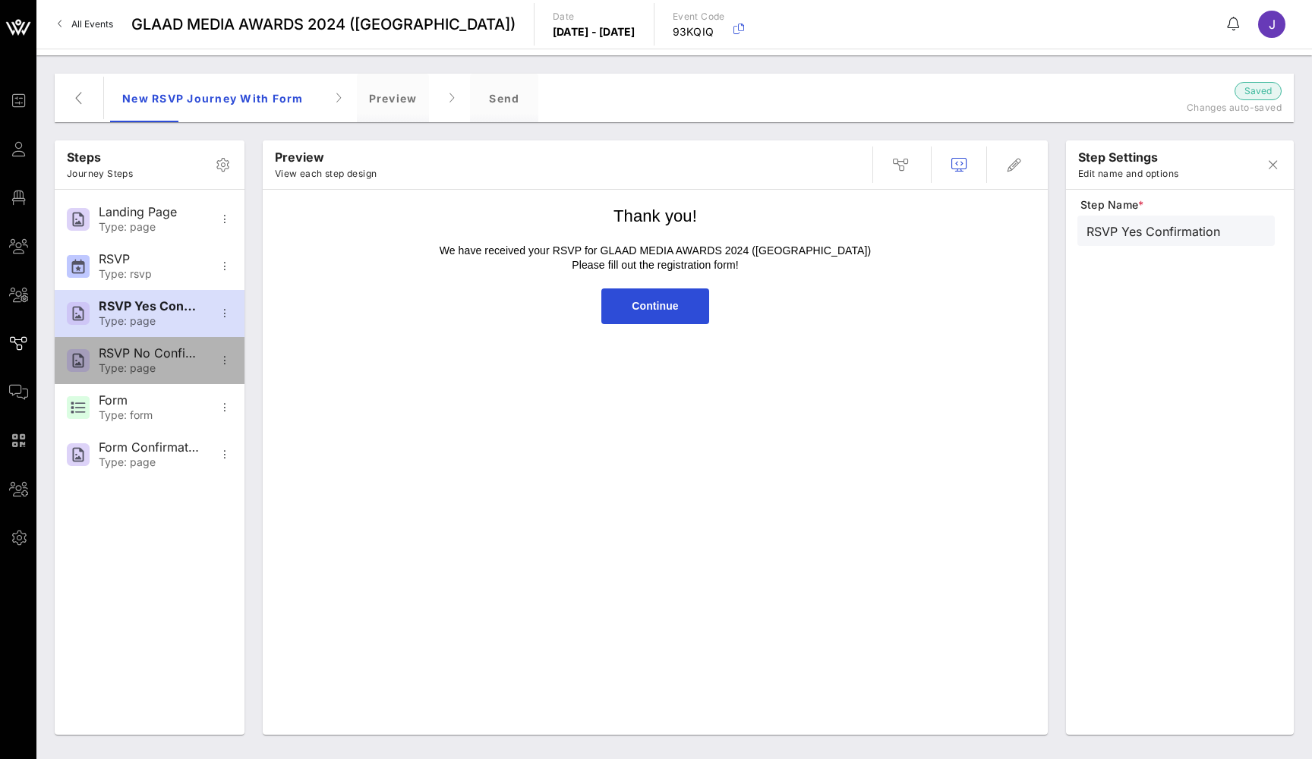
click at [159, 344] on div "RSVP No Confirmation Type: page" at bounding box center [149, 360] width 100 height 47
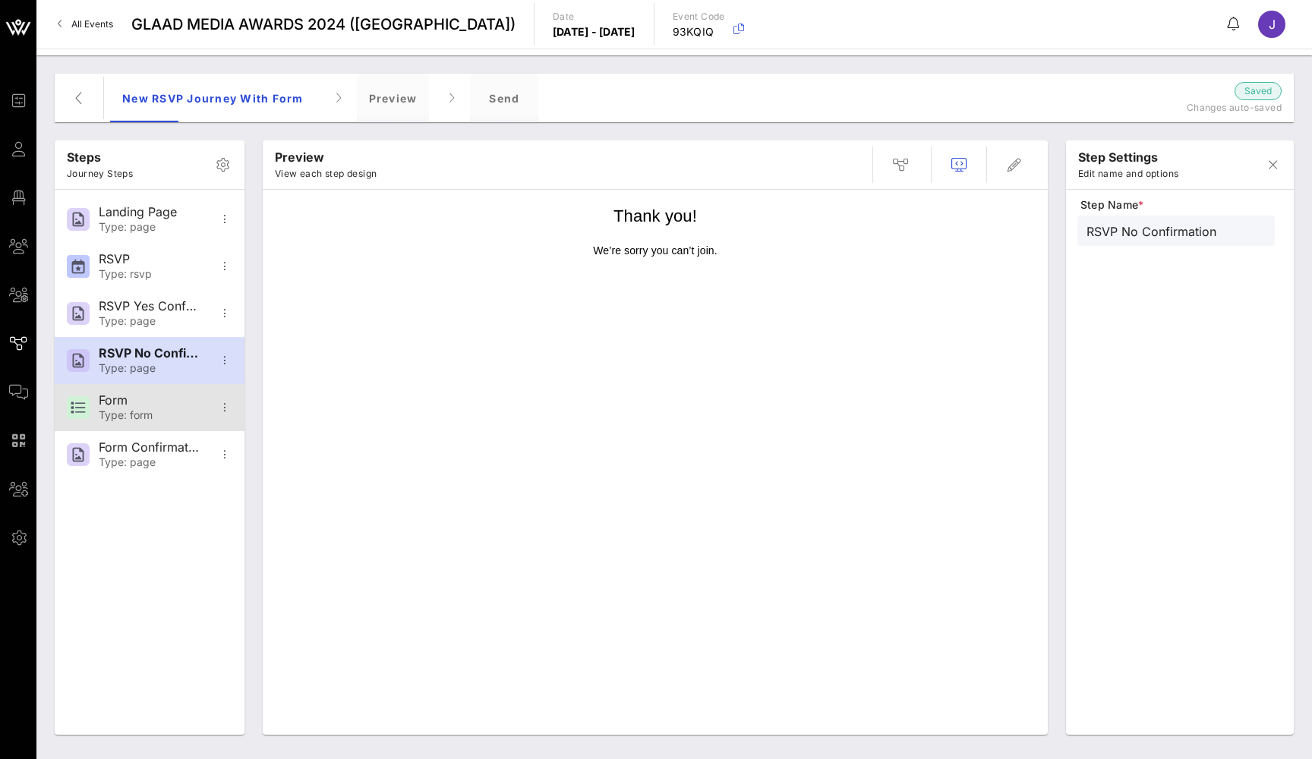
click at [158, 397] on div "Form" at bounding box center [149, 400] width 100 height 14
type input "Form"
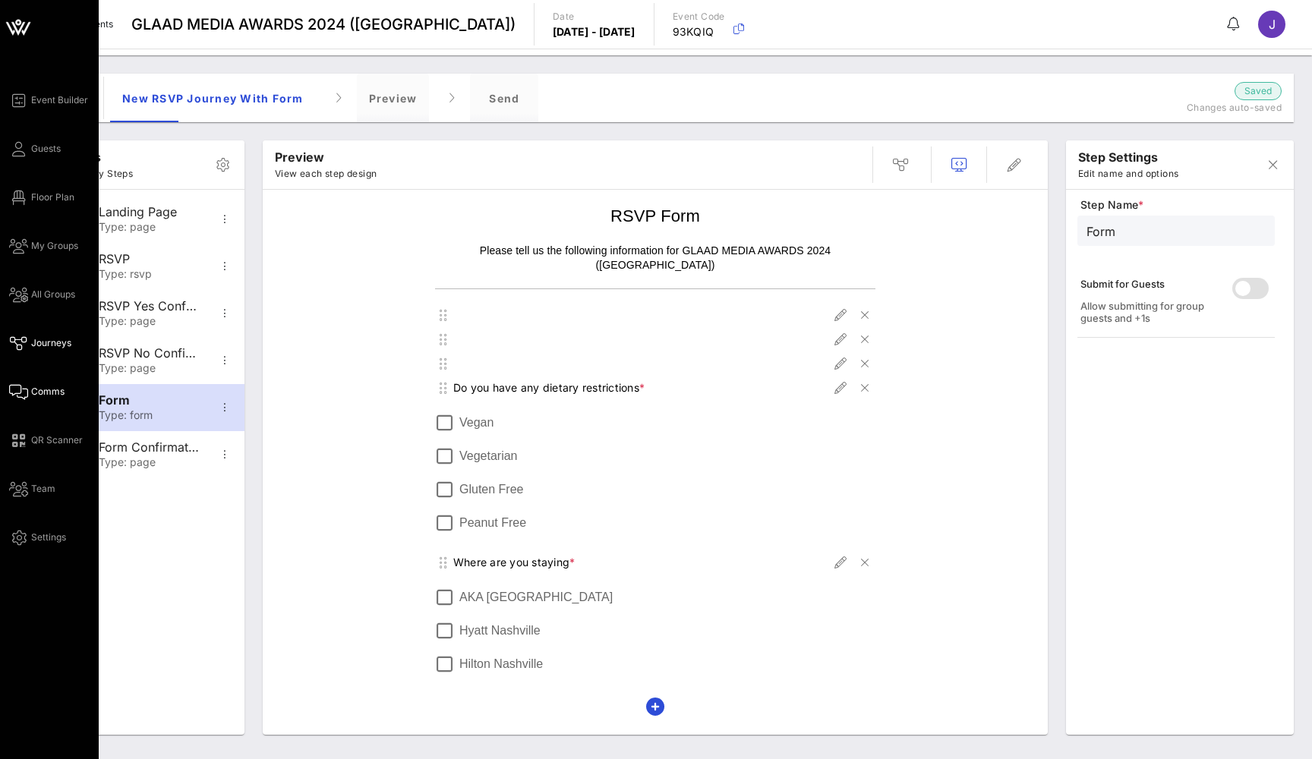
click at [18, 391] on icon at bounding box center [18, 392] width 19 height 2
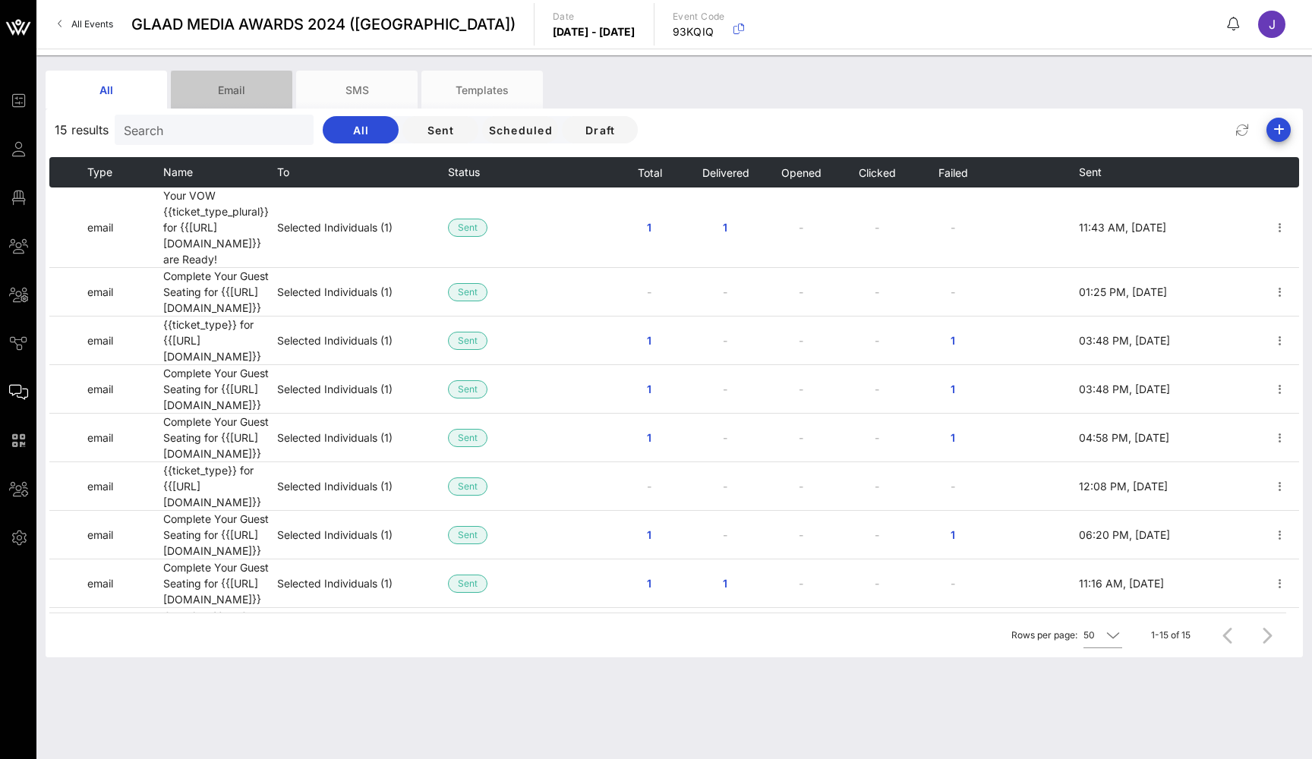
click at [244, 96] on div "Email" at bounding box center [231, 90] width 121 height 38
click at [336, 90] on div "SMS" at bounding box center [356, 90] width 121 height 38
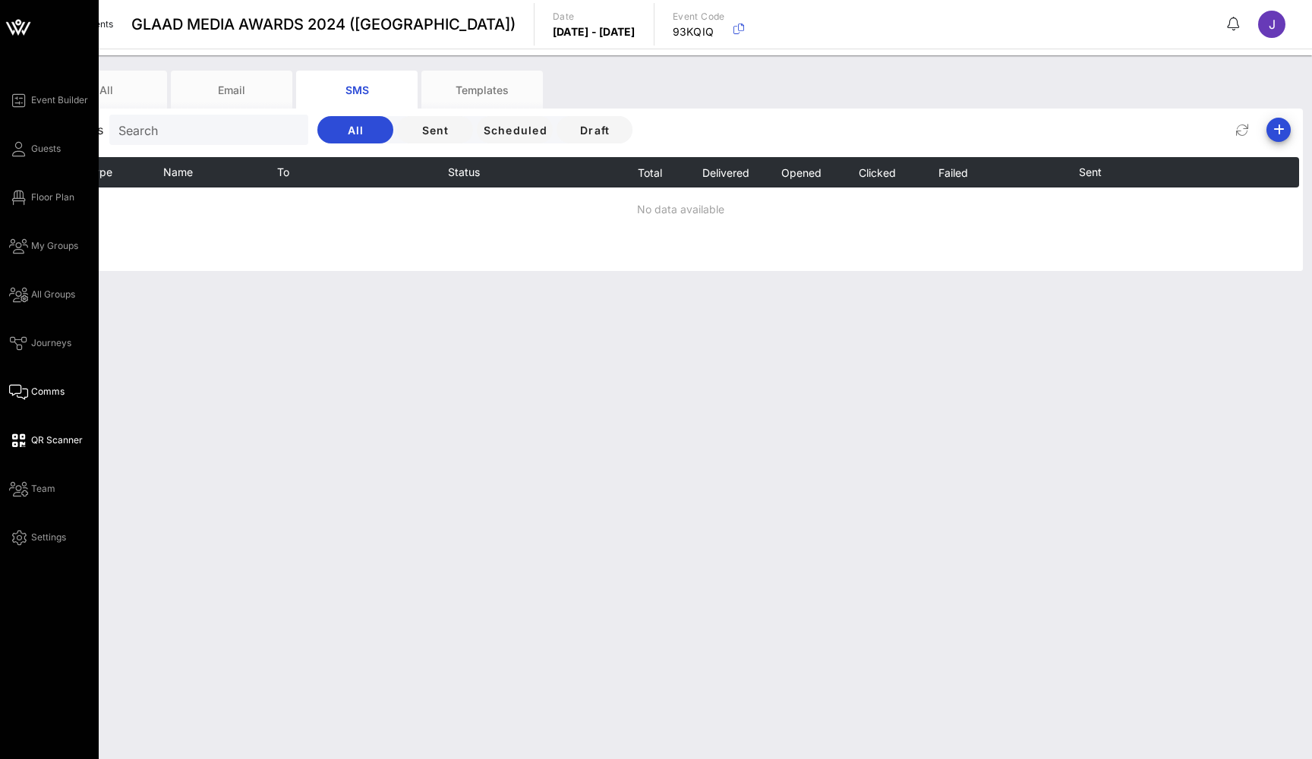
click at [27, 437] on link "QR Scanner" at bounding box center [46, 440] width 74 height 18
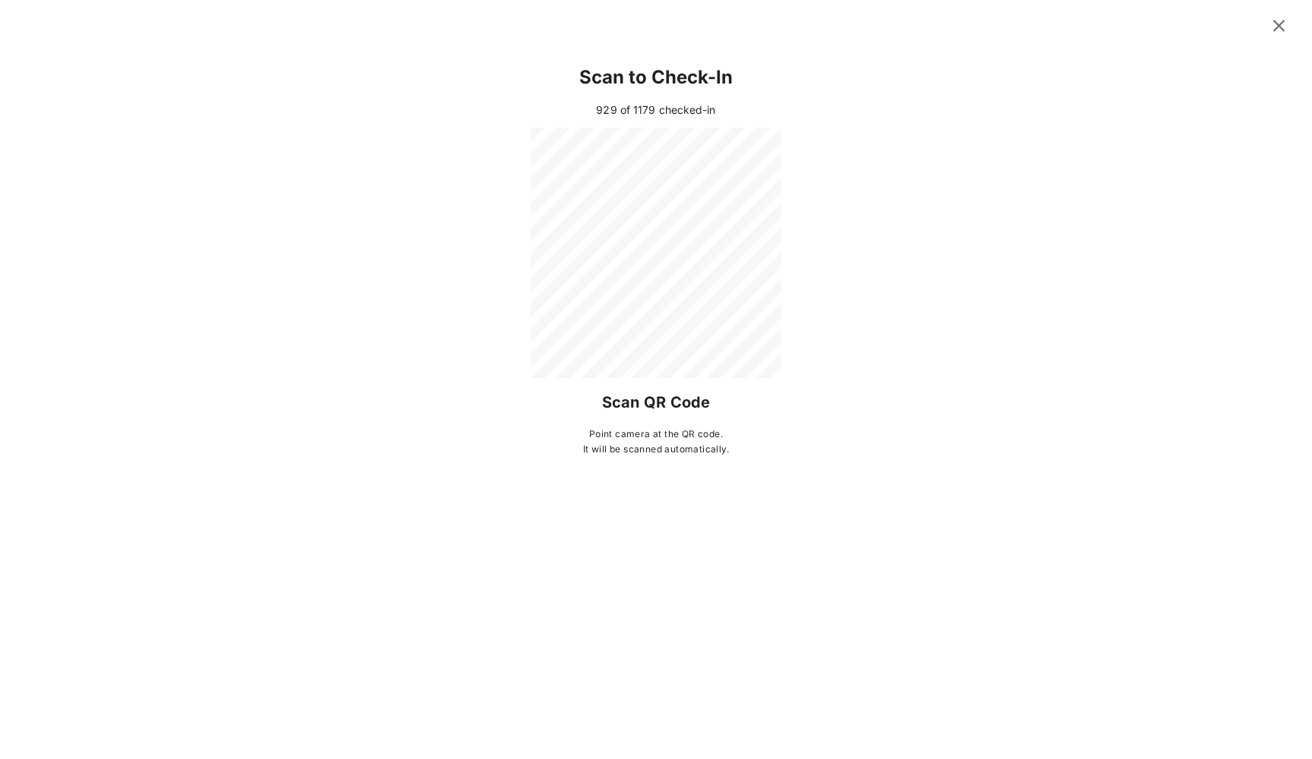
click at [1287, 25] on icon at bounding box center [1278, 26] width 25 height 26
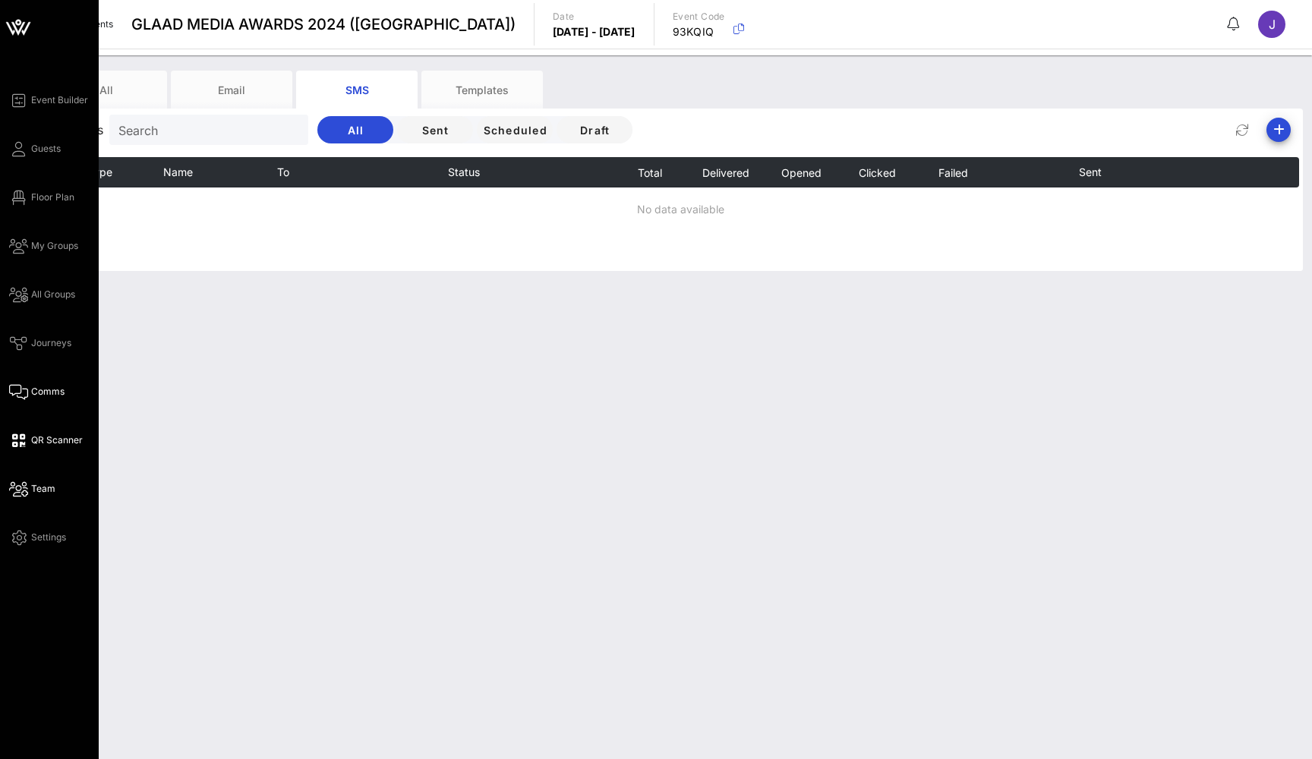
click at [16, 488] on icon at bounding box center [18, 489] width 19 height 2
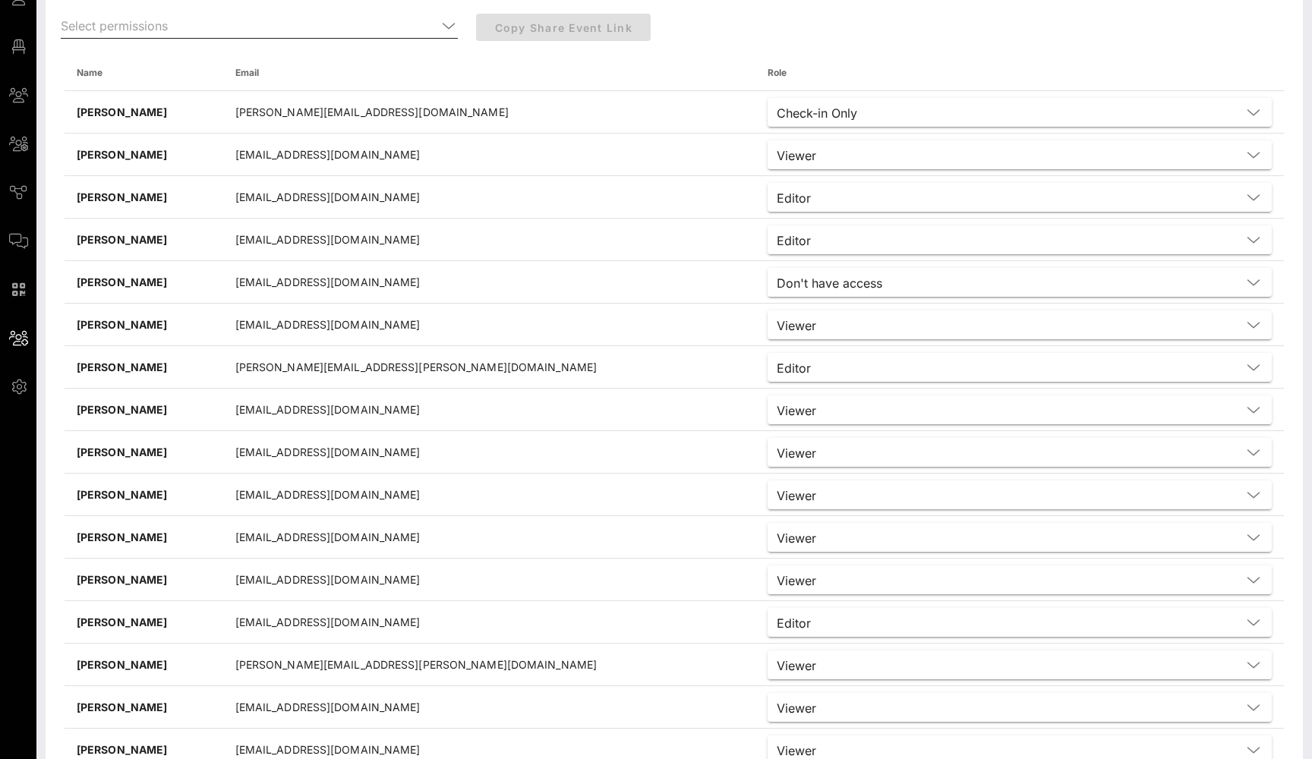
scroll to position [106, 0]
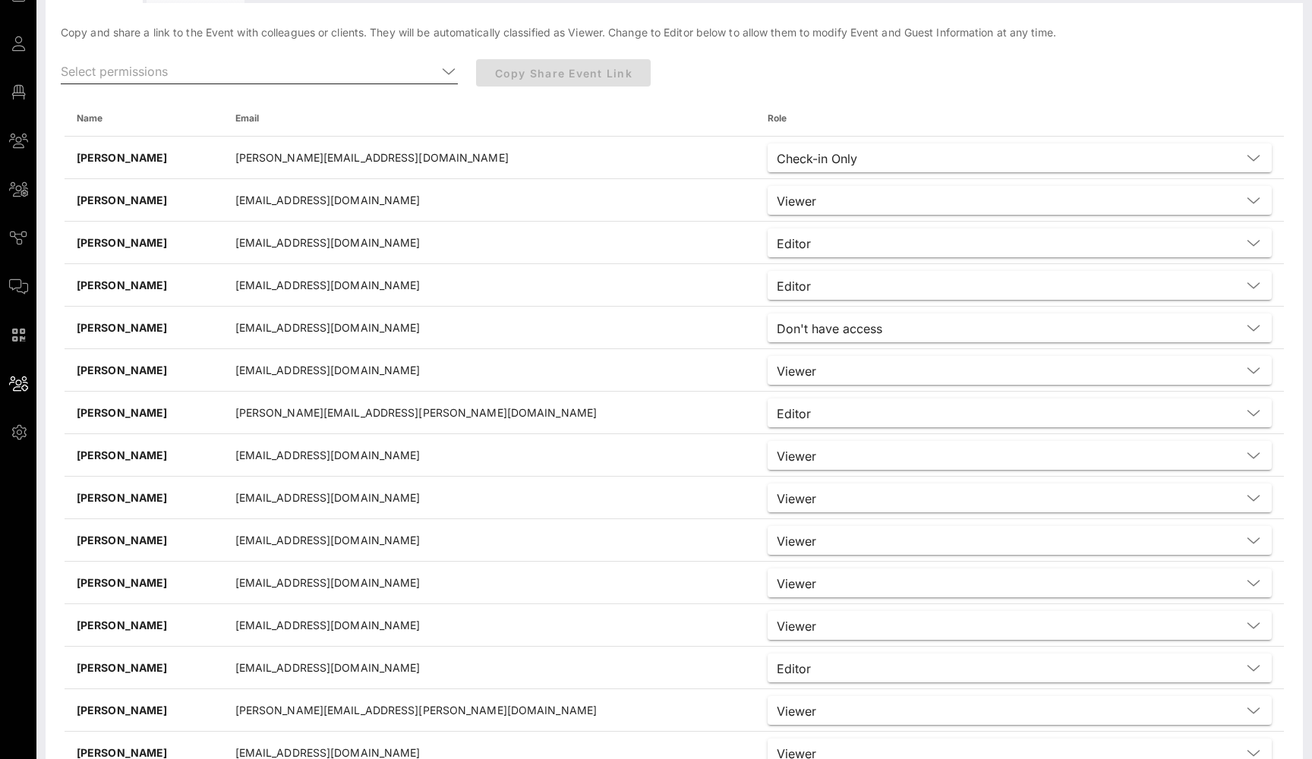
click at [282, 70] on input "text" at bounding box center [249, 71] width 376 height 24
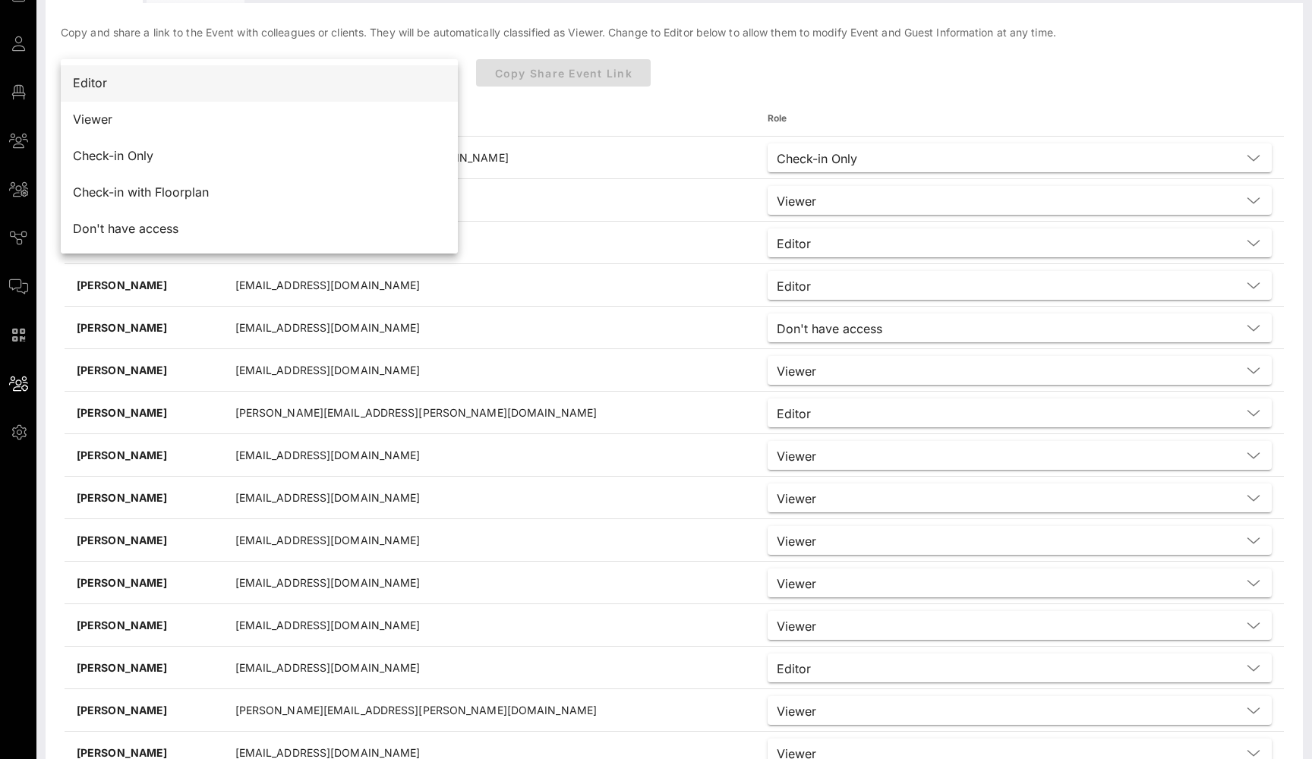
click at [181, 91] on div "Editor" at bounding box center [259, 83] width 373 height 33
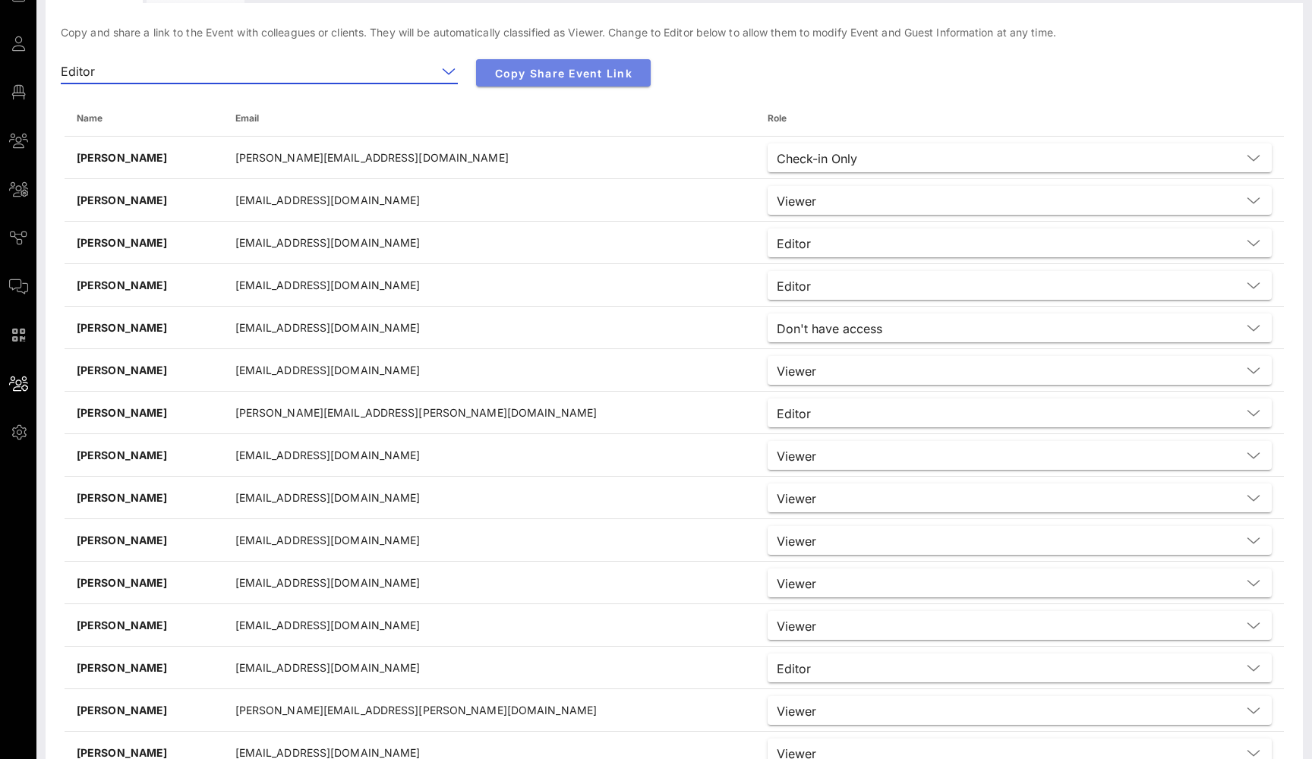
click at [555, 72] on span "Copy Share Event Link" at bounding box center [563, 73] width 150 height 13
click at [438, 68] on div at bounding box center [447, 71] width 21 height 18
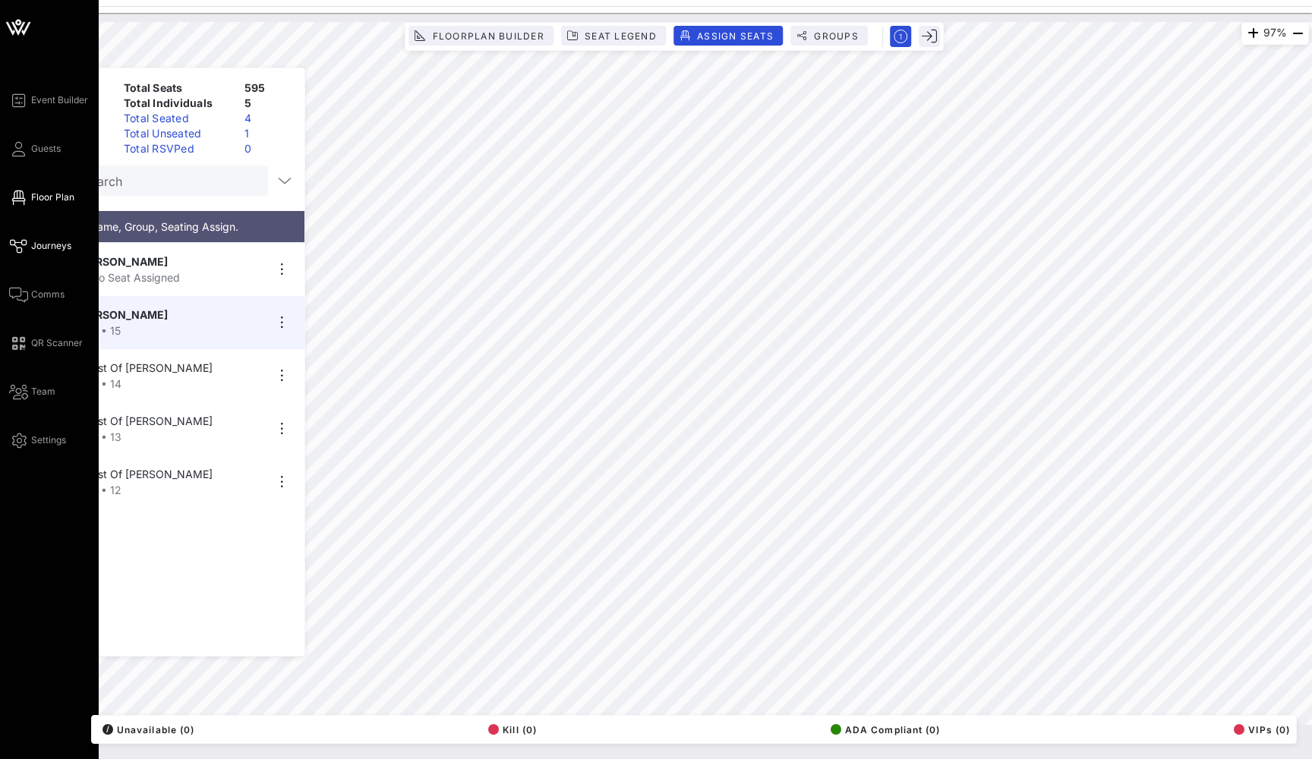
click at [27, 244] on link "Journeys" at bounding box center [40, 246] width 62 height 18
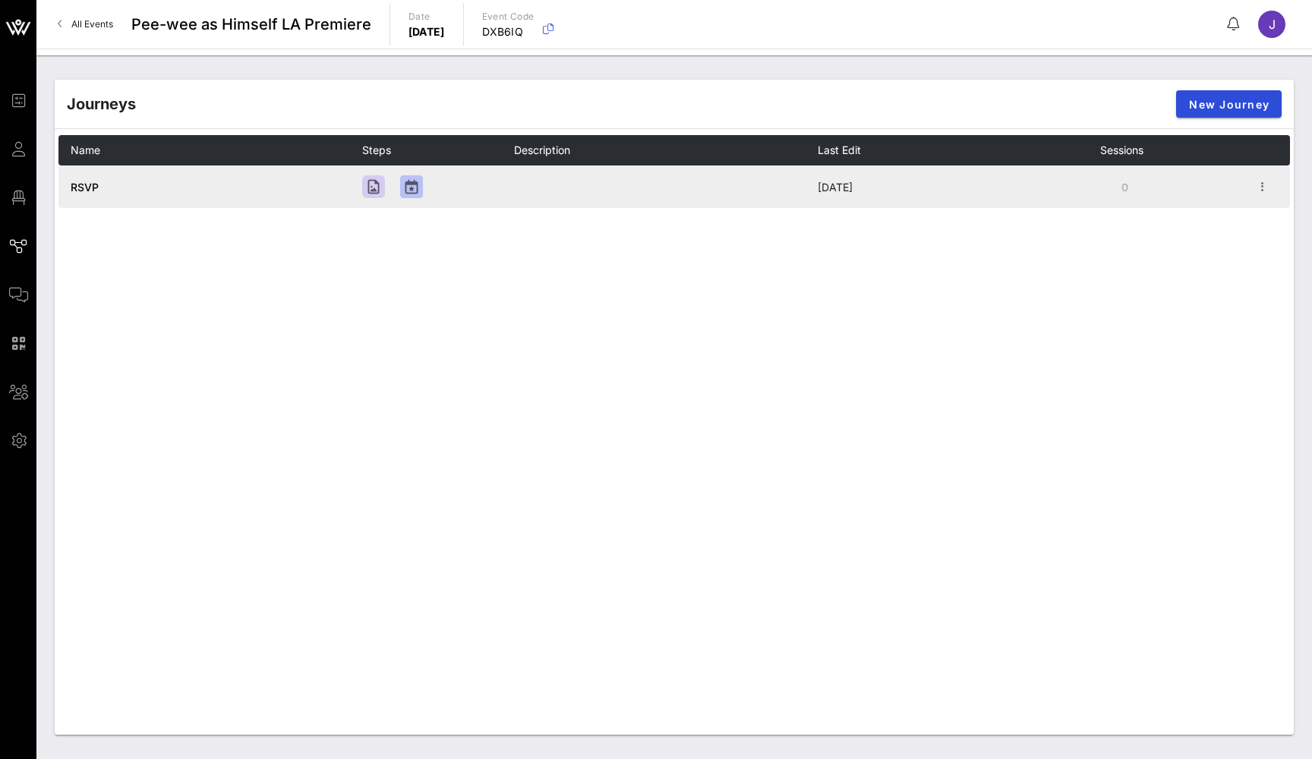
click at [88, 187] on span "RSVP" at bounding box center [85, 187] width 28 height 13
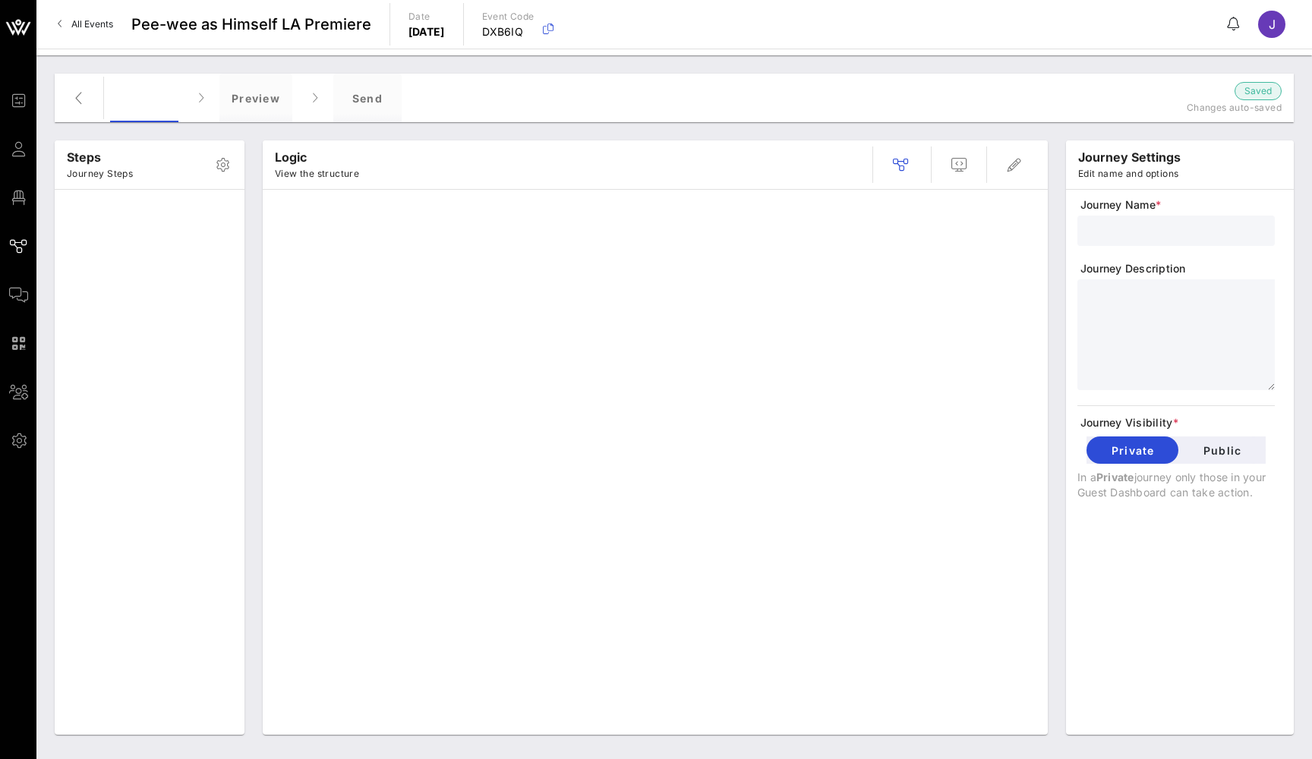
type input "RSVP"
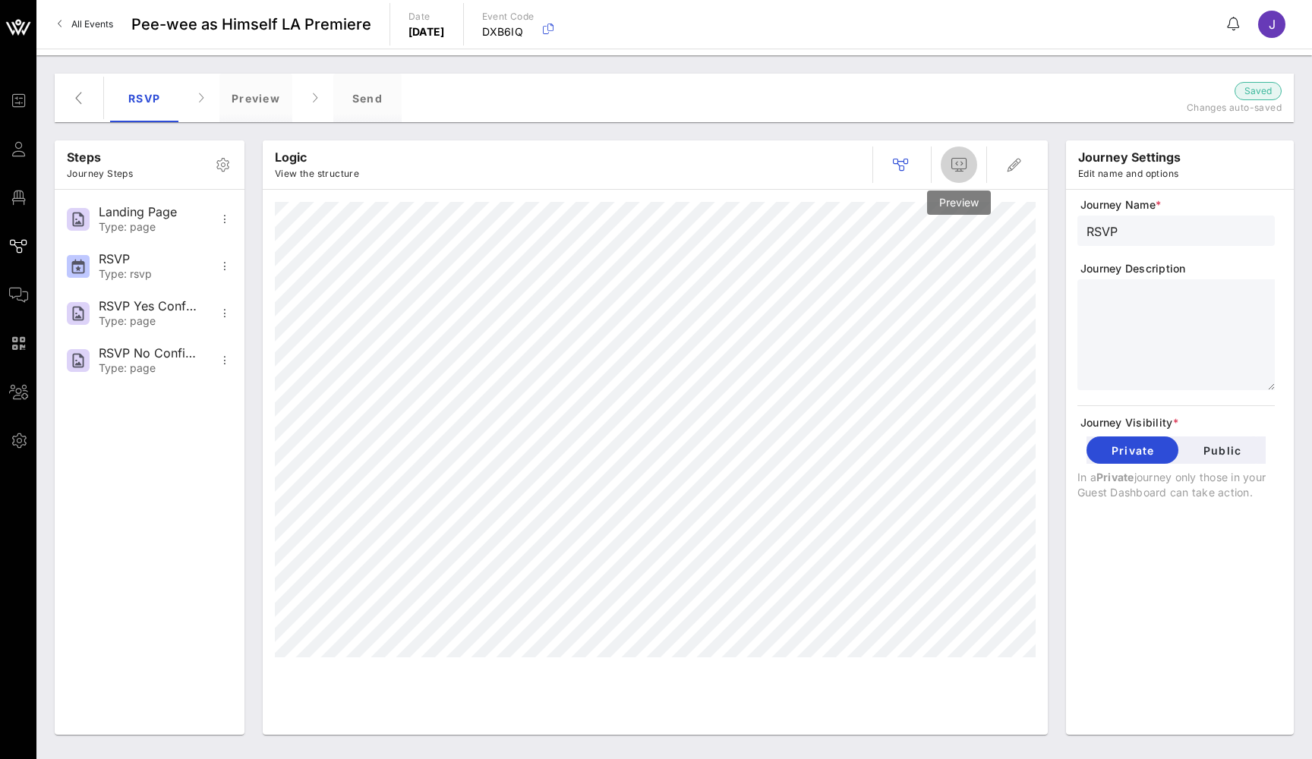
click at [967, 165] on icon "button" at bounding box center [959, 165] width 18 height 18
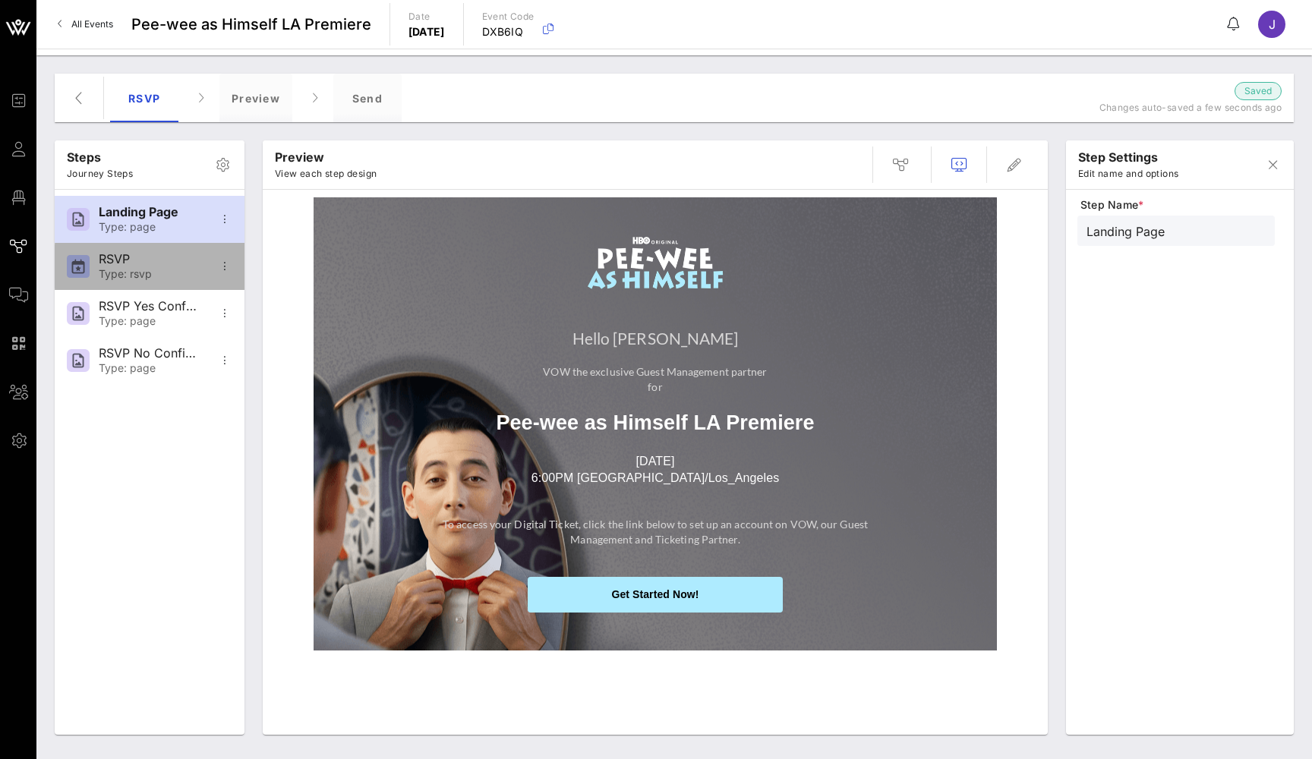
click at [156, 269] on div "Type: rsvp" at bounding box center [149, 274] width 100 height 13
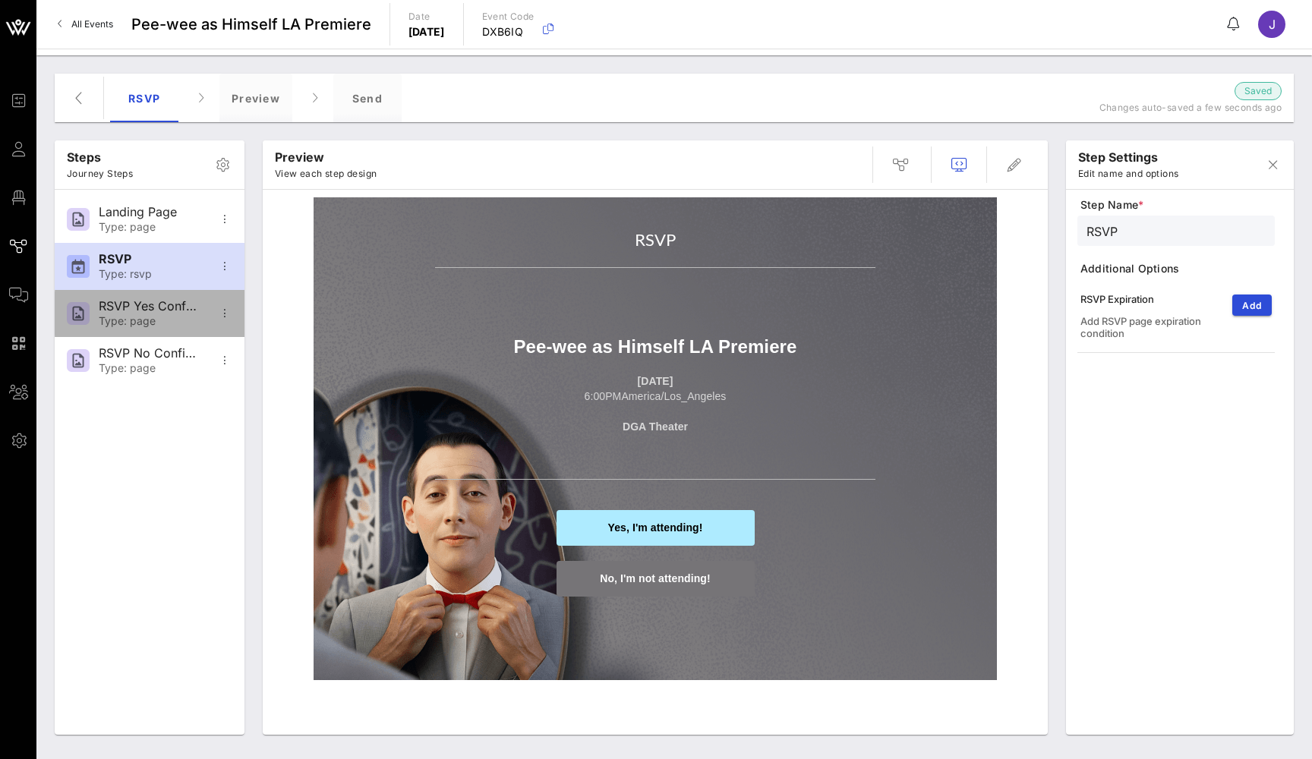
click at [157, 317] on div "Type: page" at bounding box center [149, 321] width 100 height 13
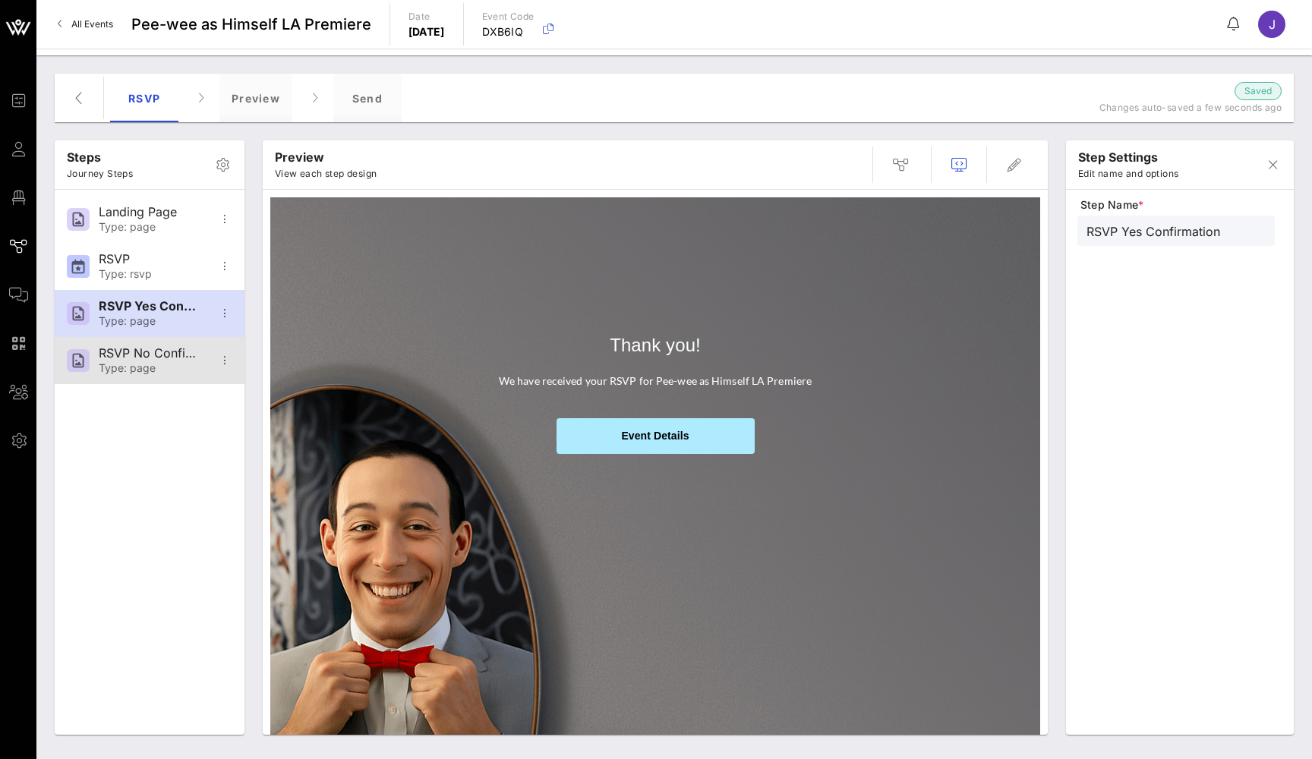
click at [153, 368] on div "Type: page" at bounding box center [149, 368] width 100 height 13
type input "RSVP No Confirmation"
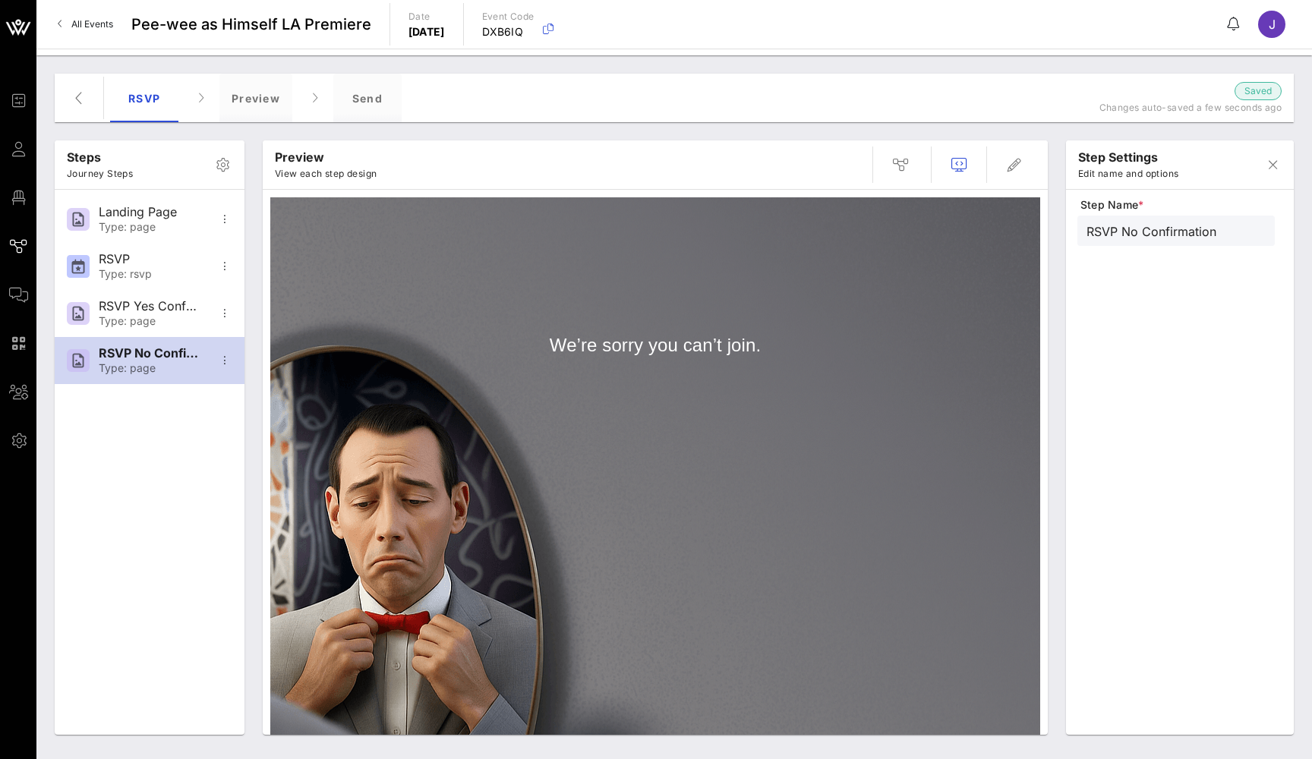
click at [21, 148] on icon at bounding box center [18, 149] width 19 height 2
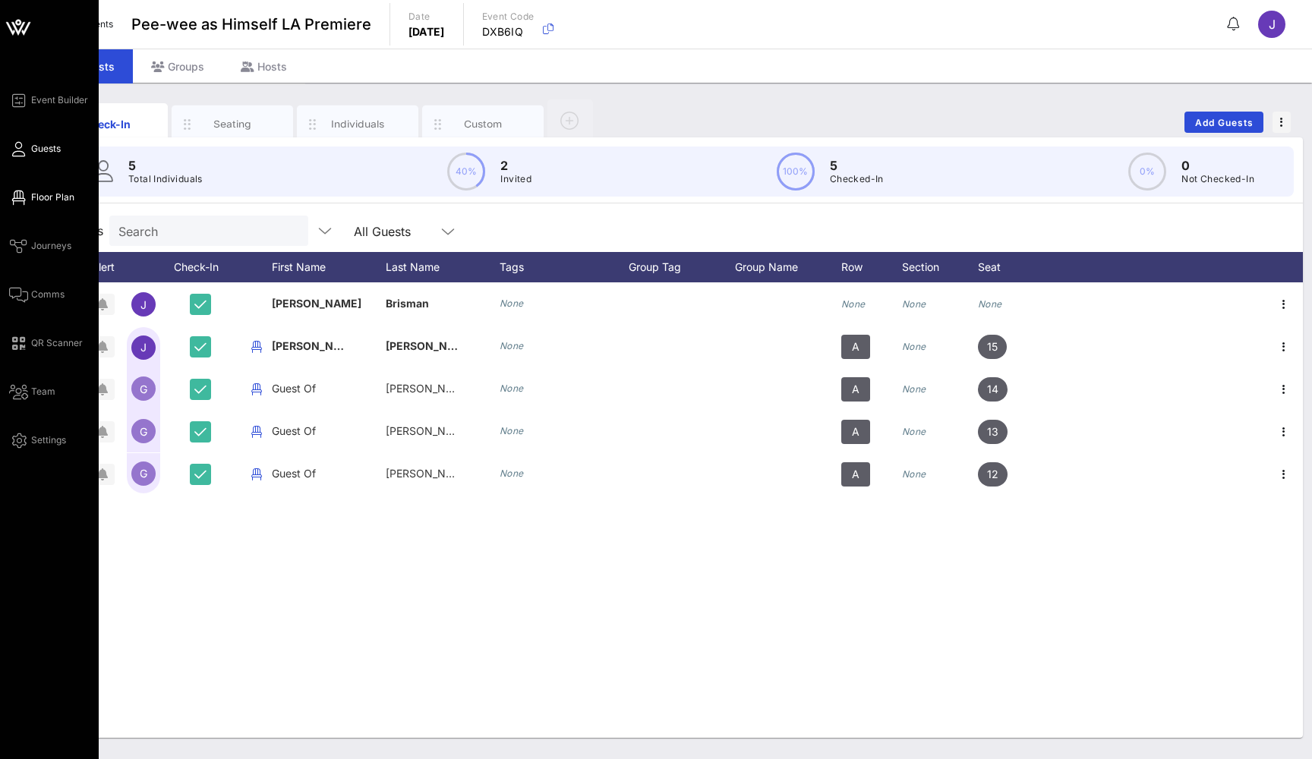
click at [29, 197] on link "Floor Plan" at bounding box center [41, 197] width 65 height 18
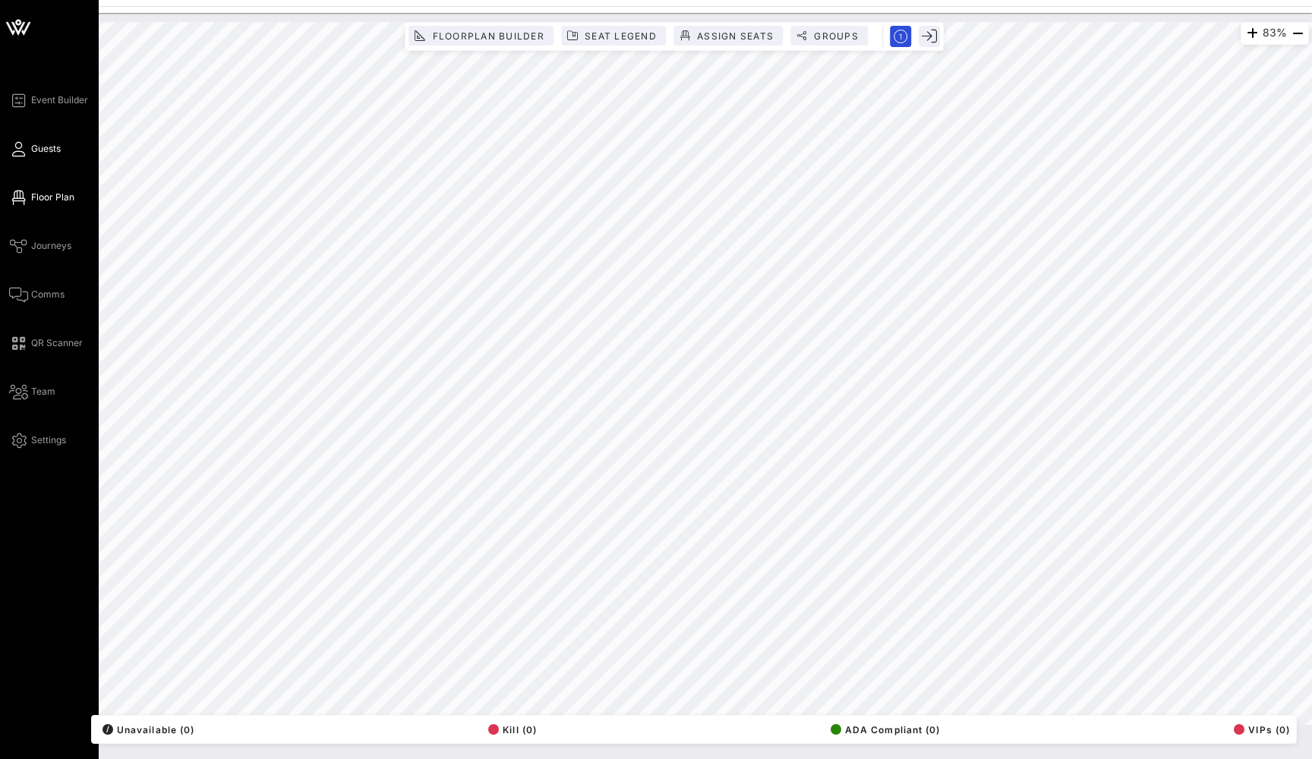
click at [23, 150] on icon at bounding box center [18, 149] width 19 height 2
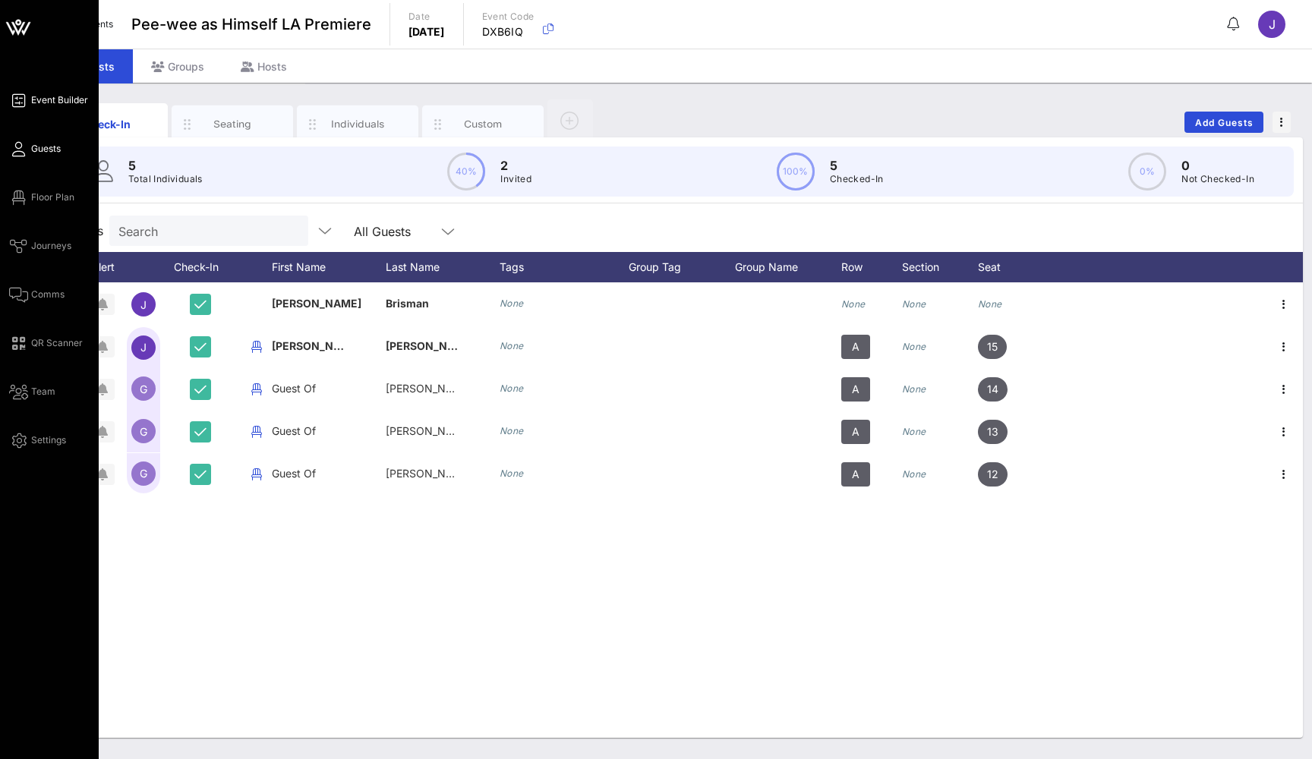
click at [22, 99] on icon at bounding box center [18, 100] width 19 height 2
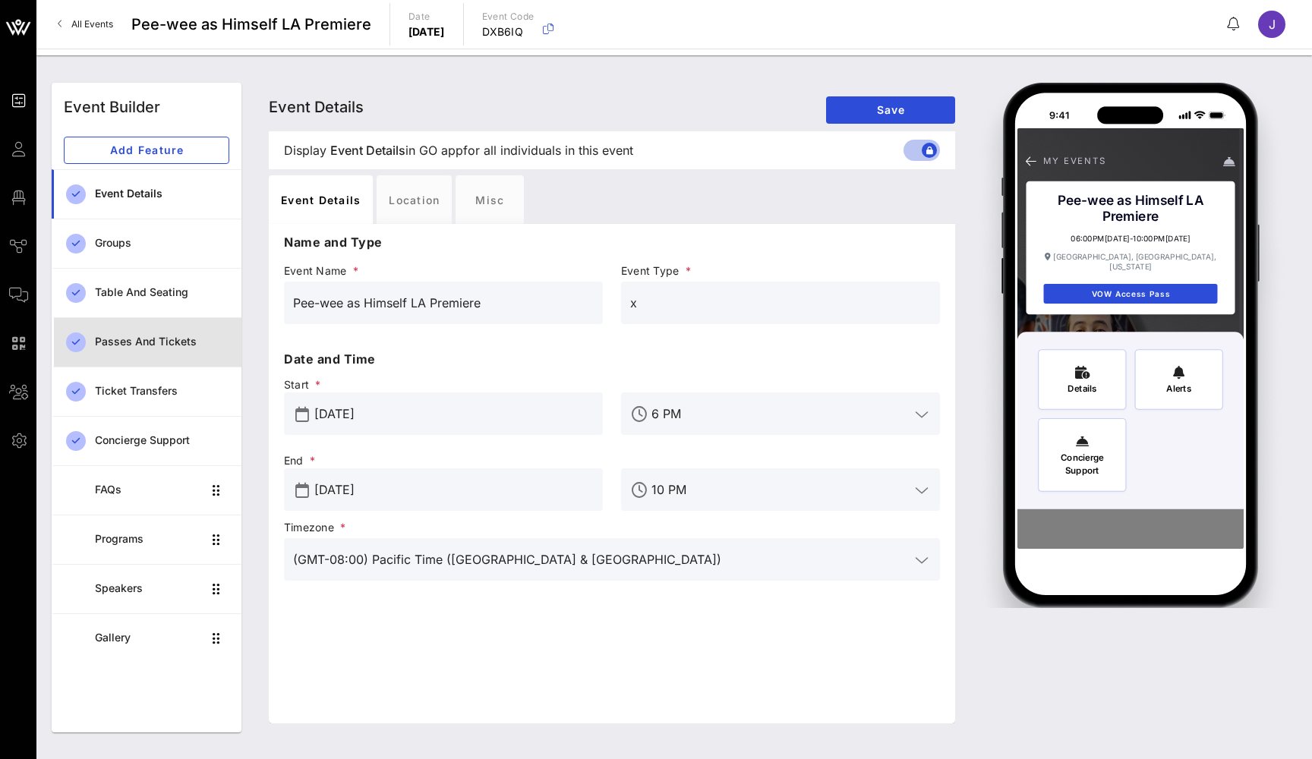
click at [187, 342] on div "Passes and Tickets" at bounding box center [162, 342] width 134 height 13
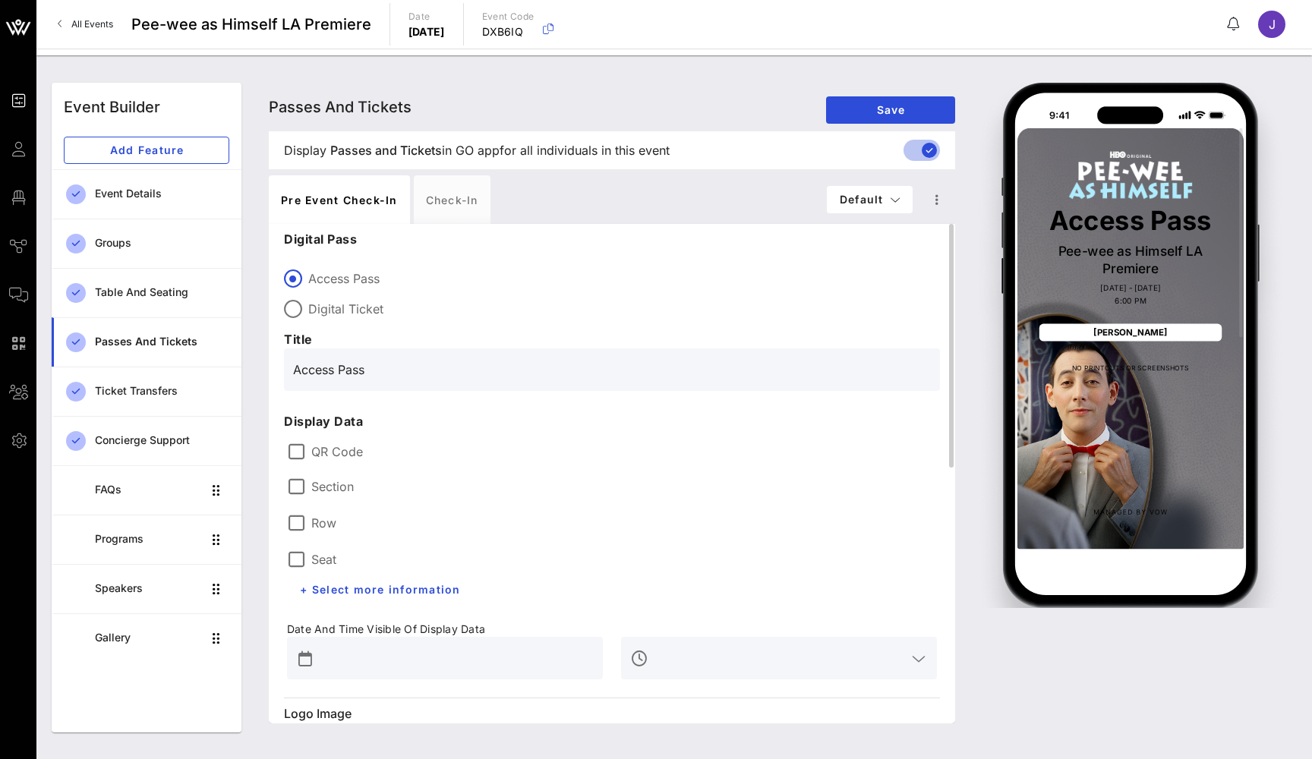
click at [358, 306] on label "Digital Ticket" at bounding box center [624, 308] width 632 height 15
type input "Digital Ticket"
click at [455, 195] on div "Check-in" at bounding box center [452, 199] width 77 height 49
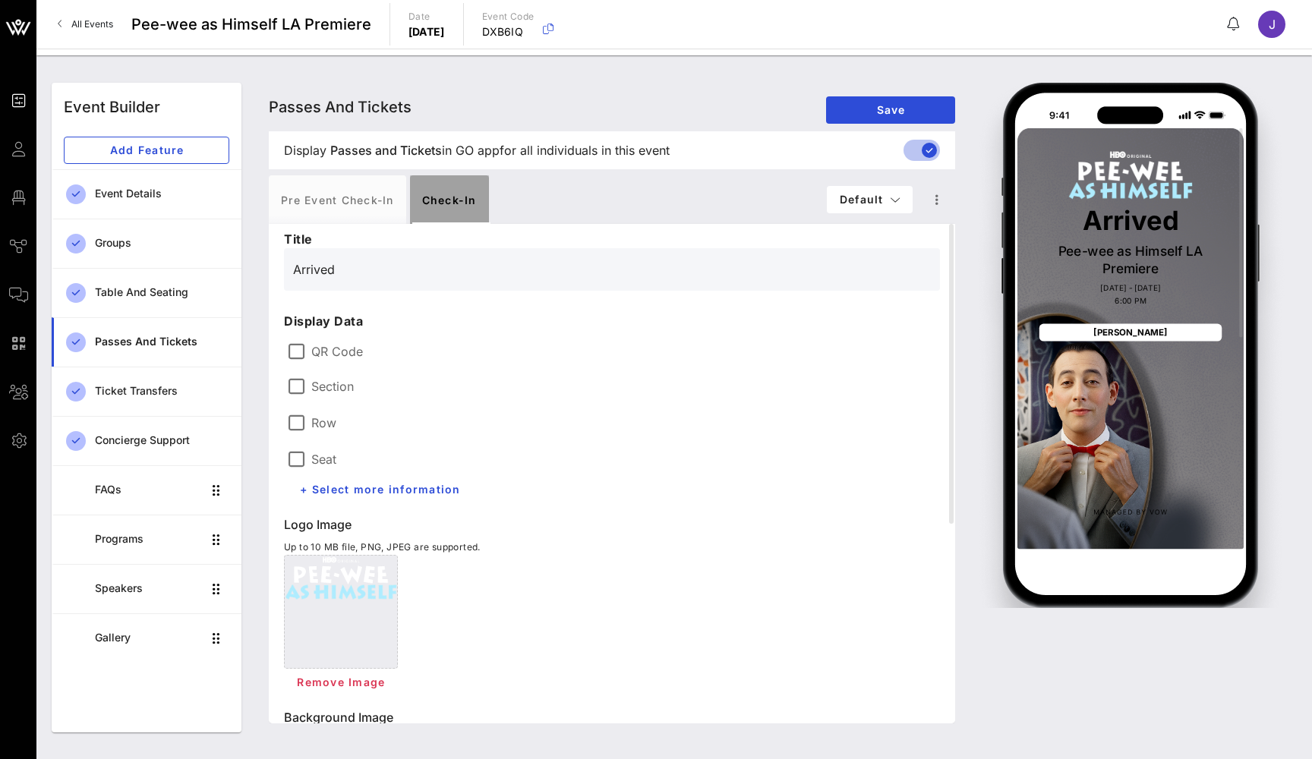
click at [453, 194] on div "Check-in" at bounding box center [449, 199] width 79 height 49
click at [355, 198] on div "Pre Event Check-in" at bounding box center [337, 199] width 137 height 49
type input "Digital Ticket"
type input "#2D23D7"
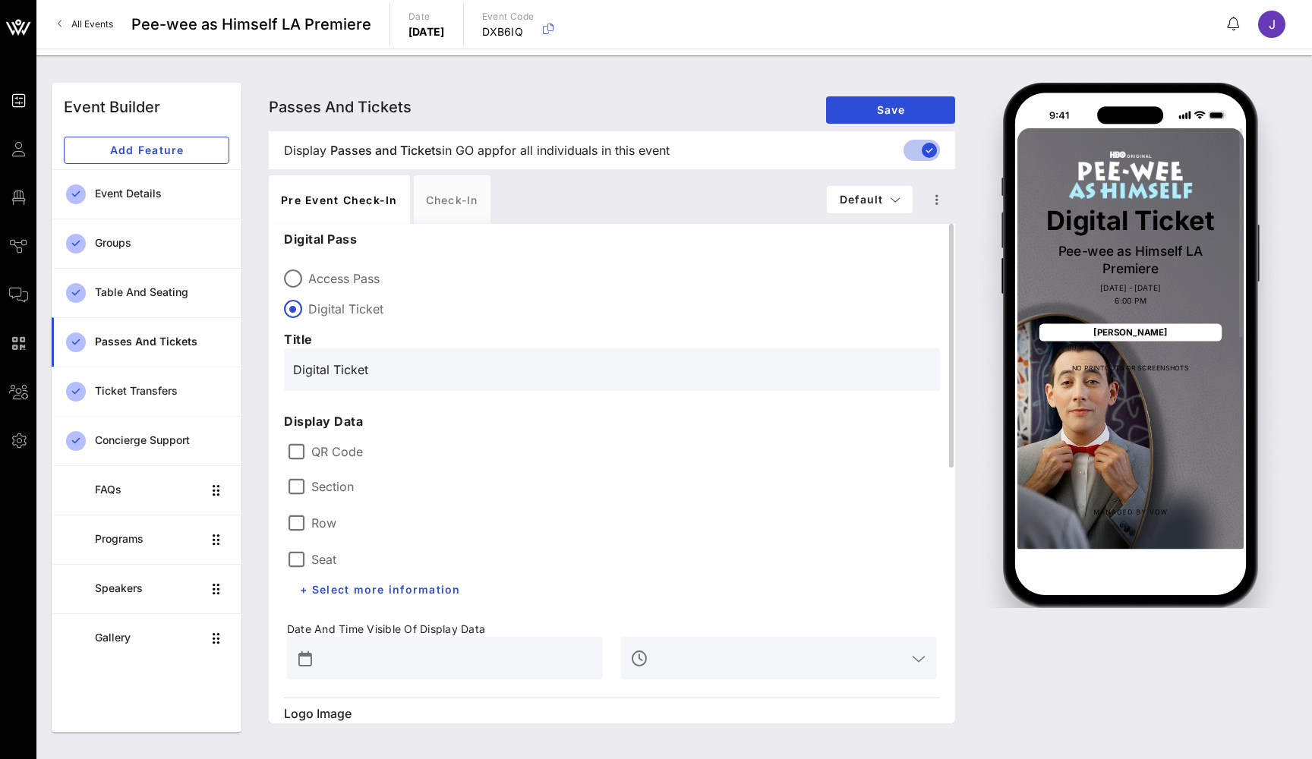
click at [339, 489] on label "Section" at bounding box center [332, 486] width 43 height 15
click at [326, 524] on label "Row" at bounding box center [323, 523] width 25 height 15
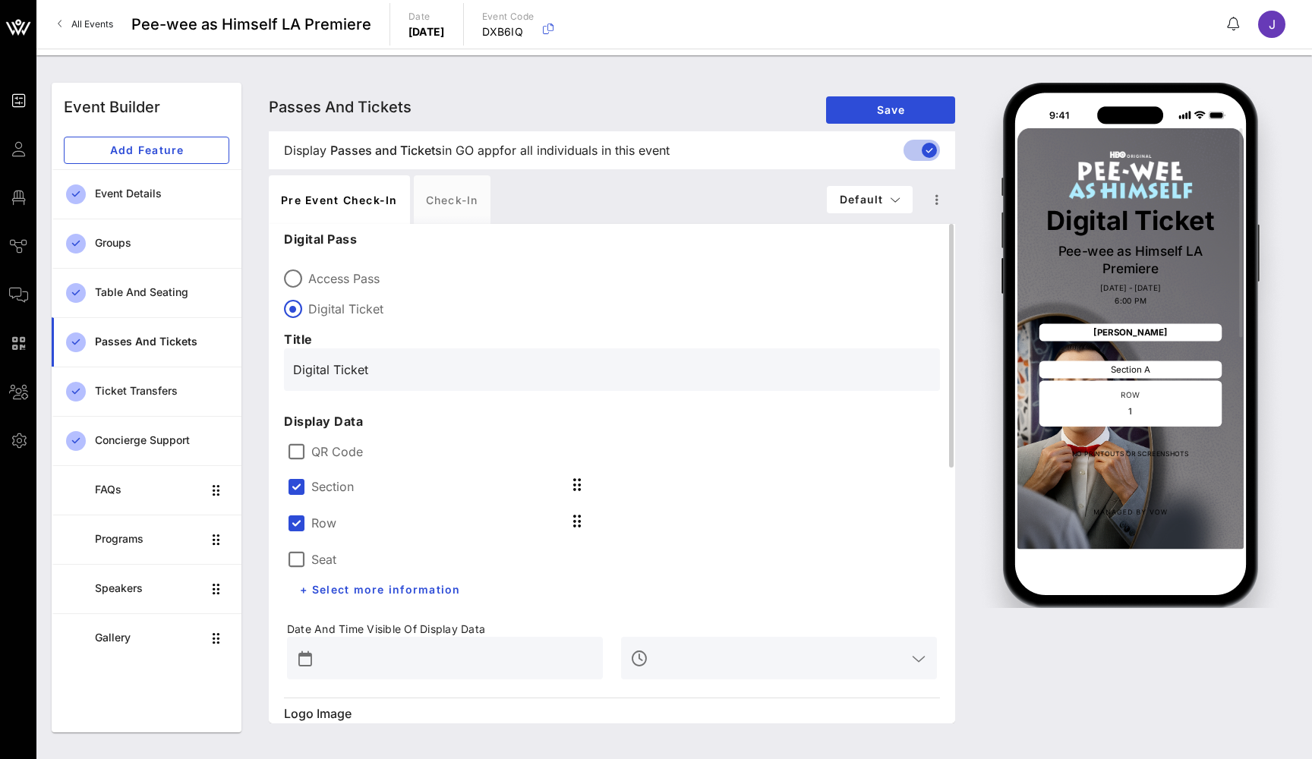
click at [326, 542] on div "Seat" at bounding box center [445, 558] width 316 height 36
click at [323, 564] on label "Seat" at bounding box center [323, 559] width 25 height 15
